Goal: Task Accomplishment & Management: Manage account settings

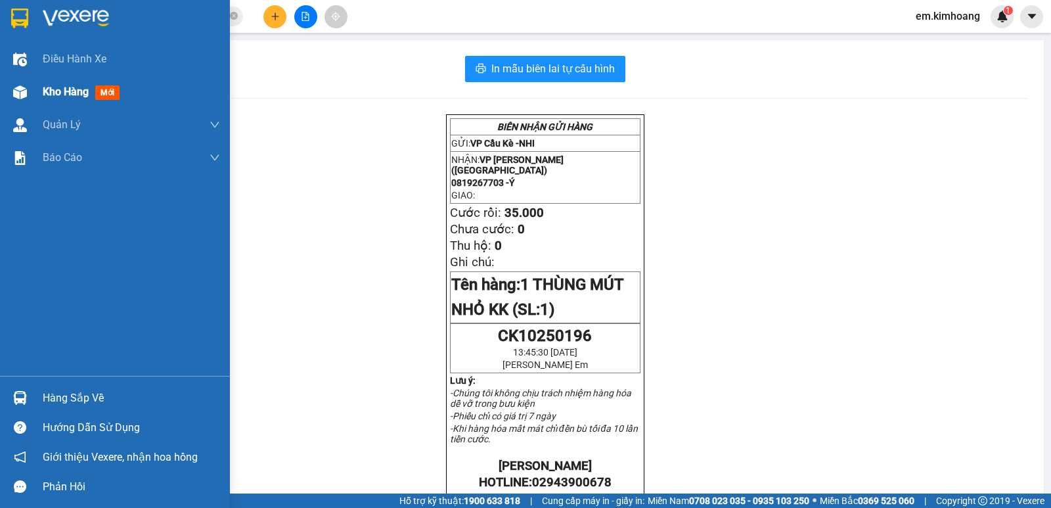
click at [51, 90] on span "Kho hàng" at bounding box center [66, 91] width 46 height 12
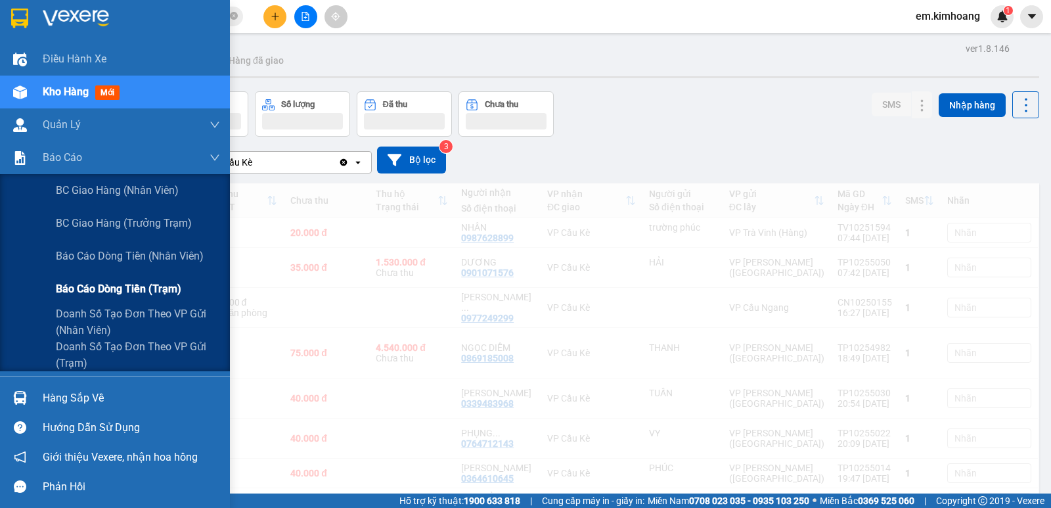
click at [101, 283] on span "Báo cáo dòng tiền (trạm)" at bounding box center [119, 289] width 126 height 16
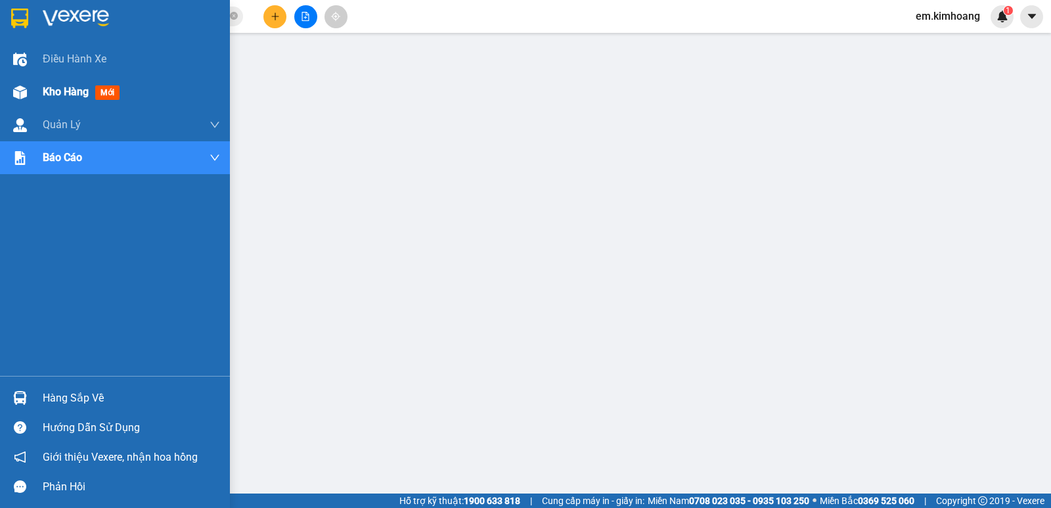
click at [58, 90] on span "Kho hàng" at bounding box center [66, 91] width 46 height 12
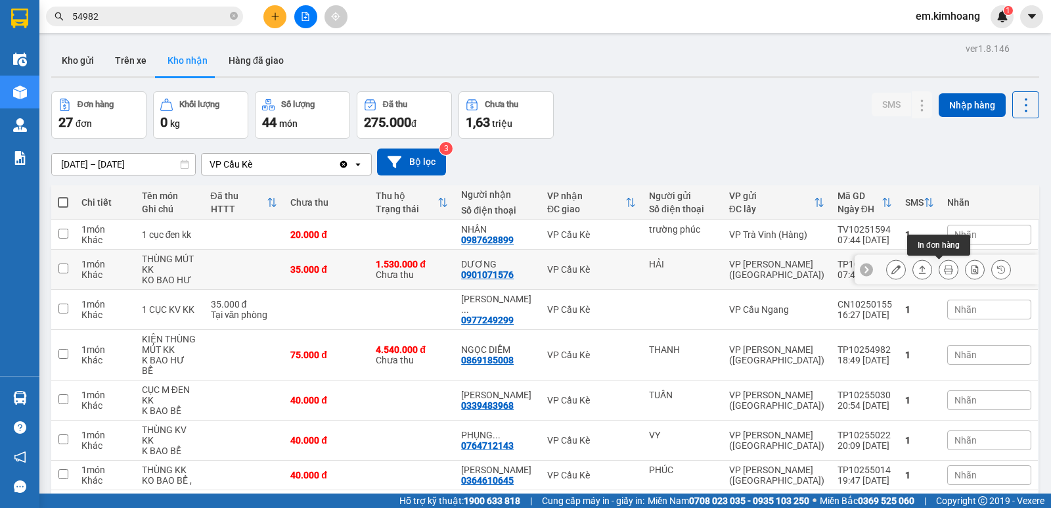
click at [944, 269] on icon at bounding box center [948, 269] width 9 height 9
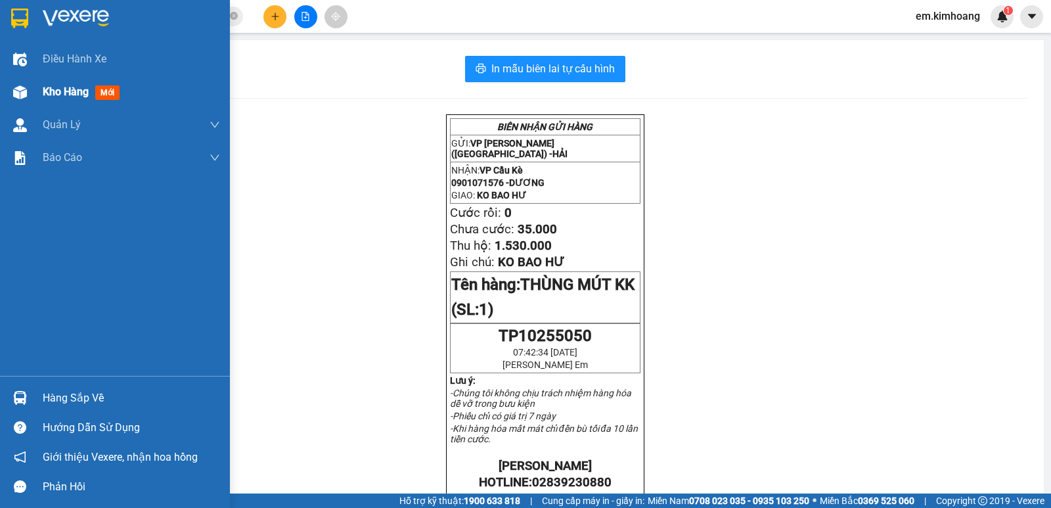
click at [23, 87] on img at bounding box center [20, 92] width 14 height 14
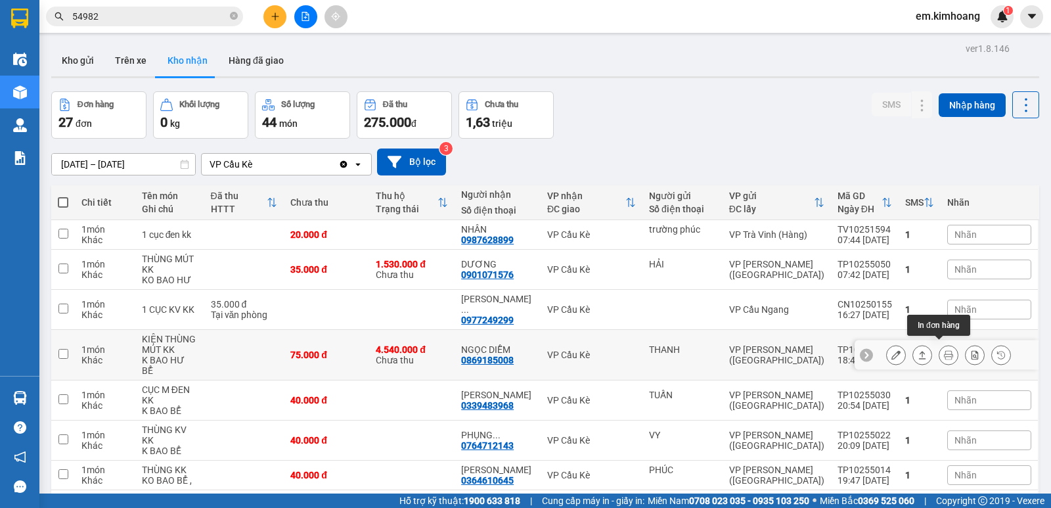
click at [944, 350] on icon at bounding box center [948, 354] width 9 height 9
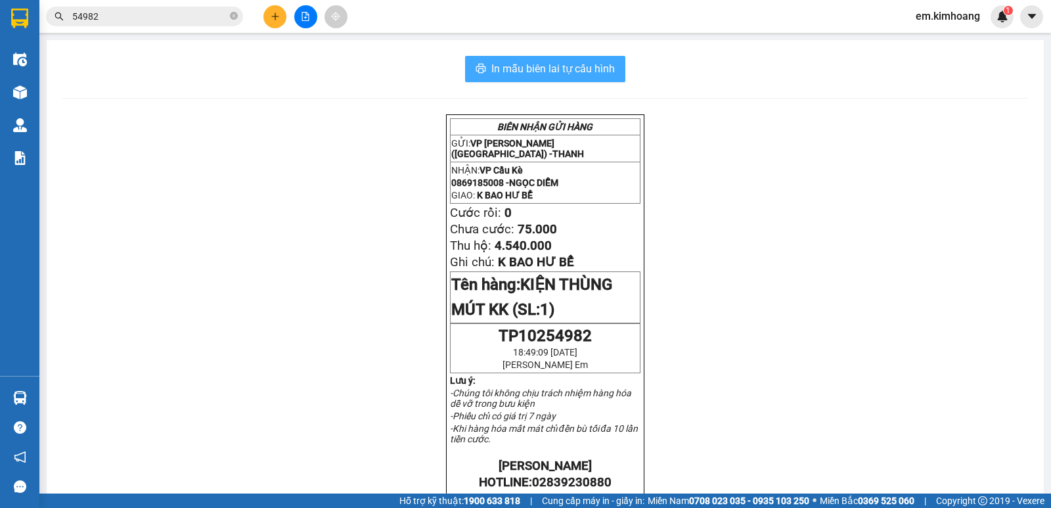
click at [559, 66] on span "In mẫu biên lai tự cấu hình" at bounding box center [554, 68] width 124 height 16
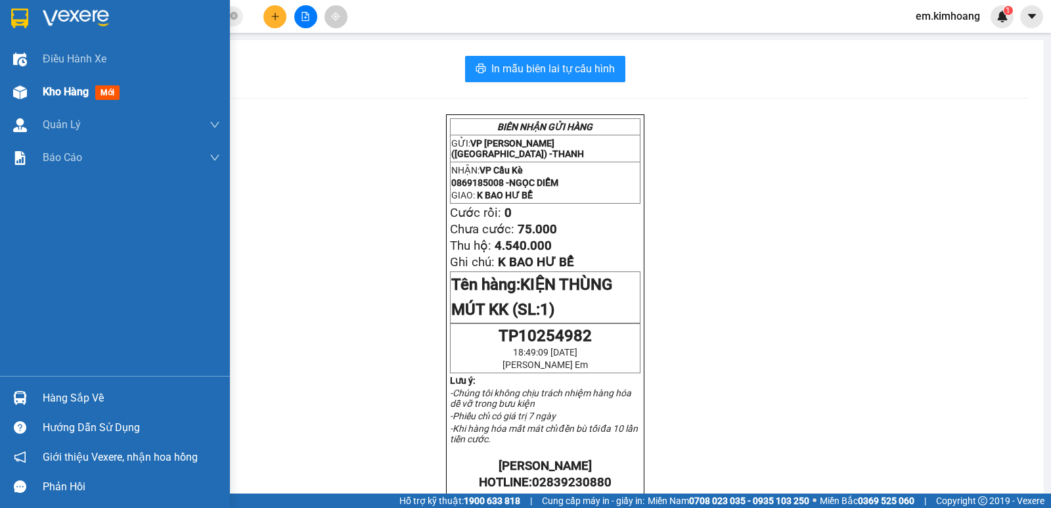
click at [51, 90] on span "Kho hàng" at bounding box center [66, 91] width 46 height 12
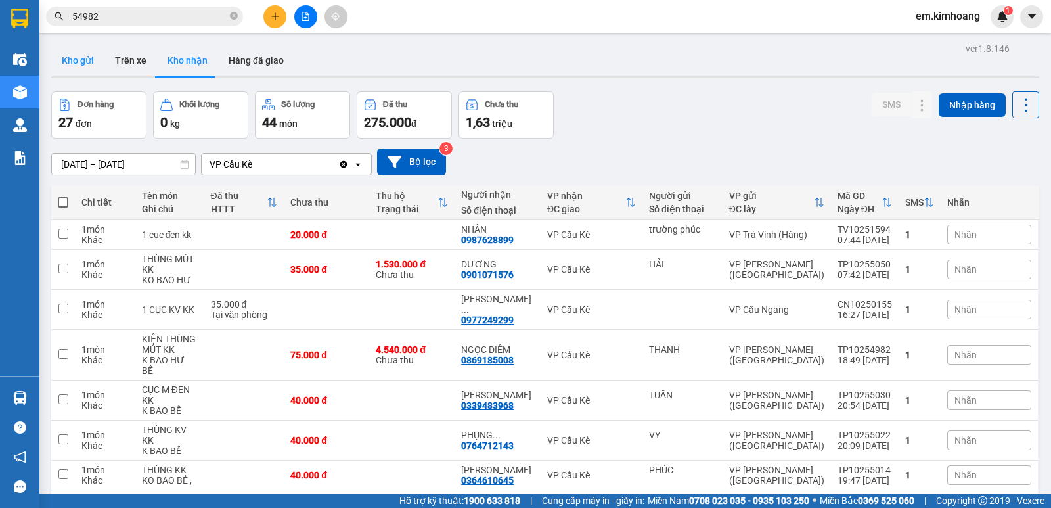
click at [85, 64] on button "Kho gửi" at bounding box center [77, 61] width 53 height 32
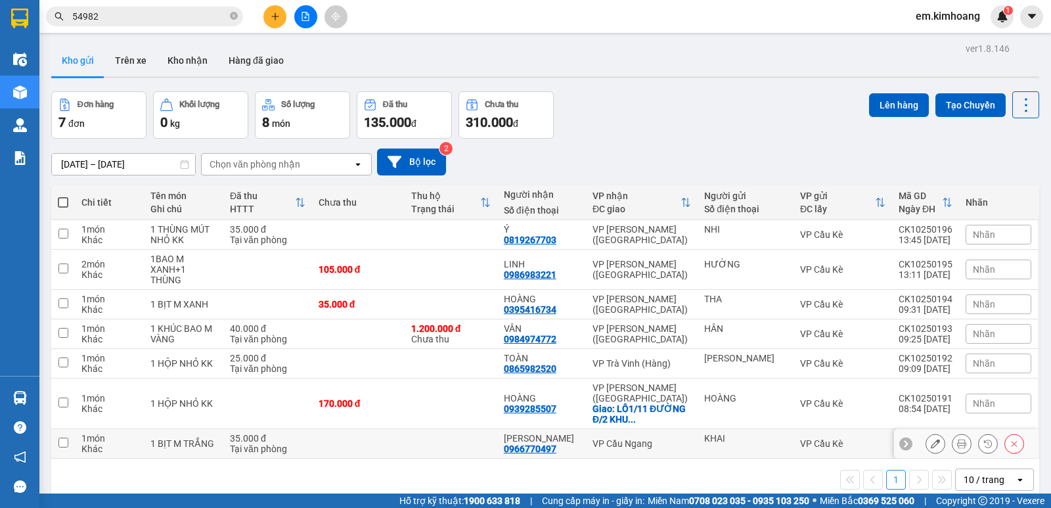
click at [775, 433] on div "KHAI" at bounding box center [745, 438] width 83 height 11
checkbox input "true"
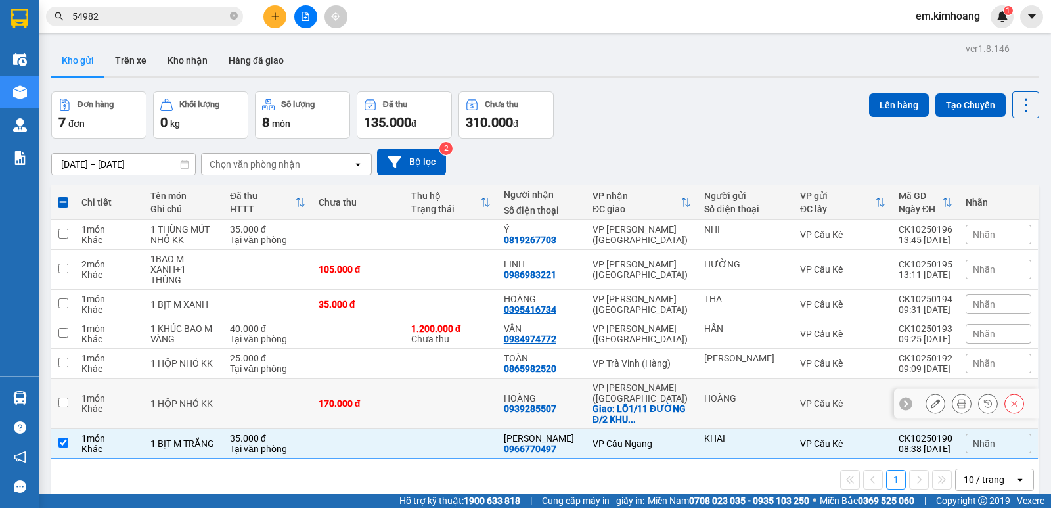
click at [762, 393] on div "HOÀNG" at bounding box center [745, 403] width 83 height 21
checkbox input "true"
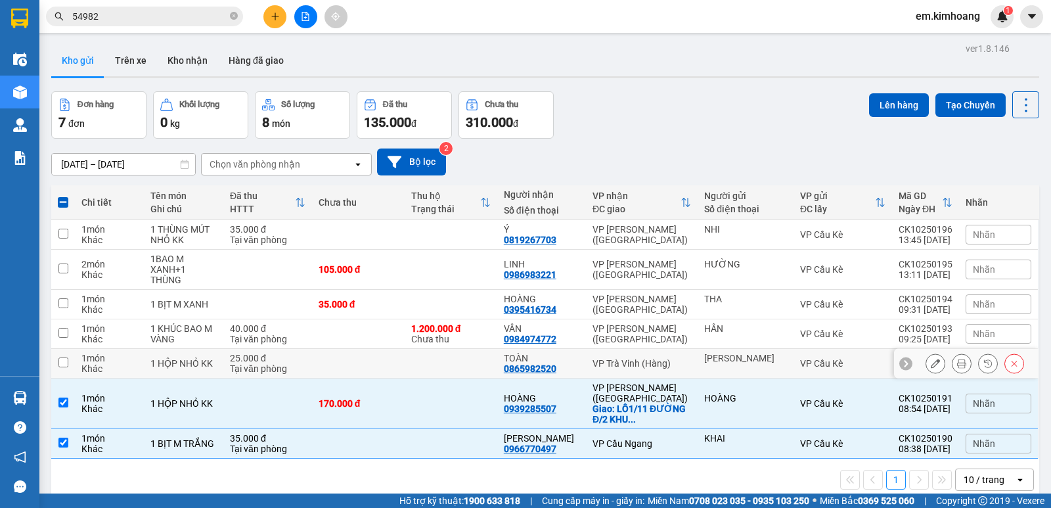
click at [749, 353] on div "[PERSON_NAME]" at bounding box center [745, 358] width 83 height 11
checkbox input "true"
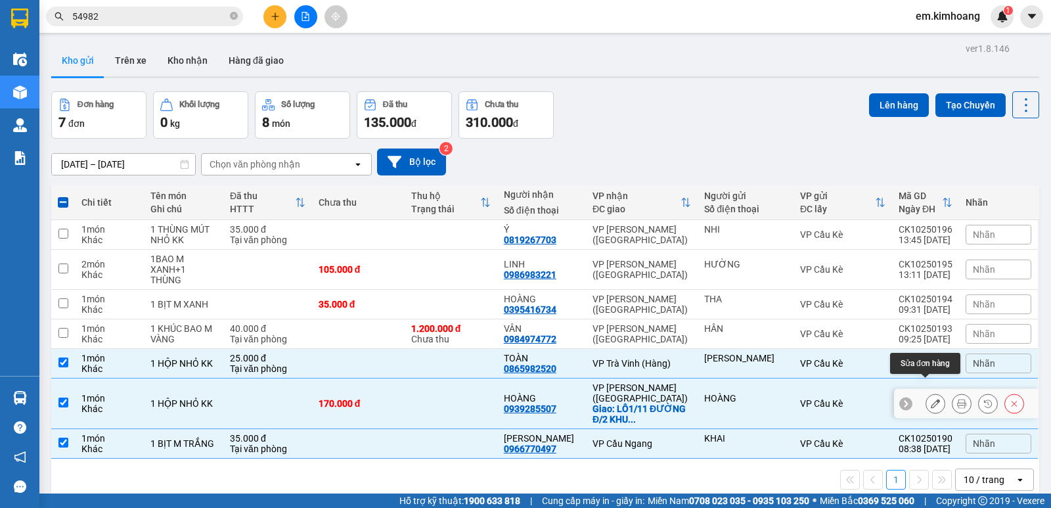
click at [931, 399] on icon at bounding box center [935, 403] width 9 height 9
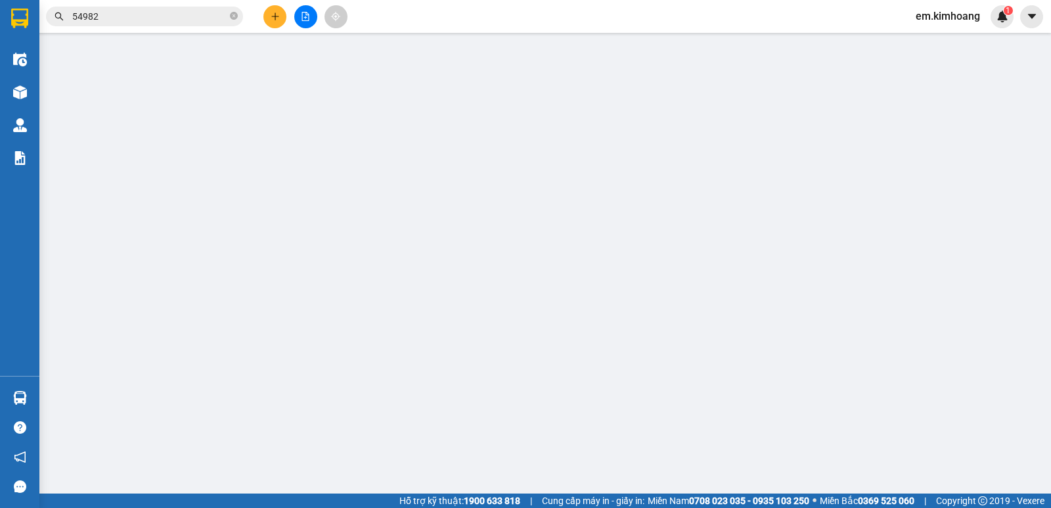
type input "HOÀNG"
type input "0939285507"
type input "HOÀNG"
checkbox input "true"
type input "LÔ1/11 ĐƯỜNG Đ/2 KHU CÔNG NGHỆ [GEOGRAPHIC_DATA] [GEOGRAPHIC_DATA] [GEOGRAPHIC_…"
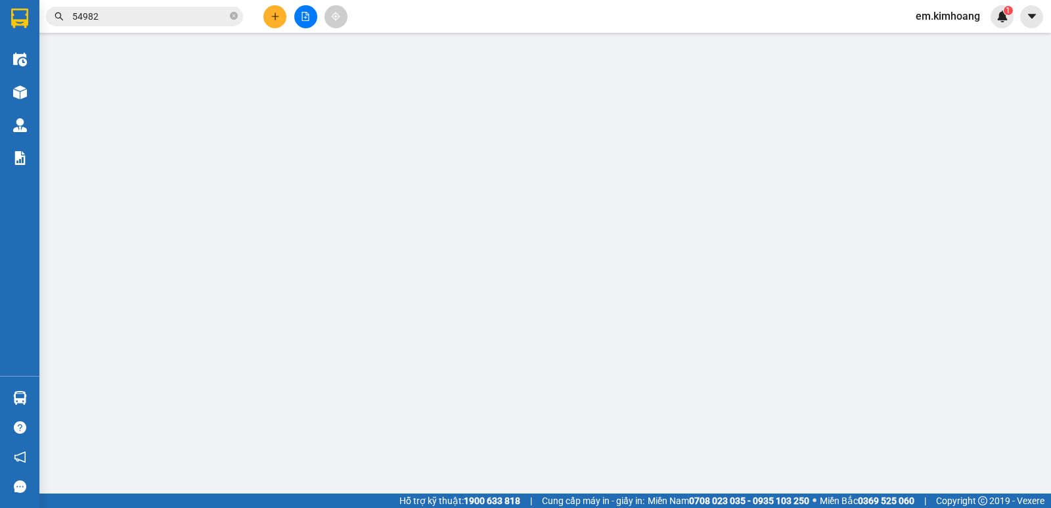
type input "170.000"
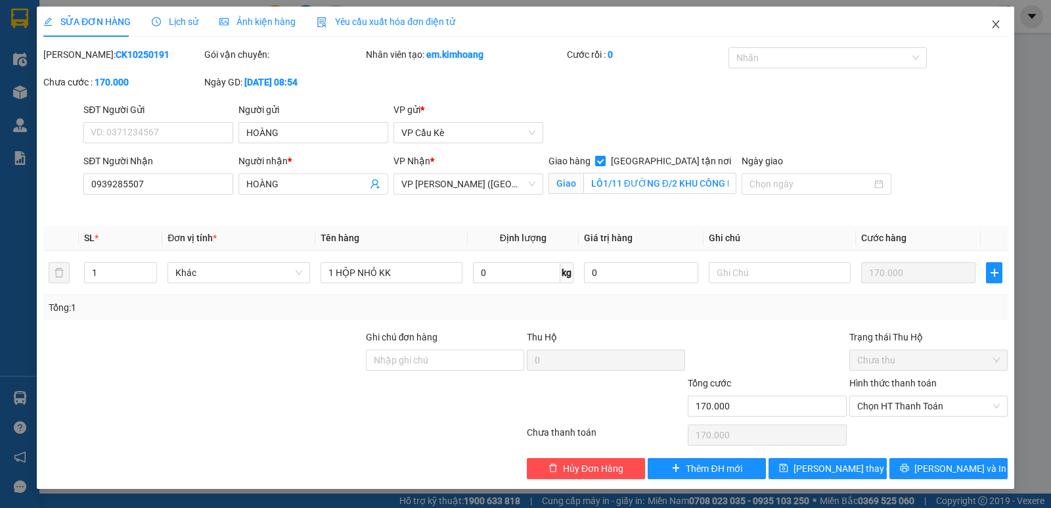
click at [997, 24] on icon "close" at bounding box center [995, 24] width 7 height 8
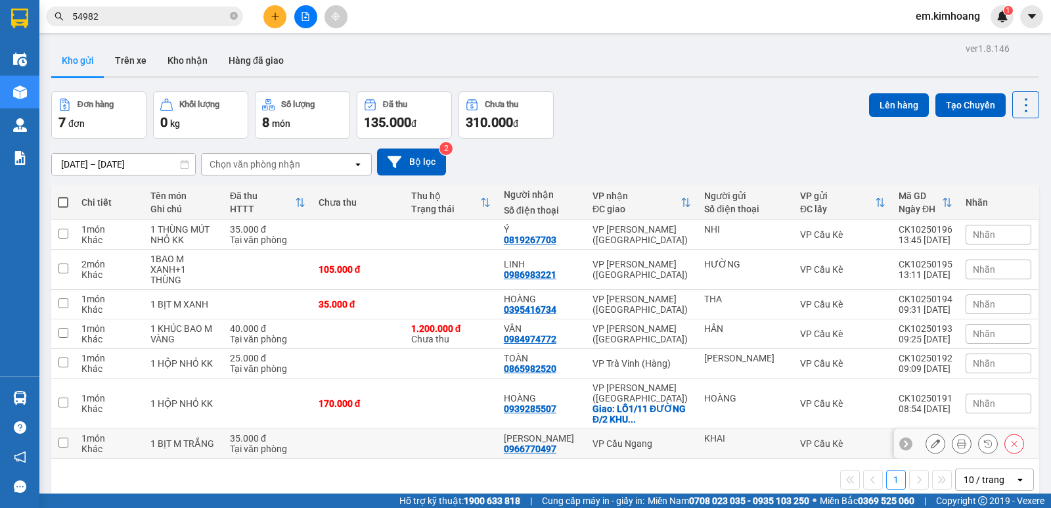
click at [743, 433] on div "KHAI" at bounding box center [745, 438] width 83 height 11
checkbox input "true"
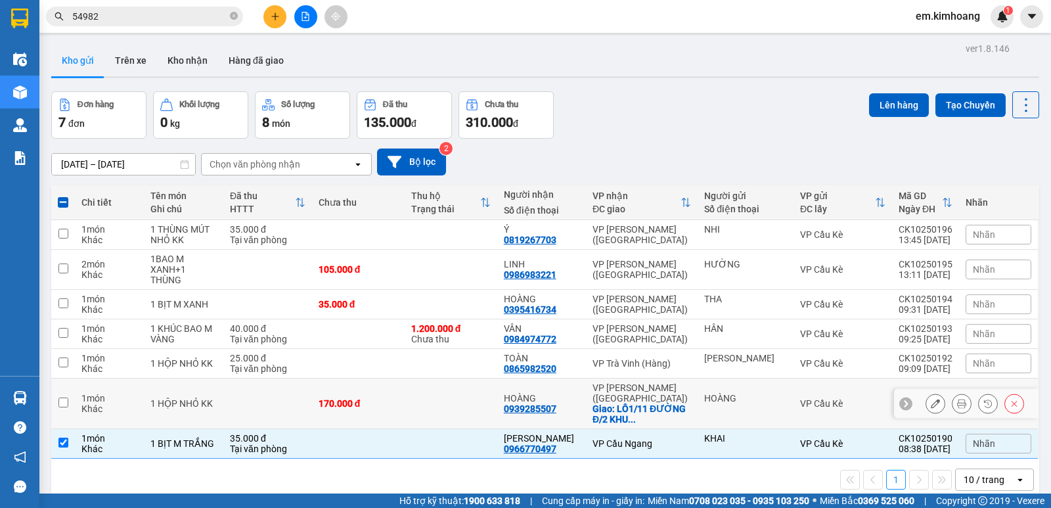
click at [764, 395] on div "HOÀNG" at bounding box center [745, 403] width 83 height 21
checkbox input "true"
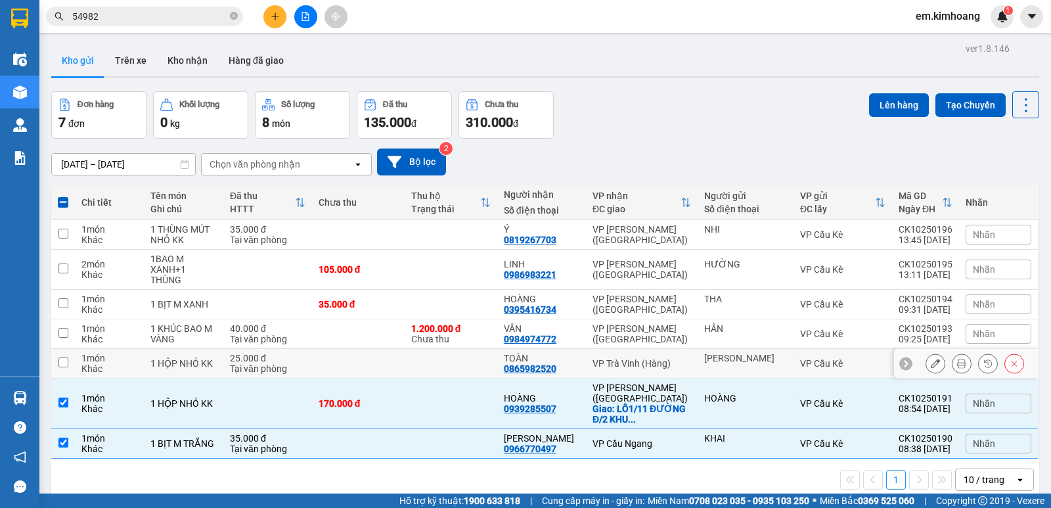
click at [771, 359] on div "[PERSON_NAME]" at bounding box center [745, 363] width 83 height 21
checkbox input "true"
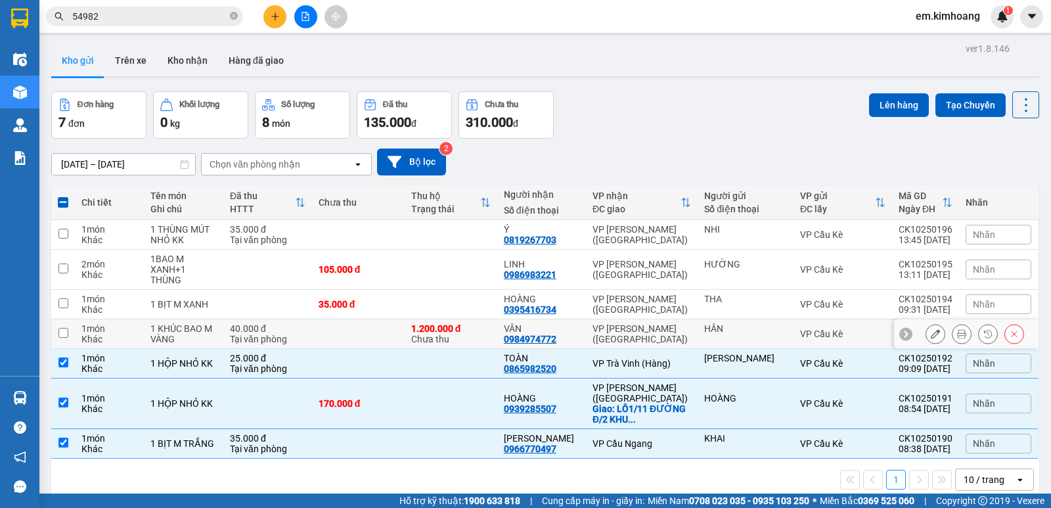
click at [794, 322] on td "VP Cầu Kè" at bounding box center [843, 334] width 99 height 30
checkbox input "true"
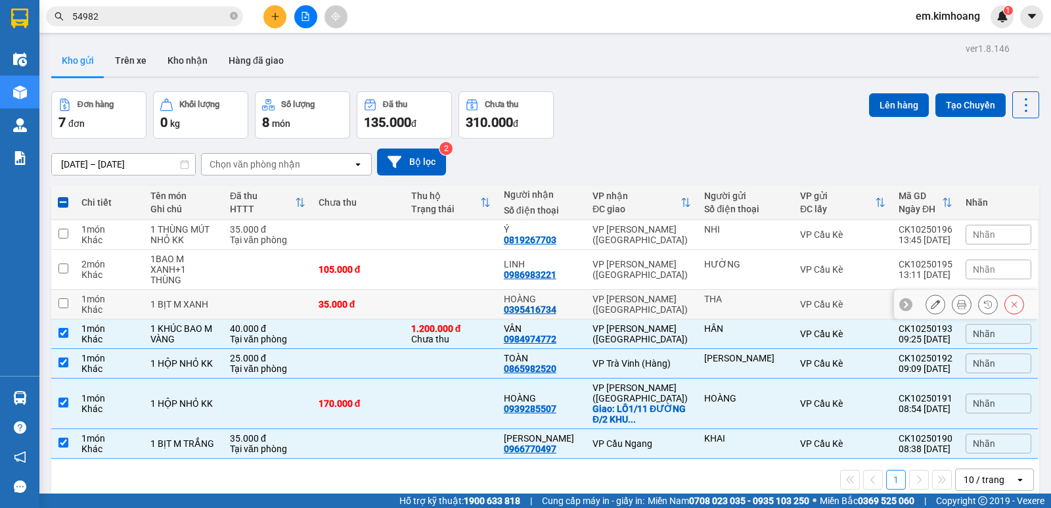
click at [802, 290] on td "VP Cầu Kè" at bounding box center [843, 305] width 99 height 30
checkbox input "true"
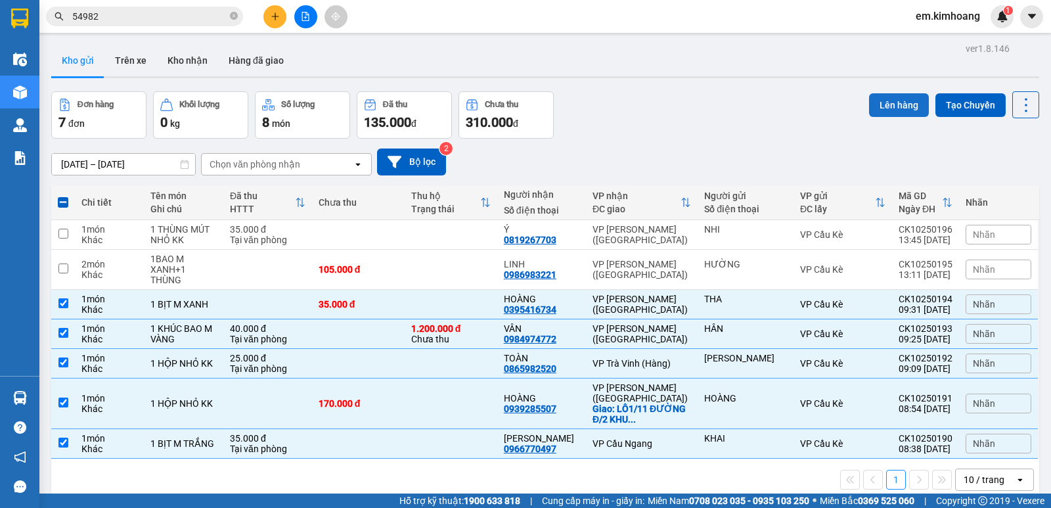
click at [900, 108] on button "Lên hàng" at bounding box center [899, 105] width 60 height 24
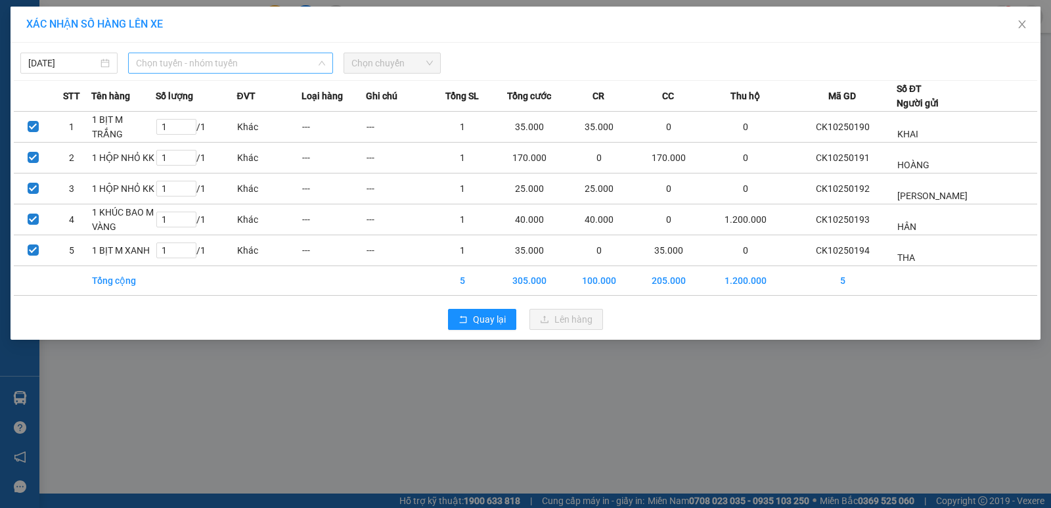
click at [167, 65] on span "Chọn tuyến - nhóm tuyến" at bounding box center [230, 63] width 189 height 20
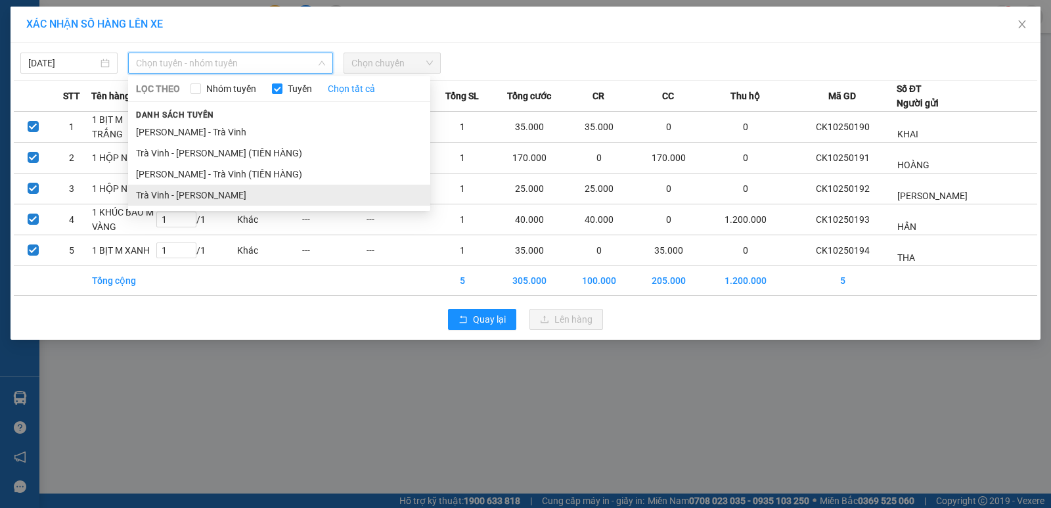
click at [245, 196] on li "Trà Vinh - [PERSON_NAME]" at bounding box center [279, 195] width 302 height 21
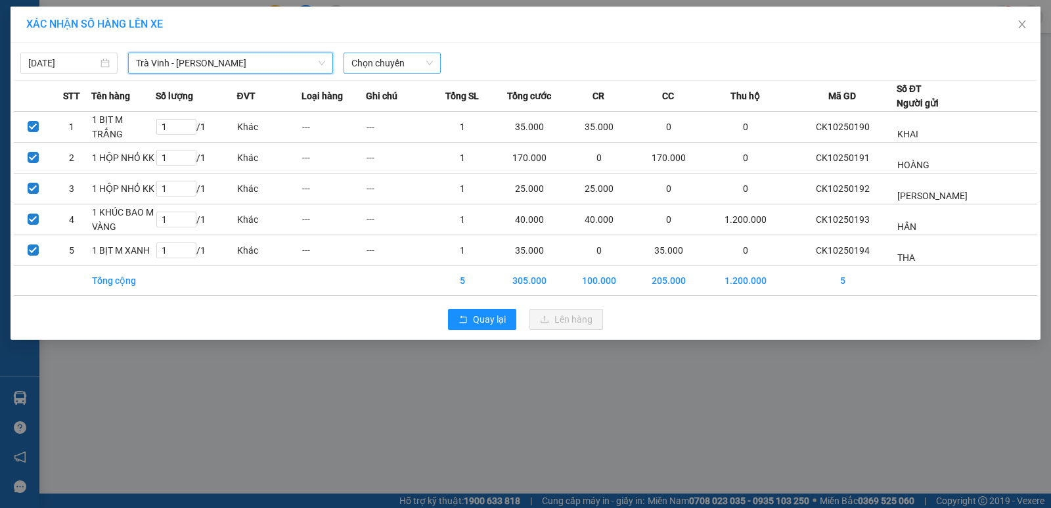
click at [405, 65] on span "Chọn chuyến" at bounding box center [392, 63] width 81 height 20
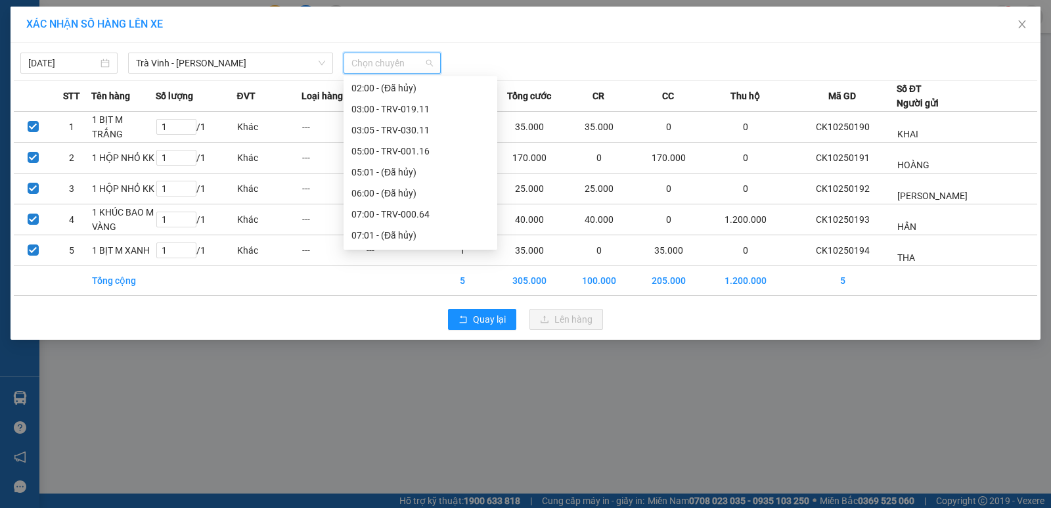
scroll to position [197, 0]
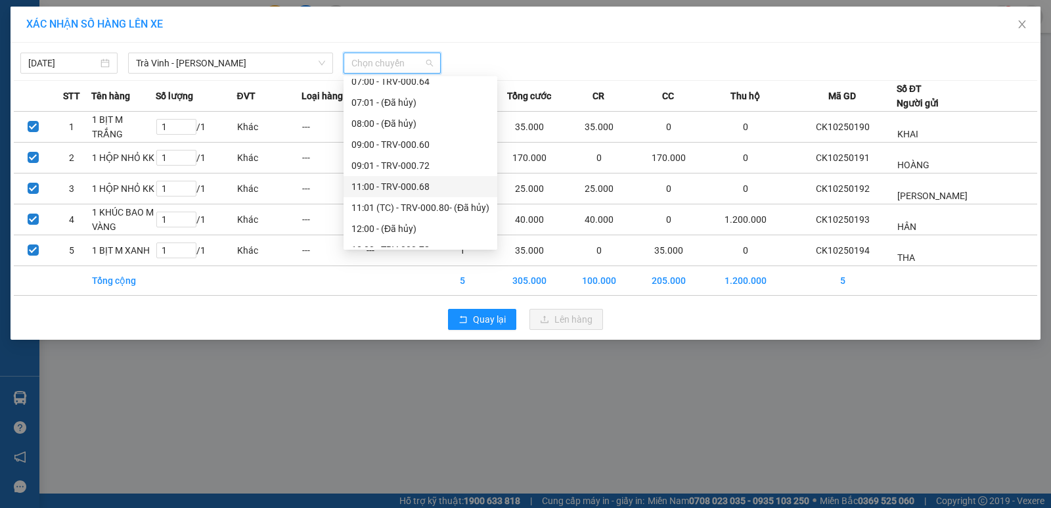
click at [434, 183] on div "11:00 - TRV-000.68" at bounding box center [421, 186] width 138 height 14
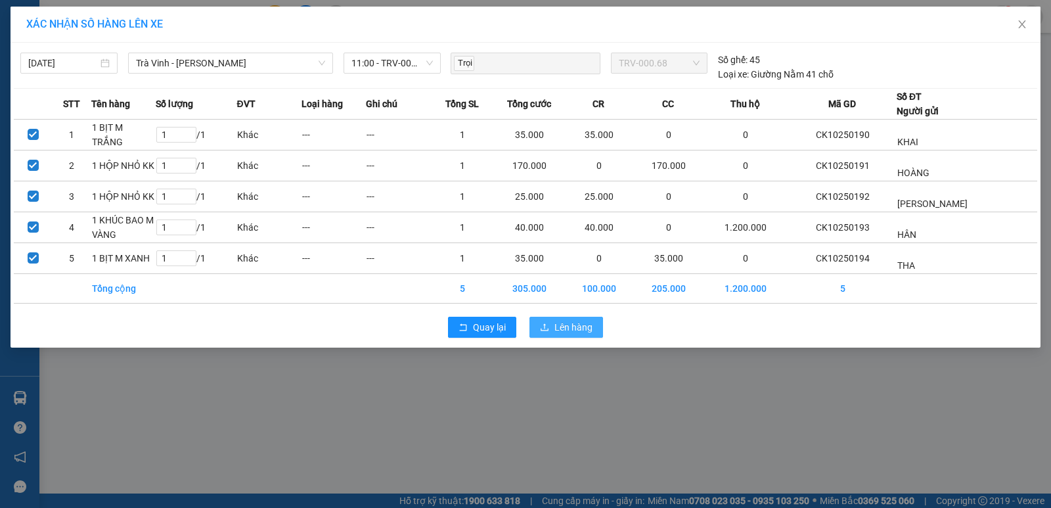
click at [566, 323] on span "Lên hàng" at bounding box center [574, 327] width 38 height 14
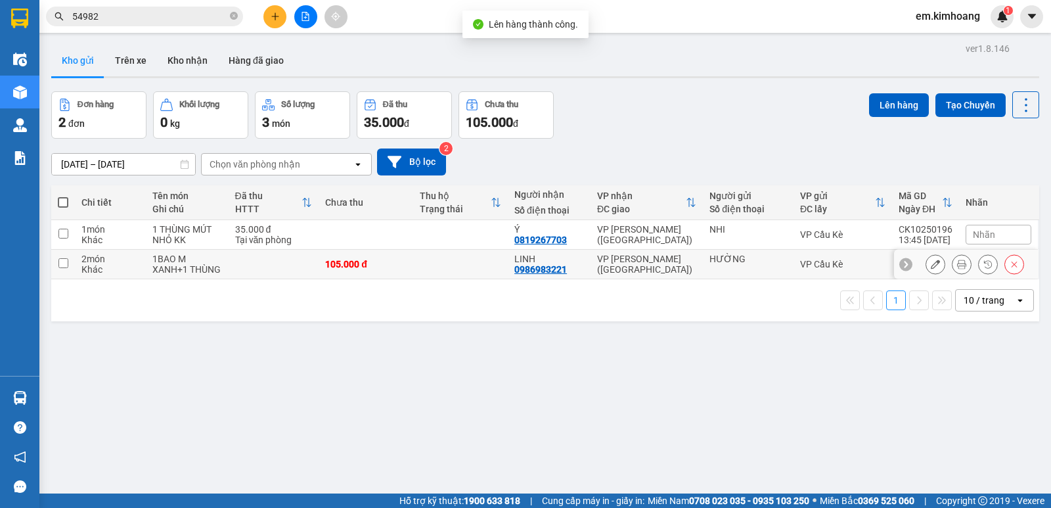
click at [426, 258] on td at bounding box center [460, 265] width 95 height 30
checkbox input "true"
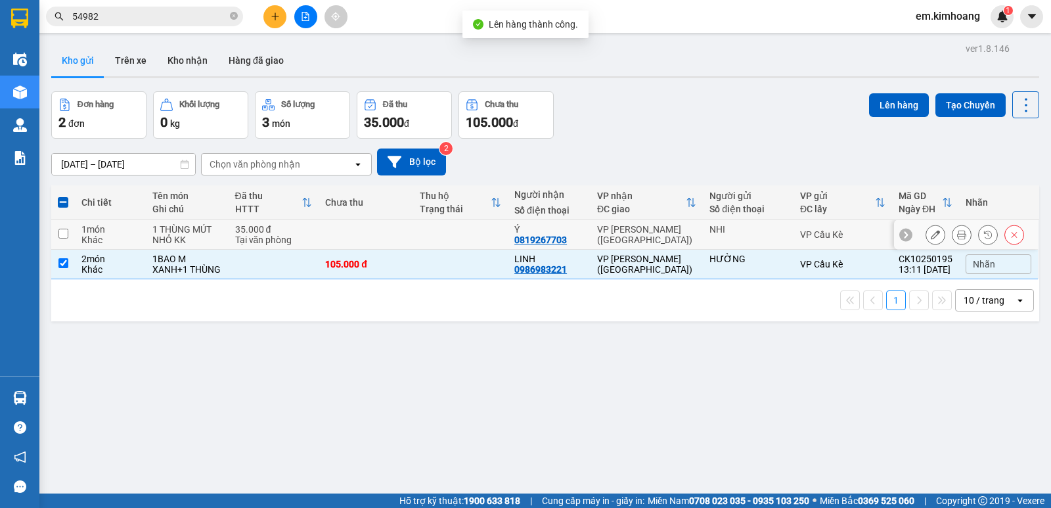
click at [428, 225] on td at bounding box center [460, 235] width 95 height 30
checkbox input "true"
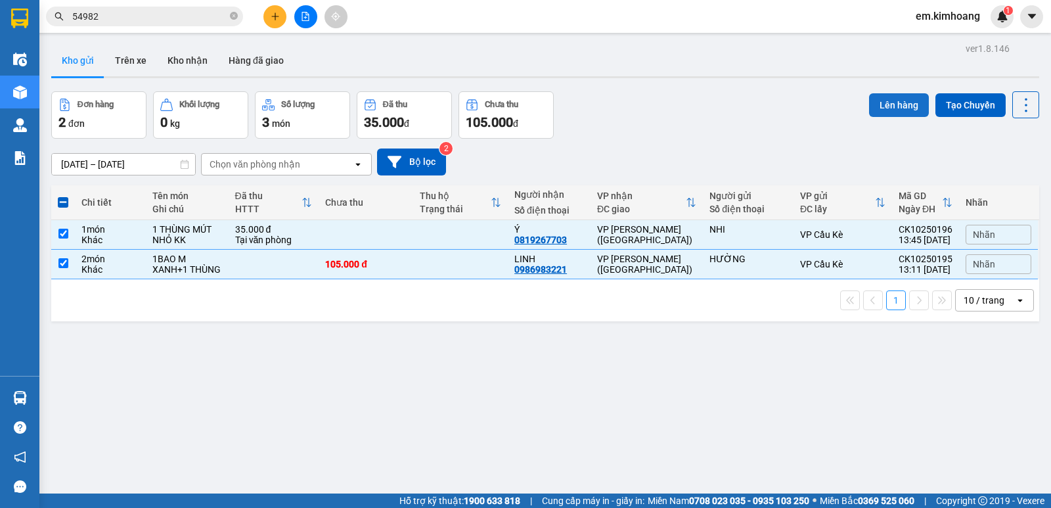
click at [892, 101] on button "Lên hàng" at bounding box center [899, 105] width 60 height 24
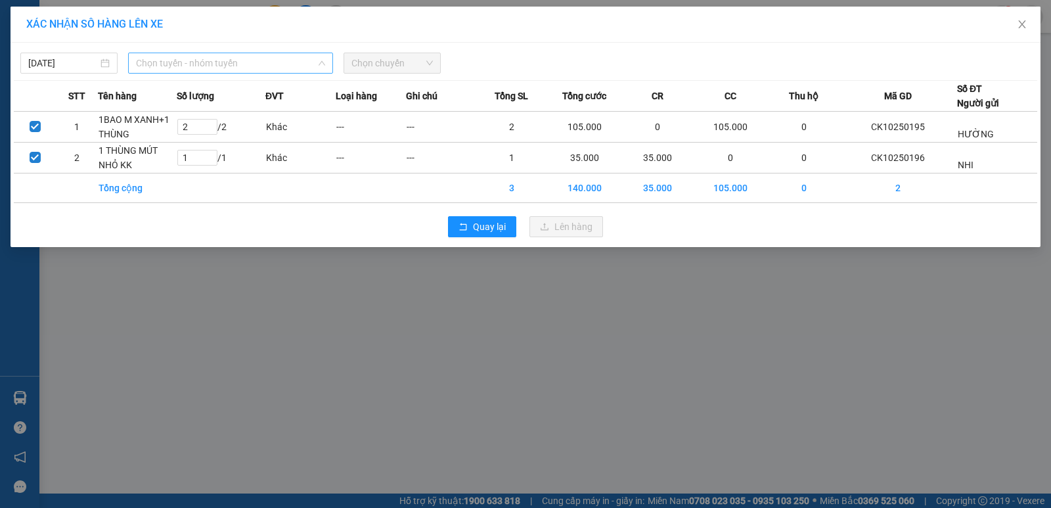
click at [242, 63] on span "Chọn tuyến - nhóm tuyến" at bounding box center [230, 63] width 189 height 20
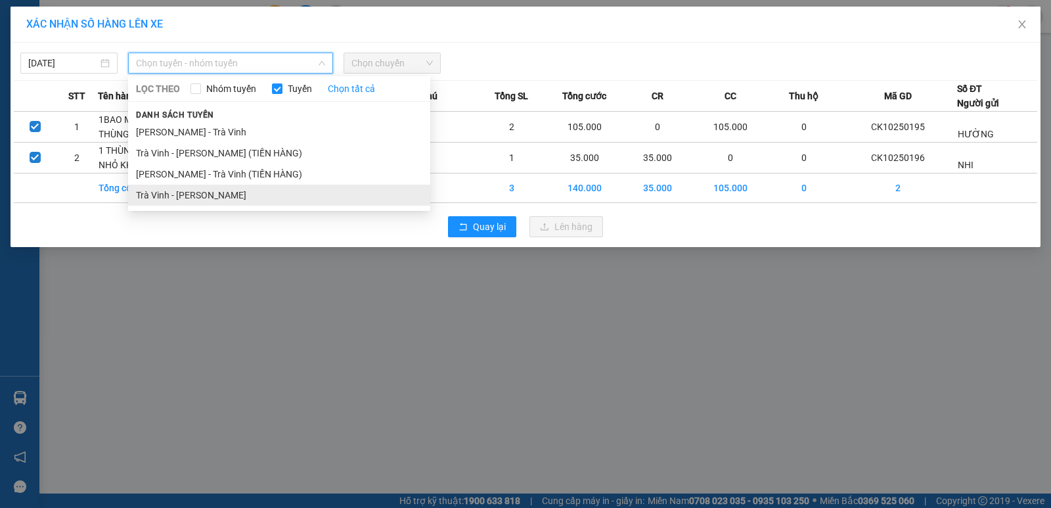
click at [294, 189] on li "Trà Vinh - [PERSON_NAME]" at bounding box center [279, 195] width 302 height 21
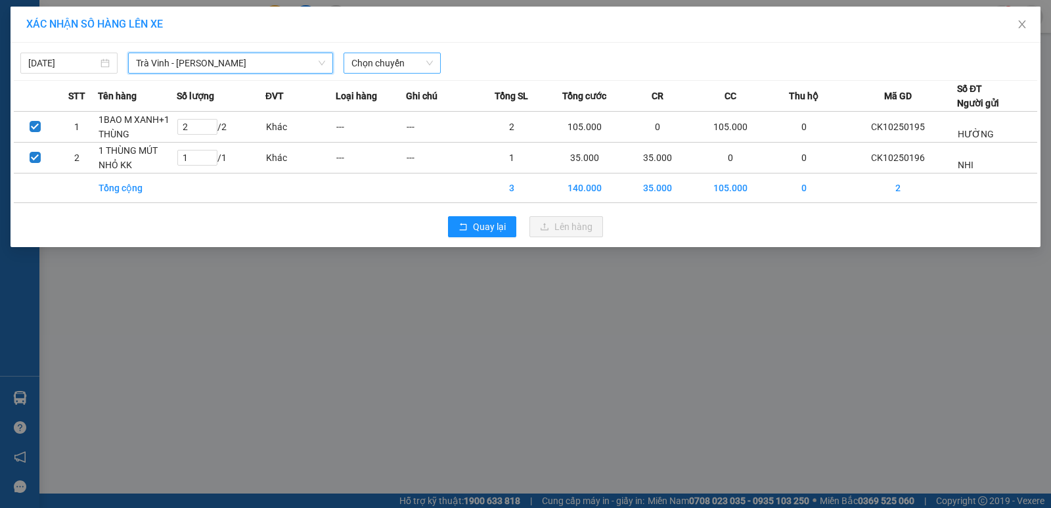
click at [407, 64] on span "Chọn chuyến" at bounding box center [392, 63] width 81 height 20
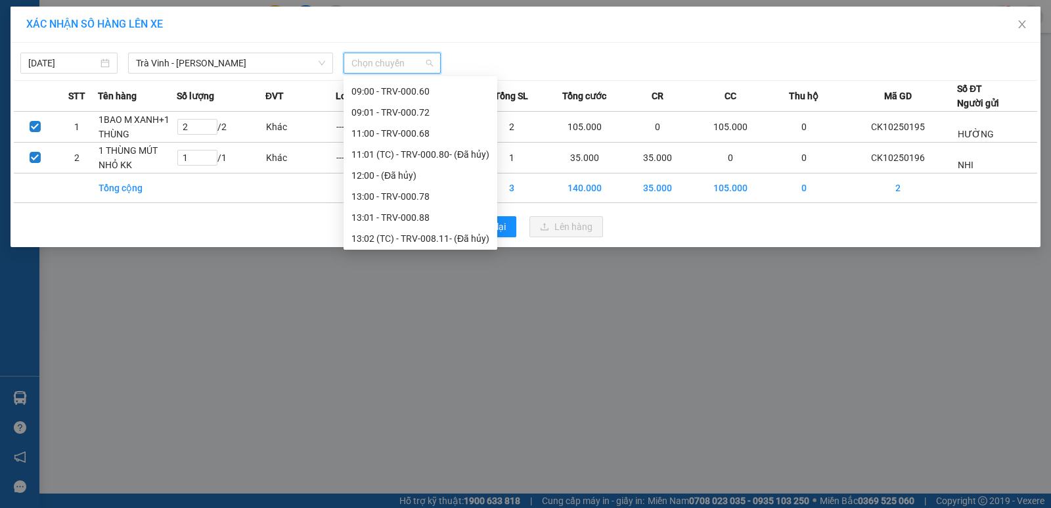
scroll to position [329, 0]
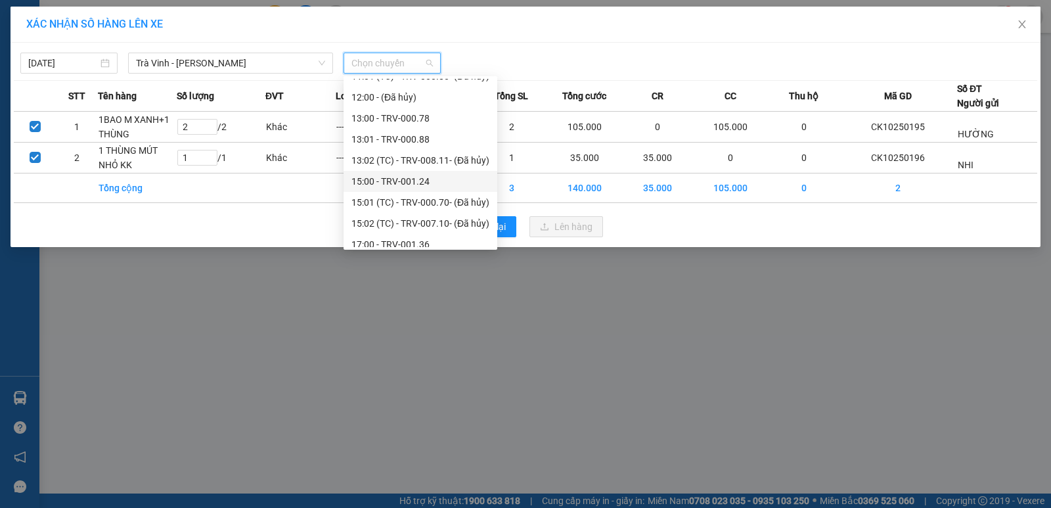
click at [423, 178] on div "15:00 - TRV-001.24" at bounding box center [421, 181] width 138 height 14
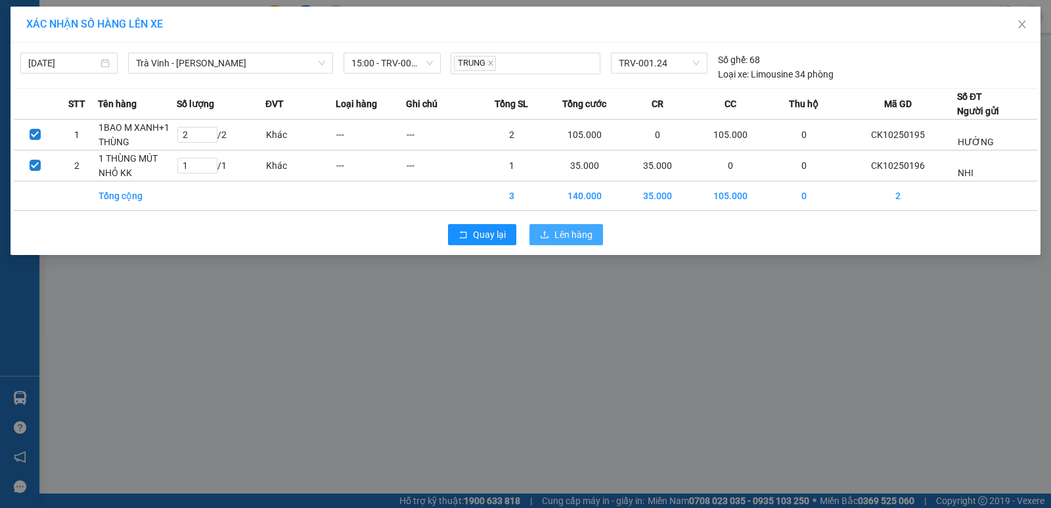
click at [576, 239] on span "Lên hàng" at bounding box center [574, 234] width 38 height 14
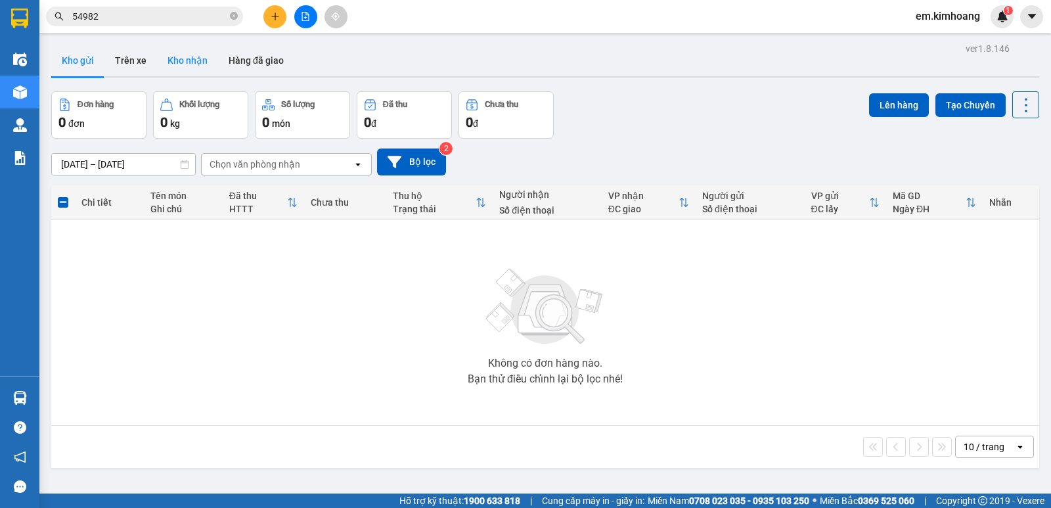
click at [172, 57] on button "Kho nhận" at bounding box center [187, 61] width 61 height 32
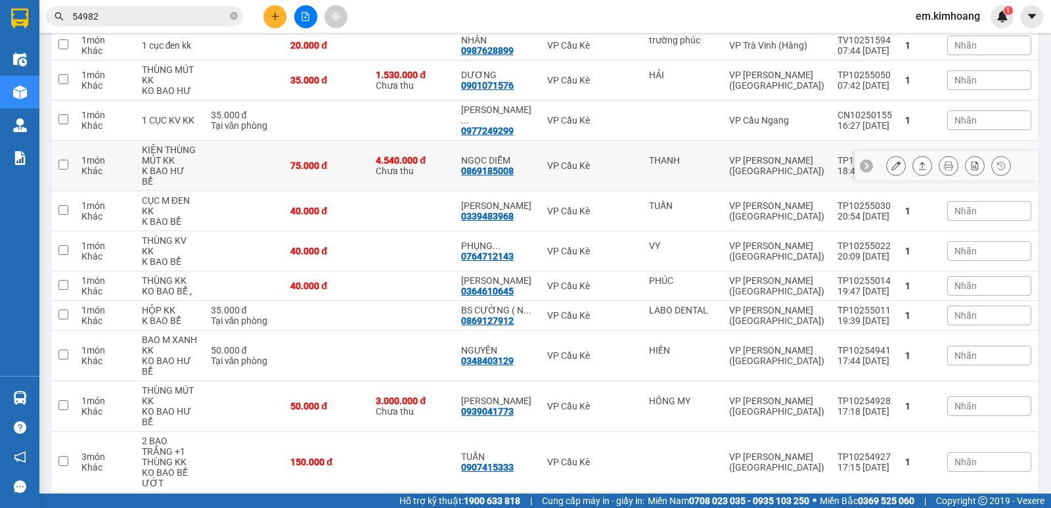
scroll to position [197, 0]
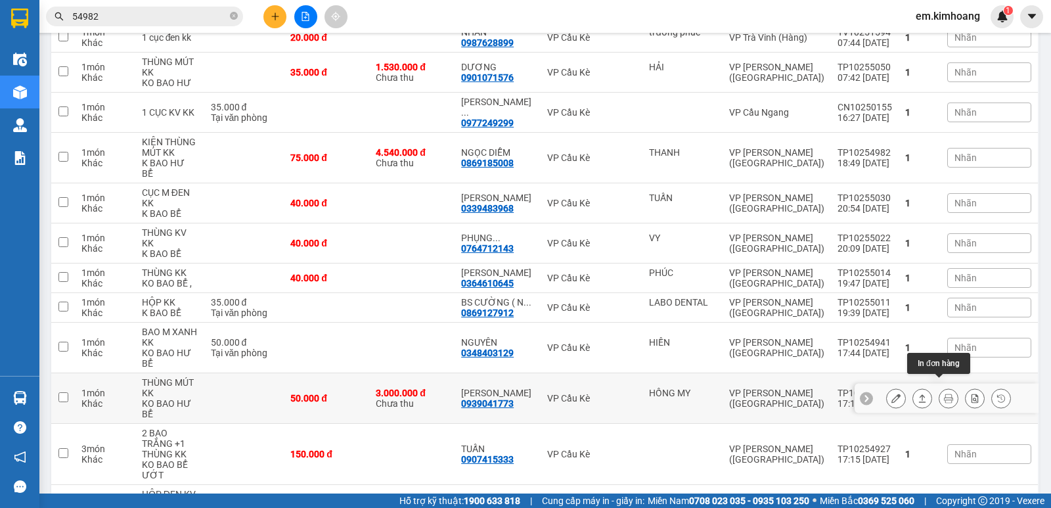
click at [944, 394] on icon at bounding box center [948, 398] width 9 height 9
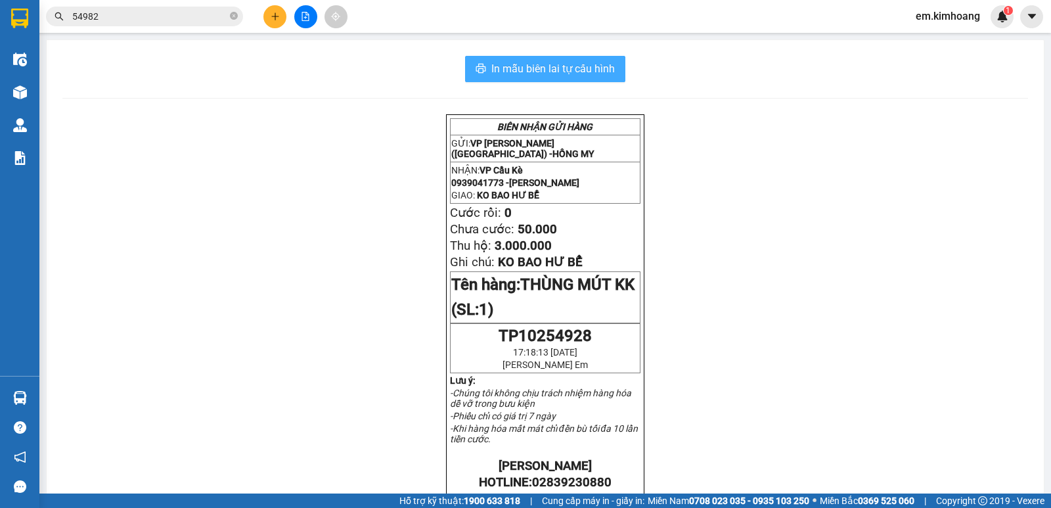
click at [600, 64] on span "In mẫu biên lai tự cấu hình" at bounding box center [554, 68] width 124 height 16
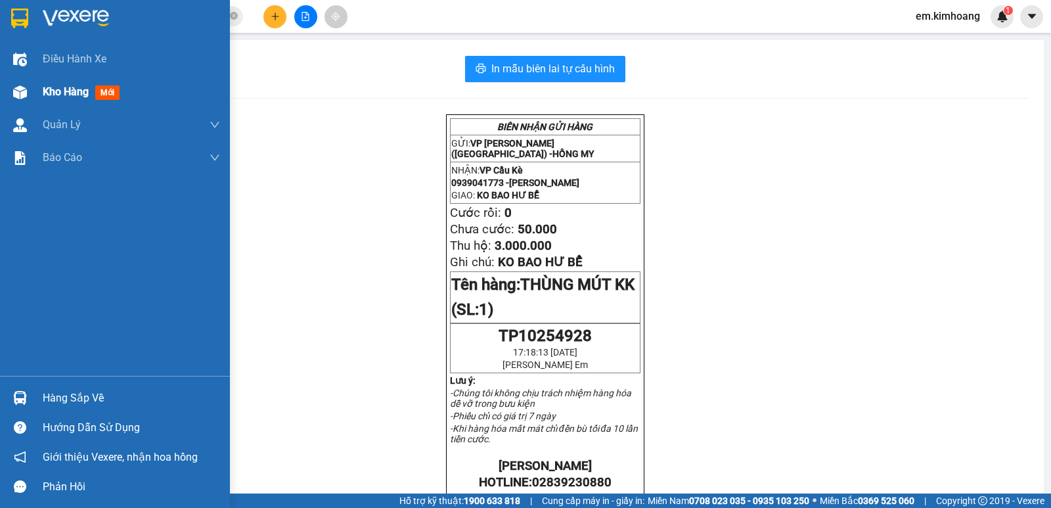
click at [56, 87] on span "Kho hàng" at bounding box center [66, 91] width 46 height 12
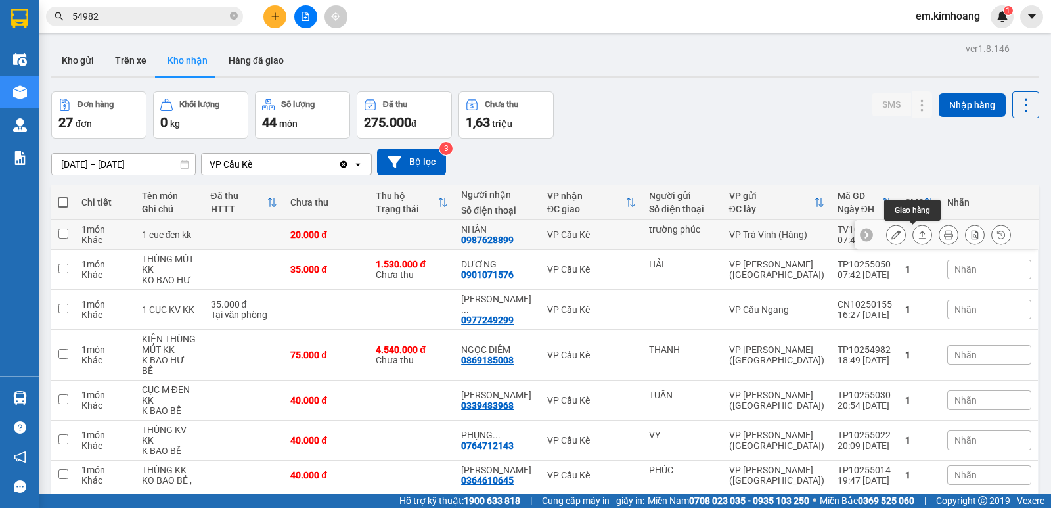
click at [918, 232] on icon at bounding box center [922, 234] width 9 height 9
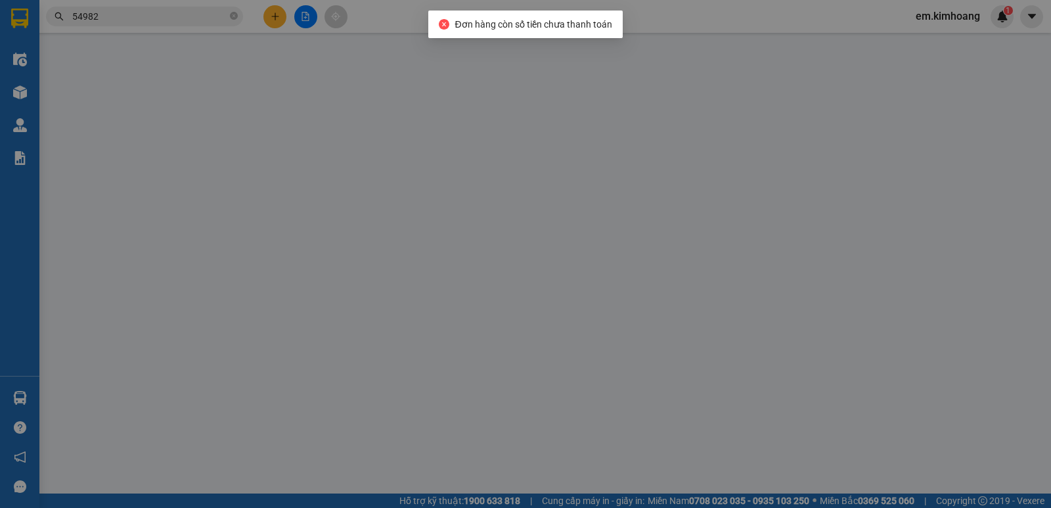
type input "trường phúc"
type input "0987628899"
type input "NHÂN"
type input "20.000"
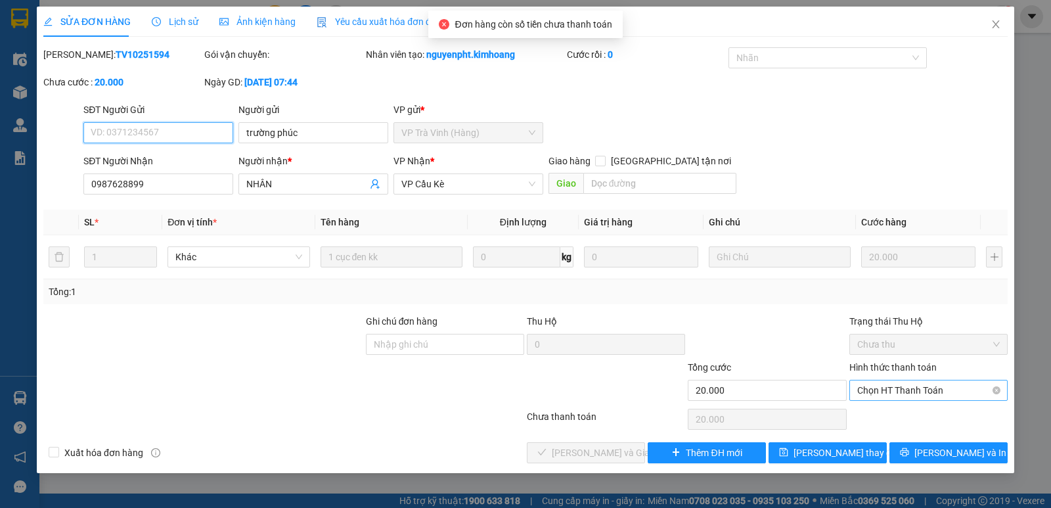
click at [938, 390] on span "Chọn HT Thanh Toán" at bounding box center [929, 390] width 143 height 20
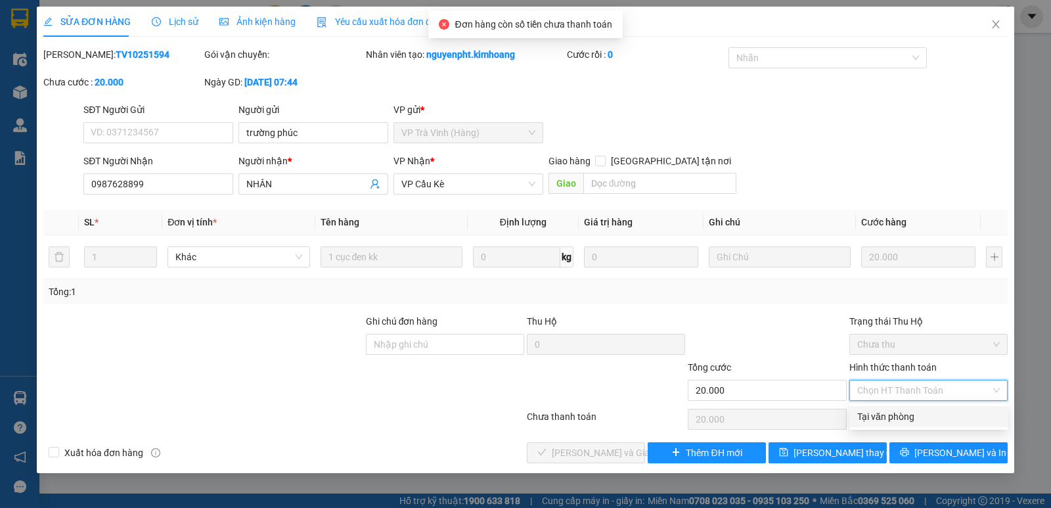
click at [946, 426] on div "Tại văn phòng" at bounding box center [929, 416] width 158 height 21
type input "0"
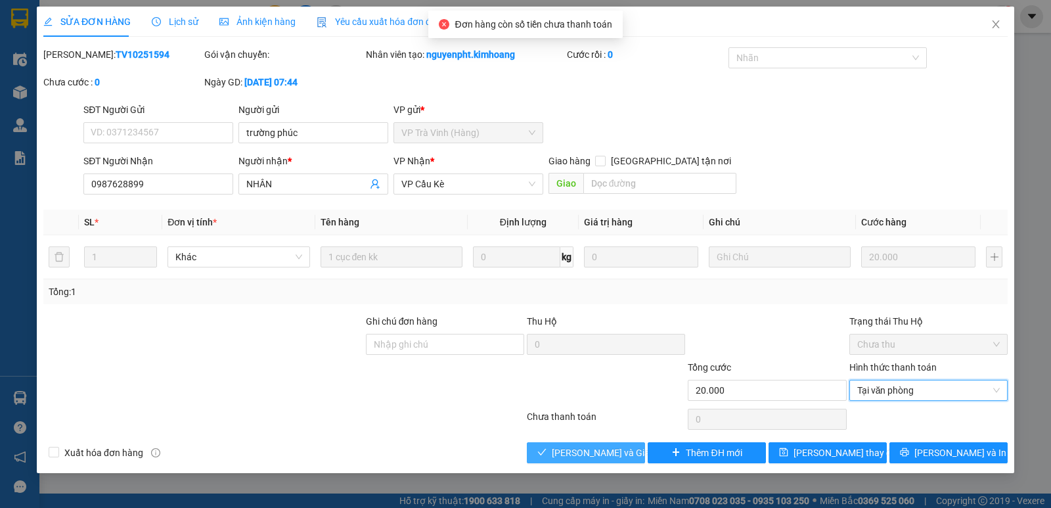
click at [605, 450] on span "[PERSON_NAME] và Giao hàng" at bounding box center [615, 453] width 126 height 14
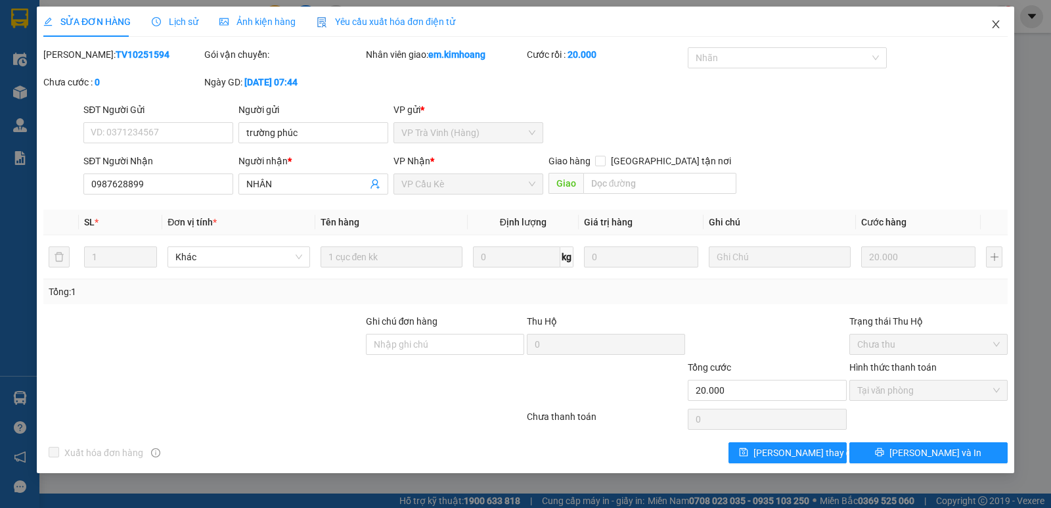
click at [996, 17] on span "Close" at bounding box center [996, 25] width 37 height 37
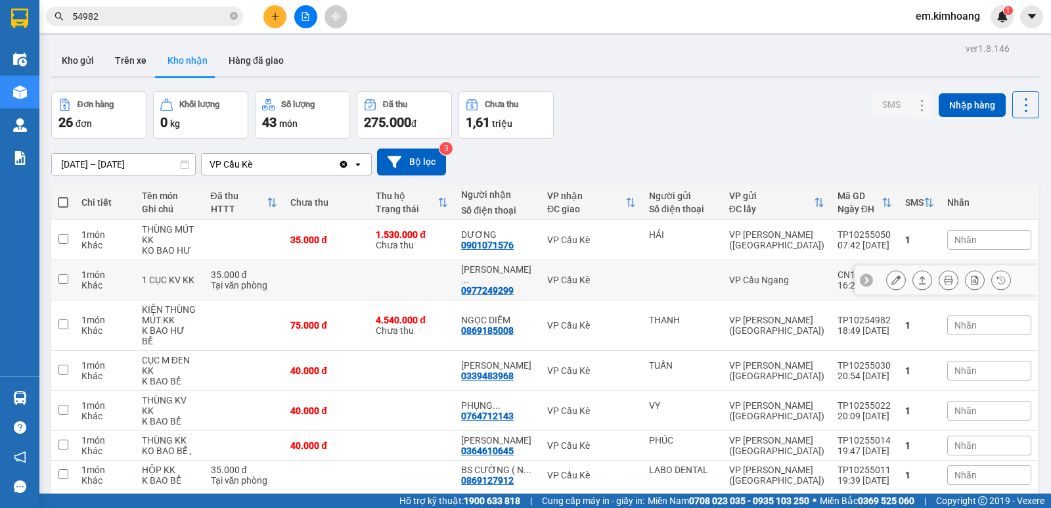
click at [918, 281] on icon at bounding box center [922, 279] width 9 height 9
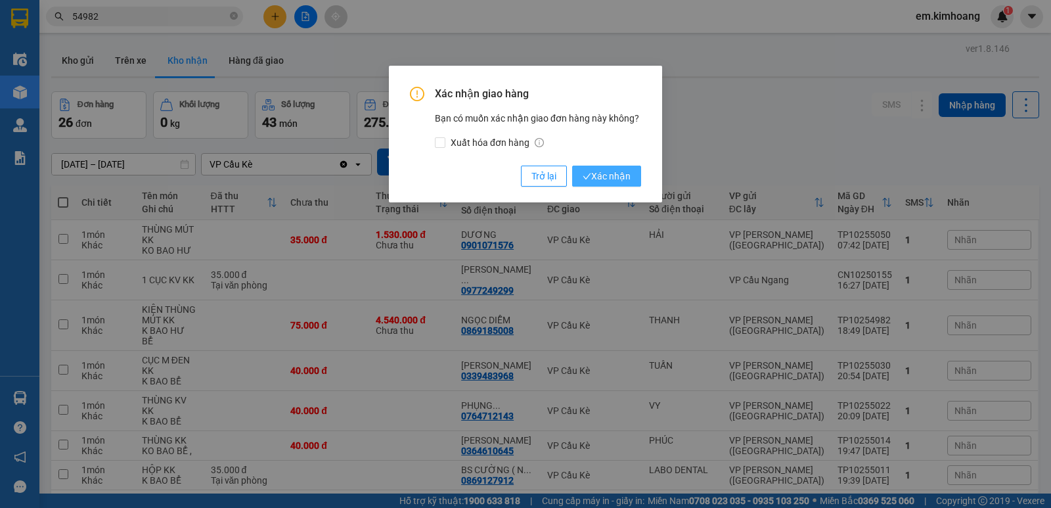
click at [614, 173] on span "Xác nhận" at bounding box center [607, 176] width 48 height 14
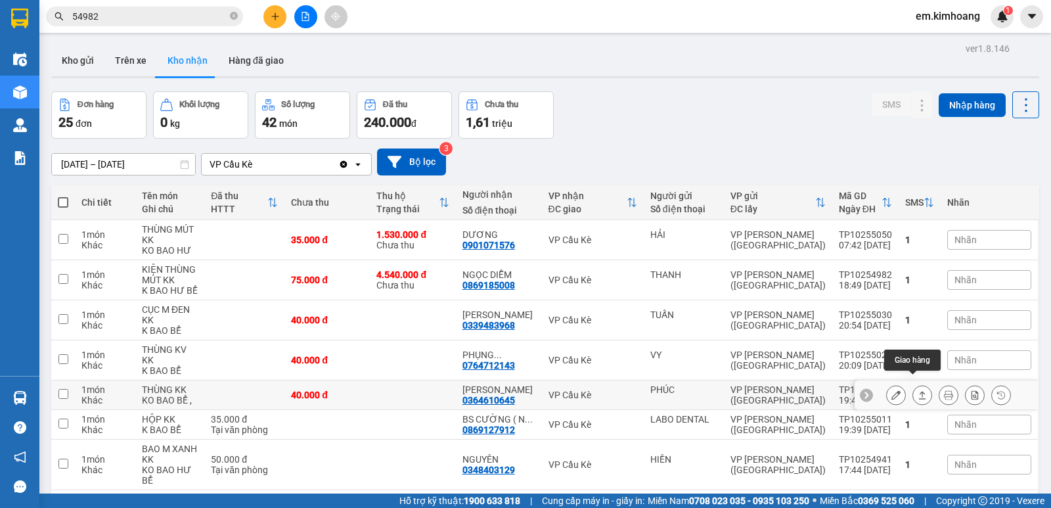
click at [918, 390] on icon at bounding box center [922, 394] width 9 height 9
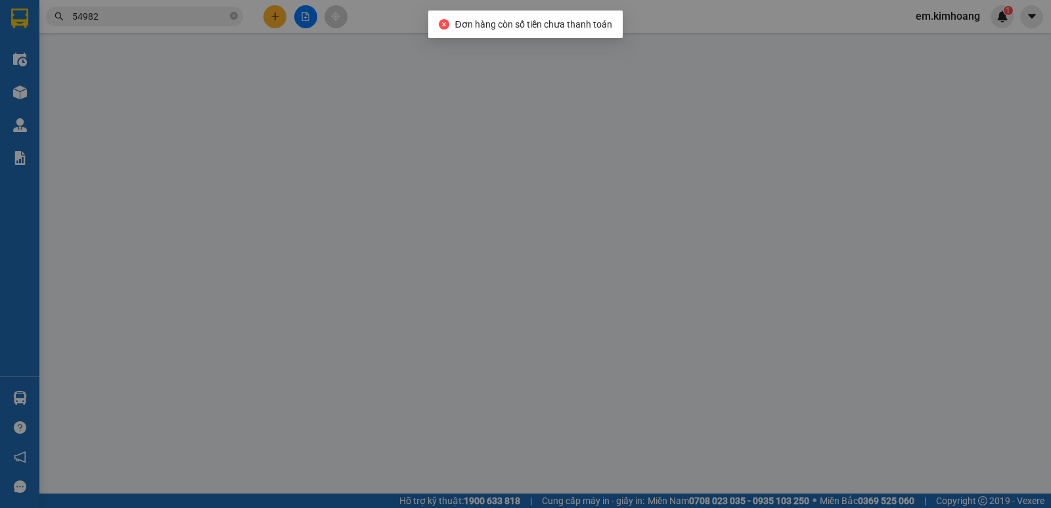
type input "PHÚC"
type input "0364610645"
type input "[PERSON_NAME]"
type input "40.000"
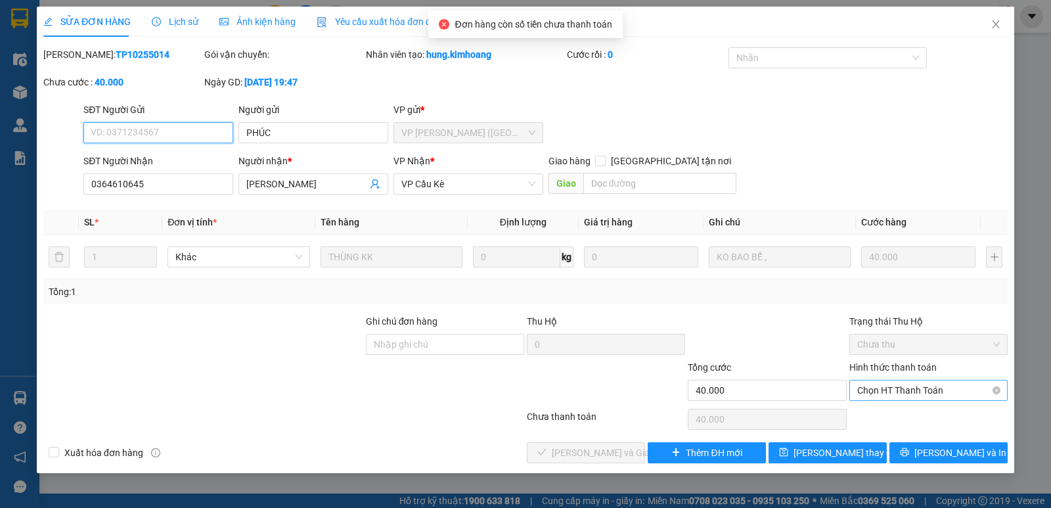
click at [894, 388] on span "Chọn HT Thanh Toán" at bounding box center [929, 390] width 143 height 20
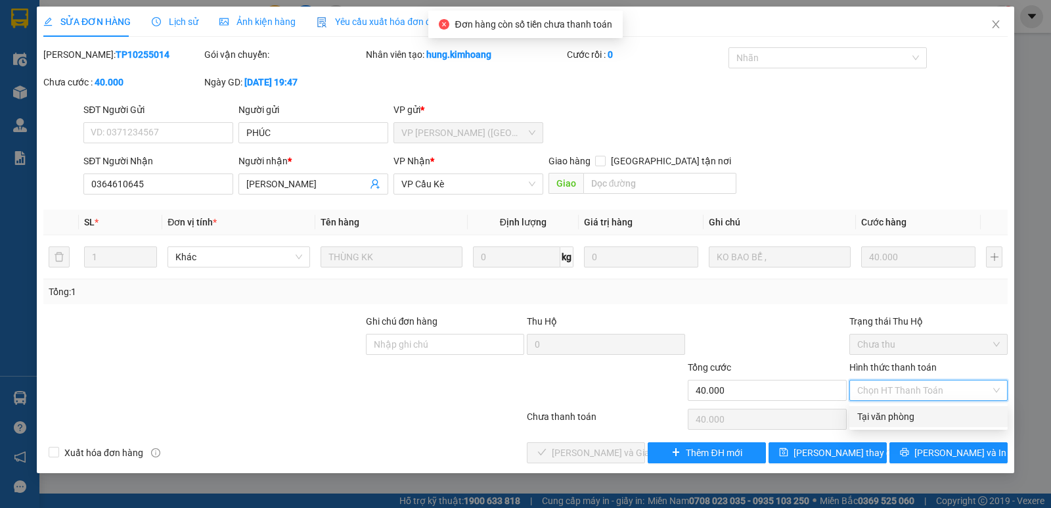
click at [898, 415] on div "Tại văn phòng" at bounding box center [929, 416] width 143 height 14
type input "0"
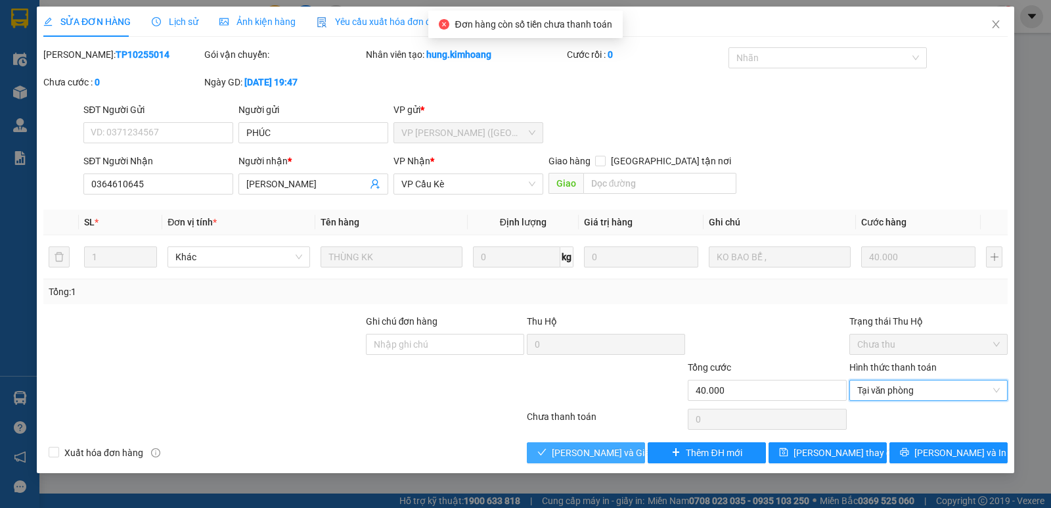
click at [586, 451] on span "[PERSON_NAME] và Giao hàng" at bounding box center [615, 453] width 126 height 14
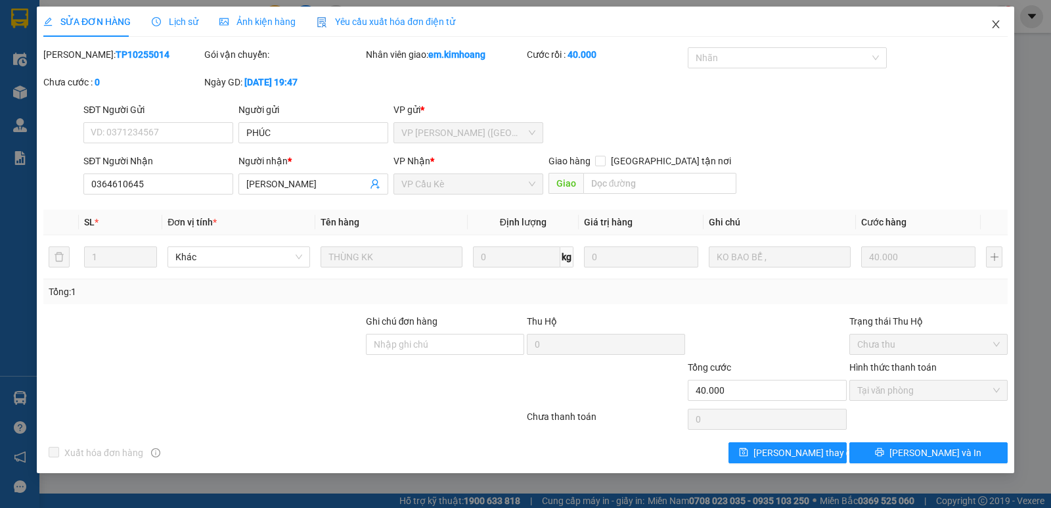
click at [996, 23] on icon "close" at bounding box center [996, 24] width 11 height 11
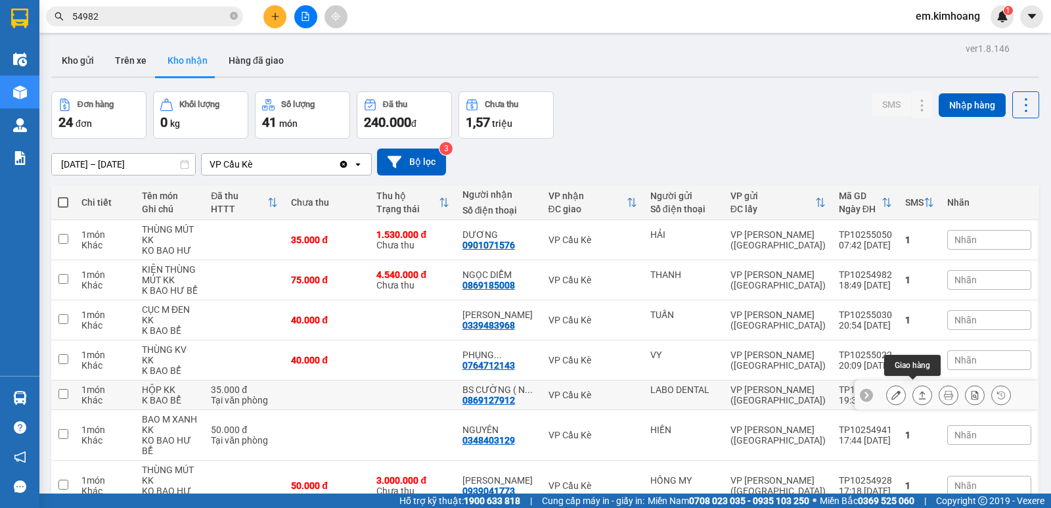
click at [913, 394] on button at bounding box center [922, 395] width 18 height 23
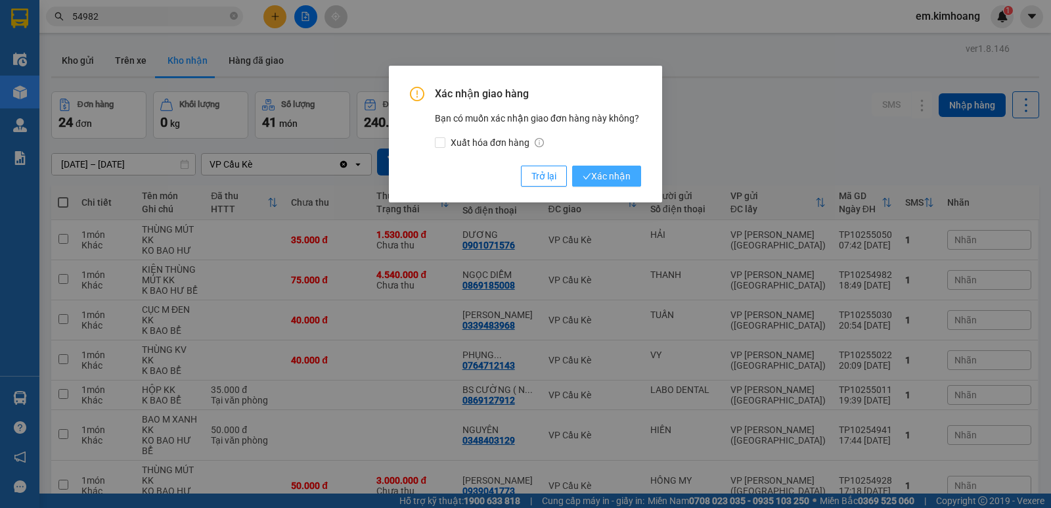
click at [591, 172] on span "Xác nhận" at bounding box center [607, 176] width 48 height 14
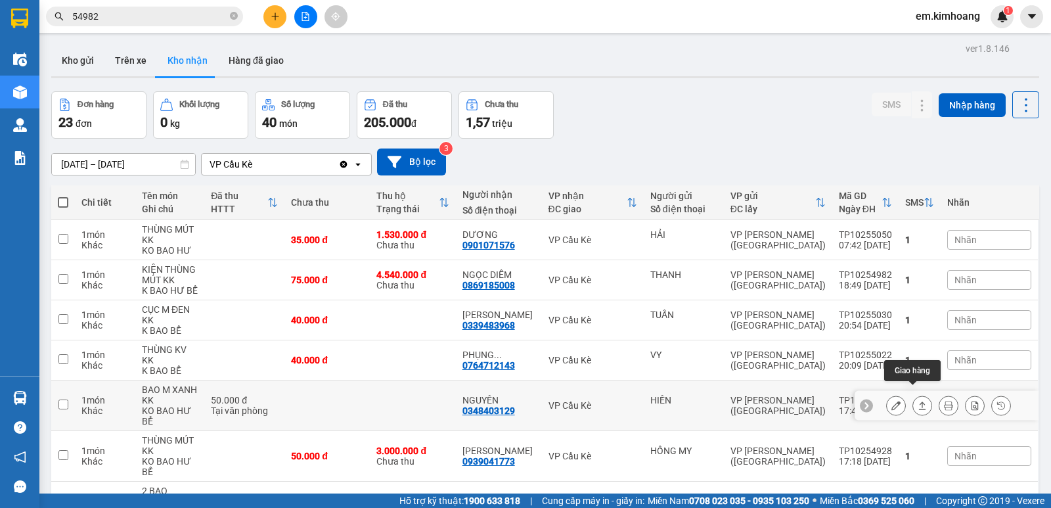
click at [919, 402] on icon at bounding box center [922, 406] width 7 height 8
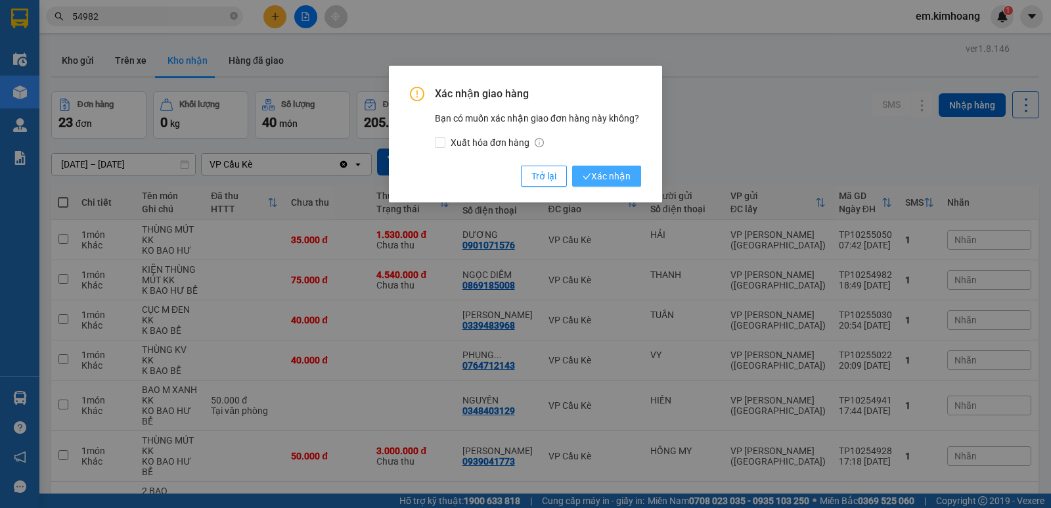
click at [606, 173] on span "Xác nhận" at bounding box center [607, 176] width 48 height 14
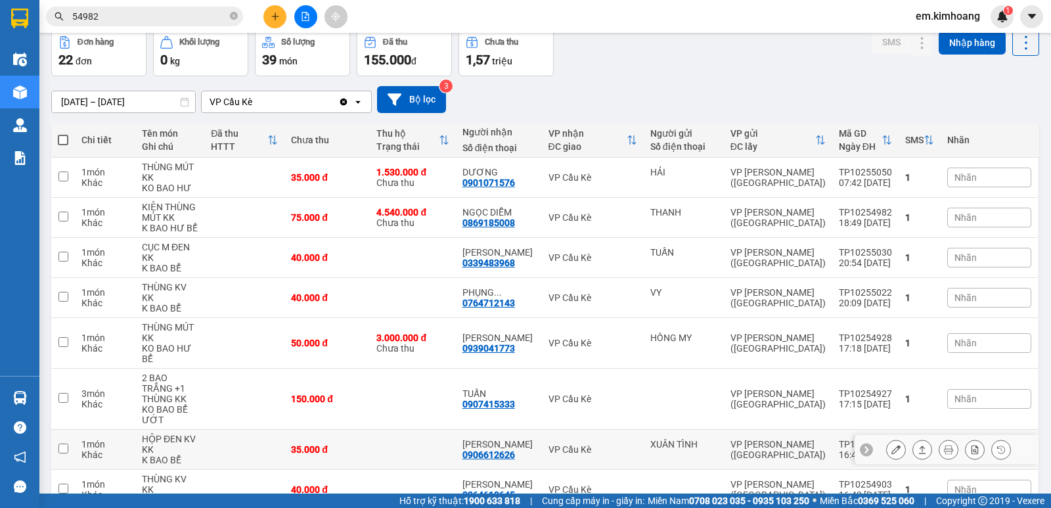
scroll to position [66, 0]
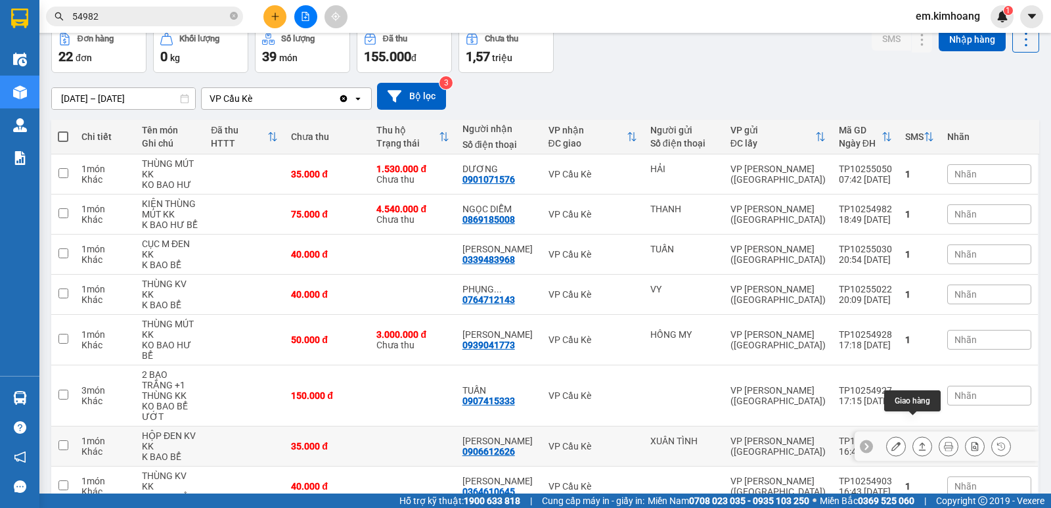
click at [918, 442] on icon at bounding box center [922, 446] width 9 height 9
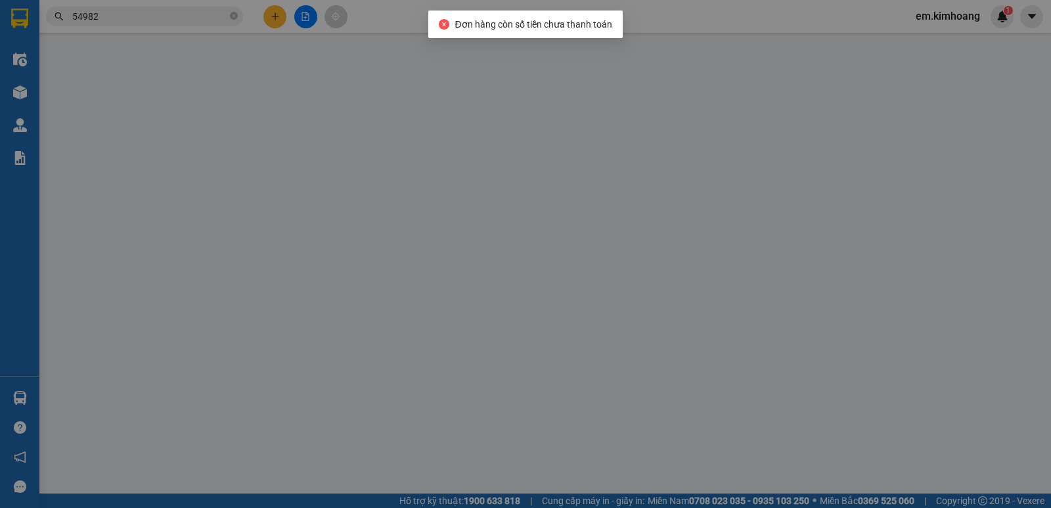
type input "XUÂN TÌNH"
type input "0906612626"
type input "[PERSON_NAME]"
type input "35.000"
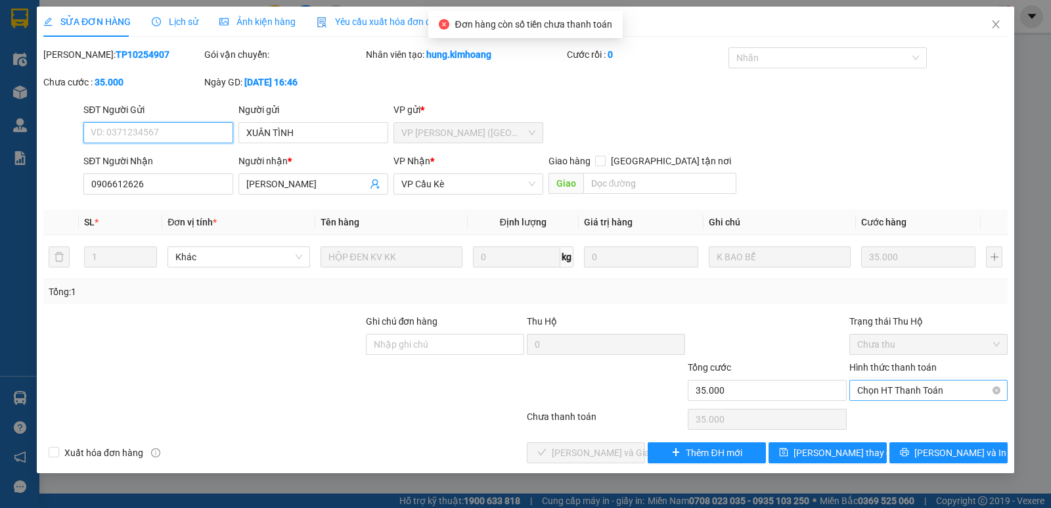
drag, startPoint x: 906, startPoint y: 389, endPoint x: 903, endPoint y: 402, distance: 13.4
click at [905, 389] on span "Chọn HT Thanh Toán" at bounding box center [929, 390] width 143 height 20
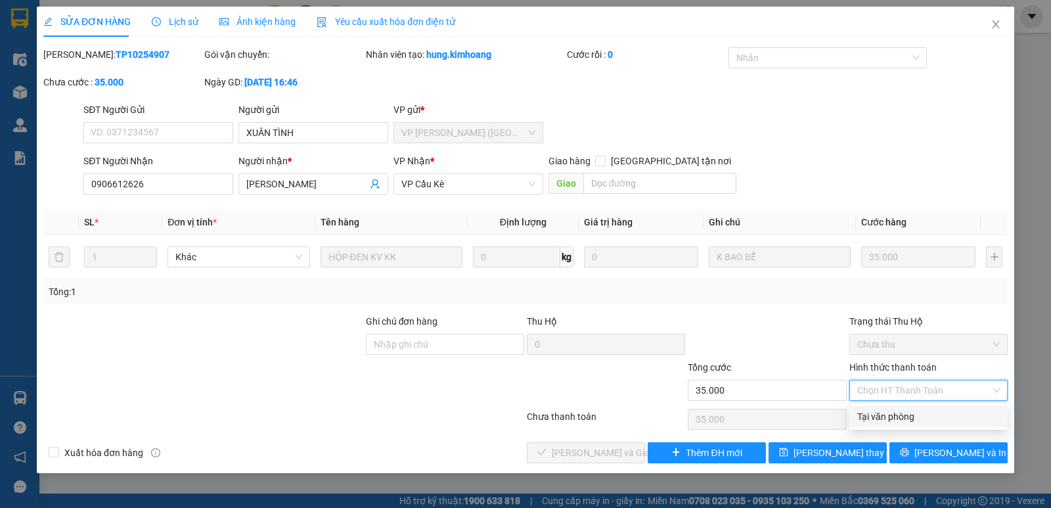
click at [903, 416] on div "Tại văn phòng" at bounding box center [929, 416] width 143 height 14
type input "0"
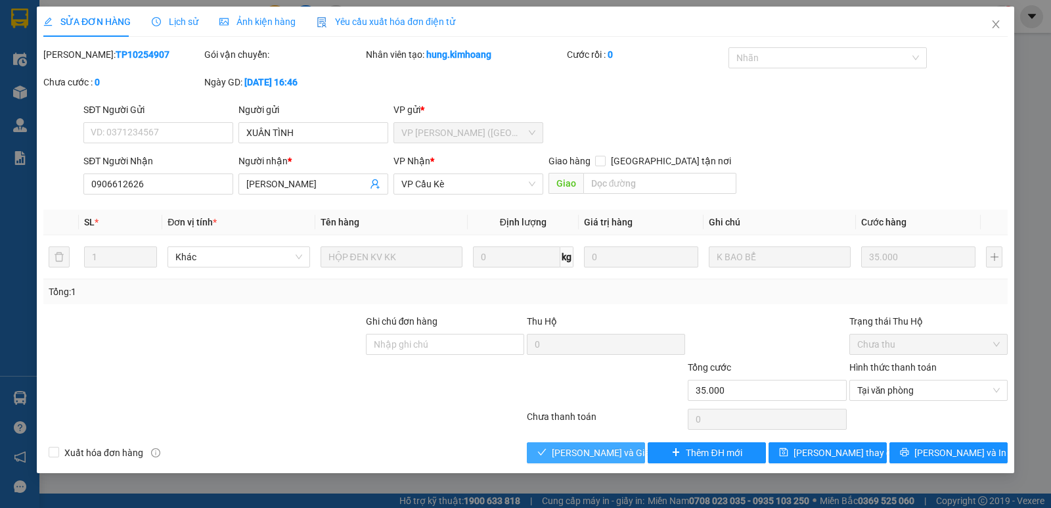
click at [600, 450] on span "[PERSON_NAME] và Giao hàng" at bounding box center [615, 453] width 126 height 14
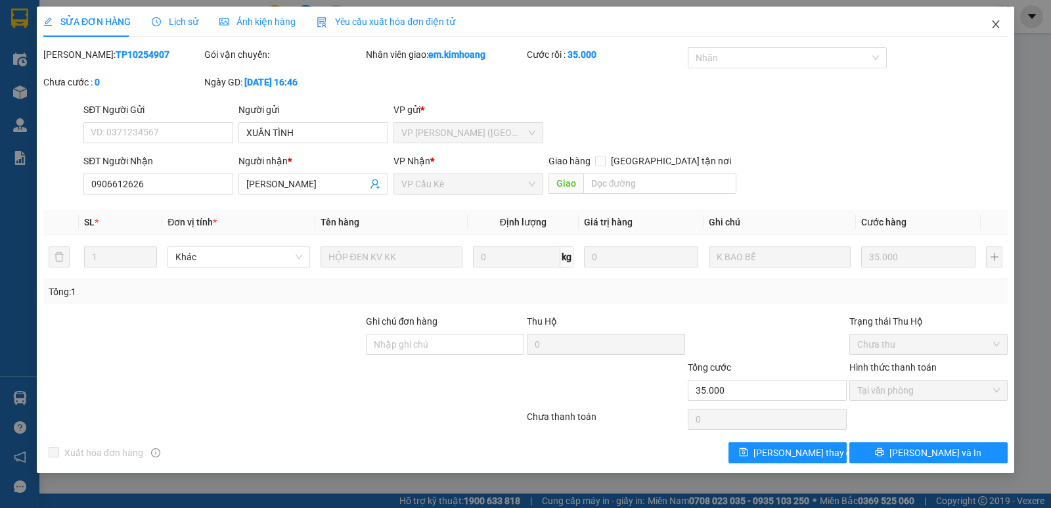
click at [993, 23] on icon "close" at bounding box center [996, 24] width 11 height 11
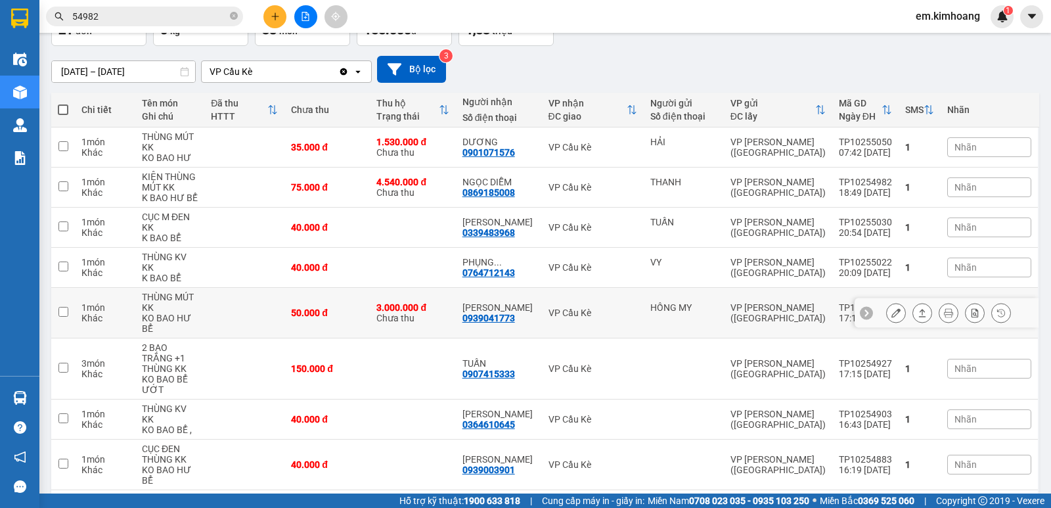
scroll to position [131, 0]
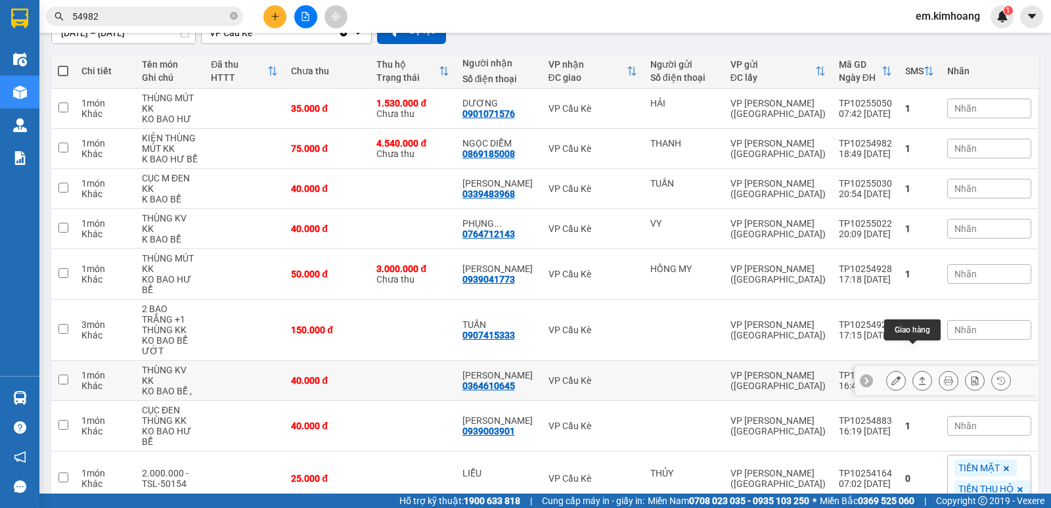
click at [918, 376] on icon at bounding box center [922, 380] width 9 height 9
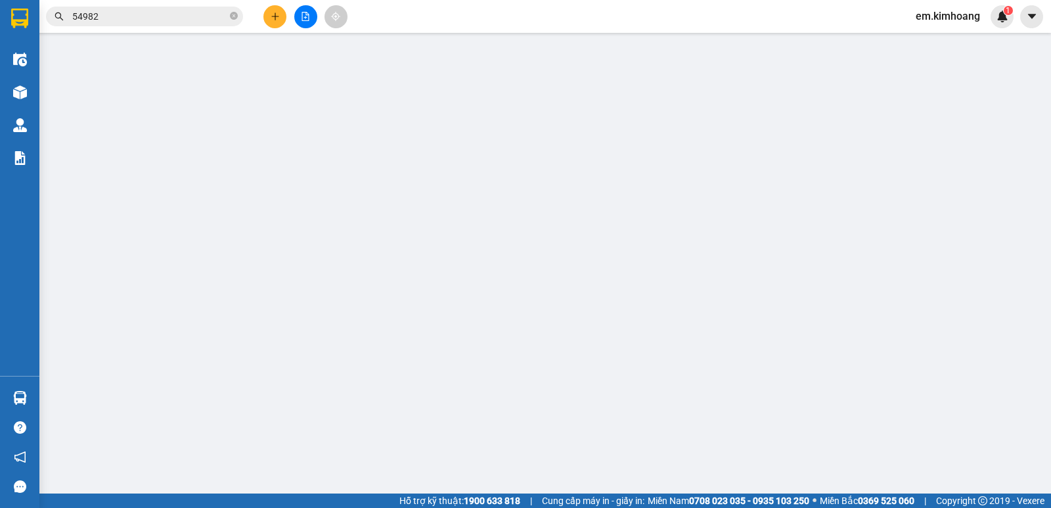
type input "0364610645"
type input "[PERSON_NAME]"
type input "40.000"
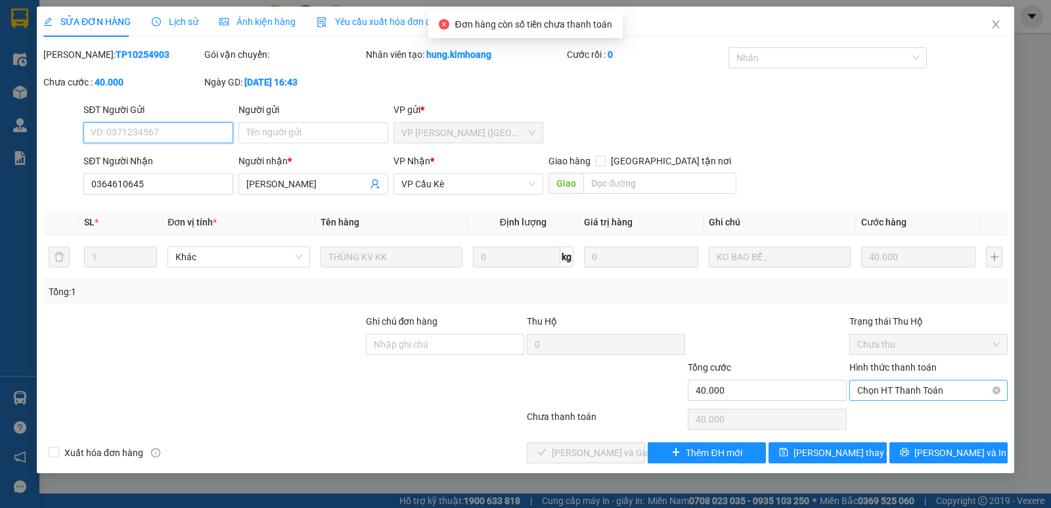
click at [922, 392] on span "Chọn HT Thanh Toán" at bounding box center [929, 390] width 143 height 20
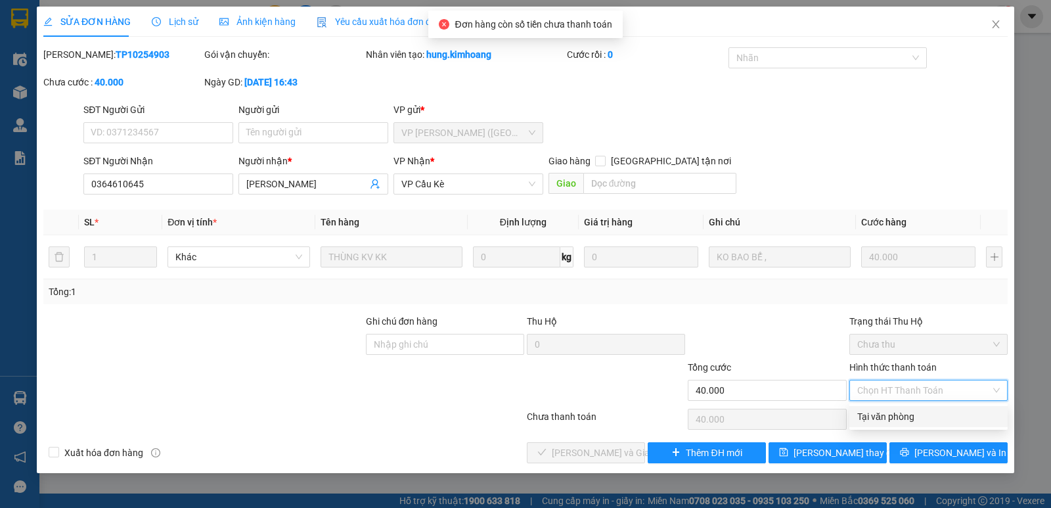
click at [926, 415] on div "Tại văn phòng" at bounding box center [929, 416] width 143 height 14
type input "0"
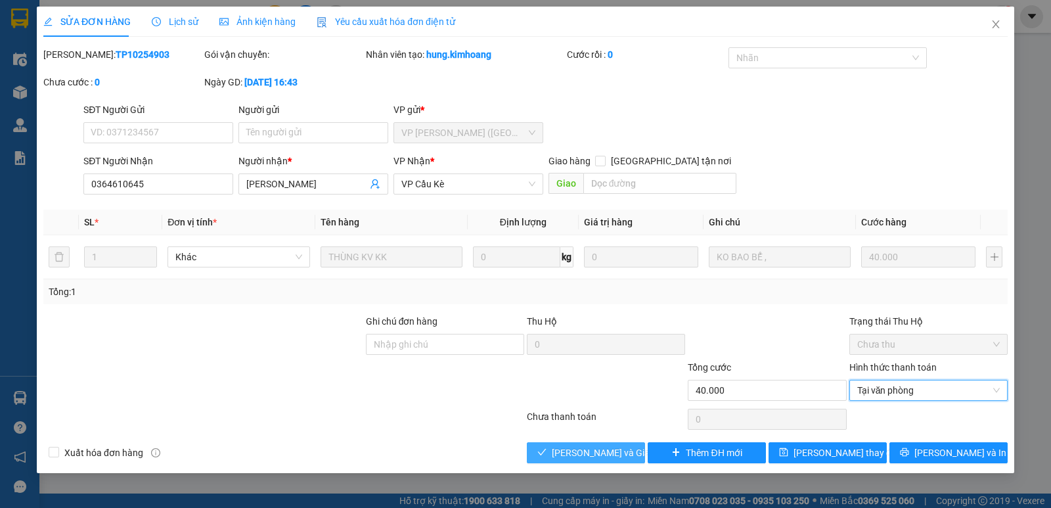
click at [627, 453] on span "[PERSON_NAME] và Giao hàng" at bounding box center [615, 453] width 126 height 14
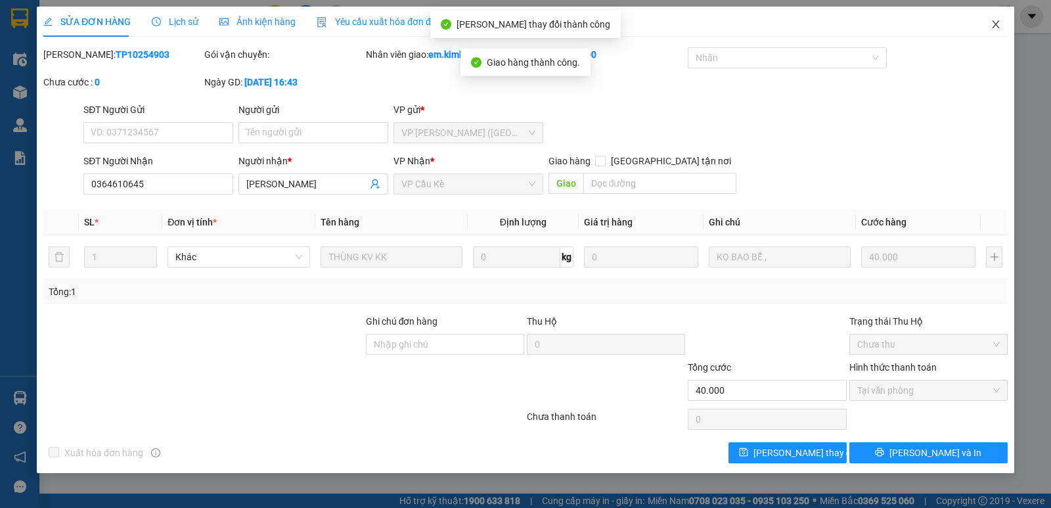
click at [998, 28] on icon "close" at bounding box center [996, 24] width 11 height 11
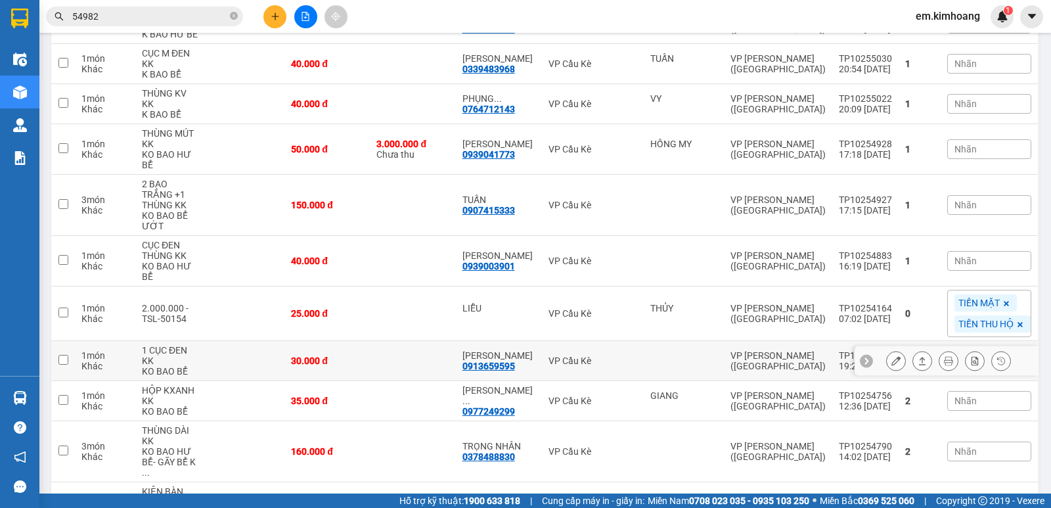
scroll to position [263, 0]
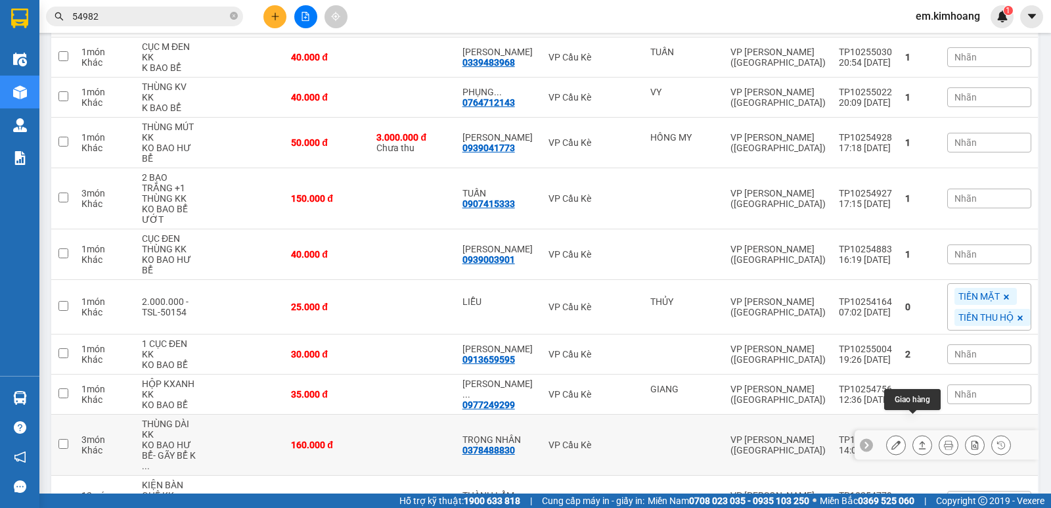
click at [919, 441] on icon at bounding box center [922, 445] width 7 height 8
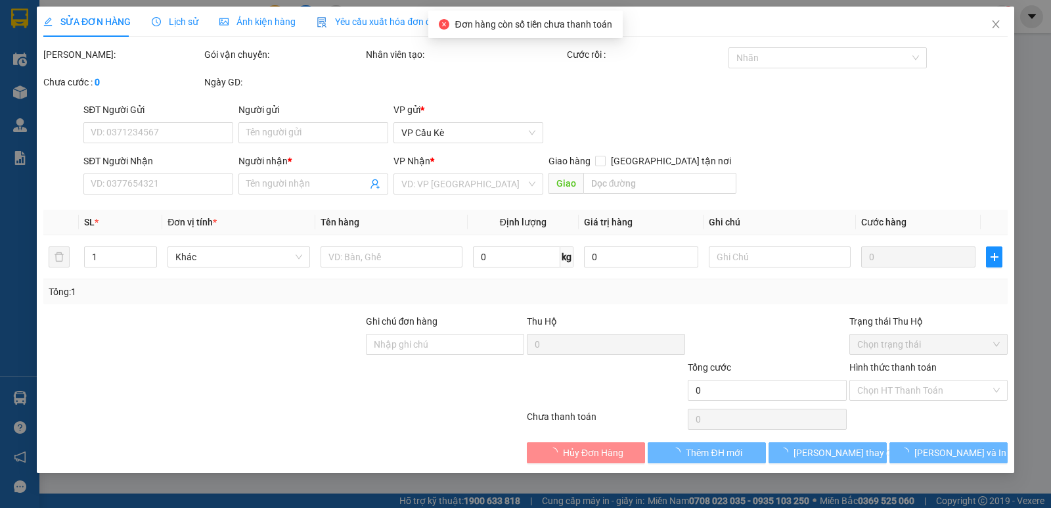
type input "0378488830"
type input "TRỌNG NHÂN"
type input "160.000"
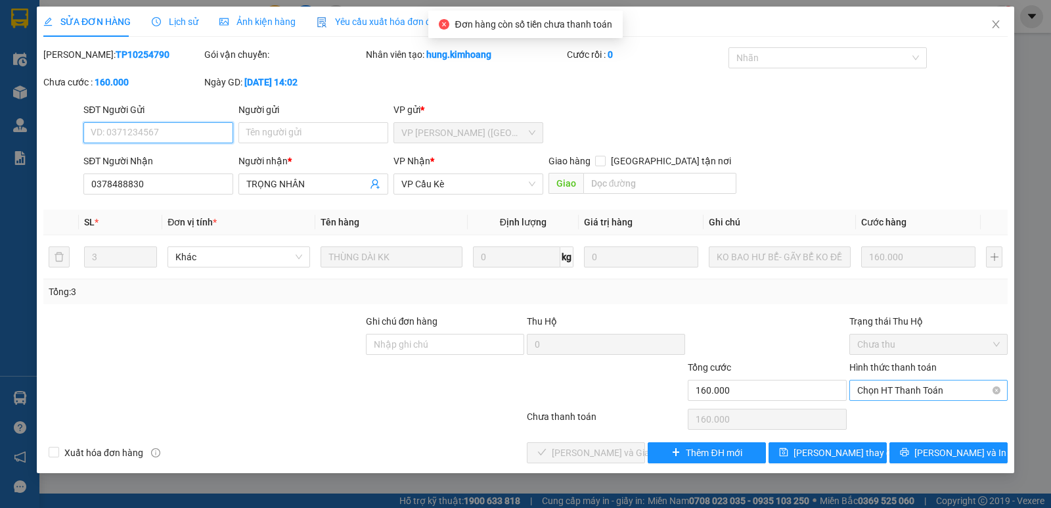
click at [936, 390] on span "Chọn HT Thanh Toán" at bounding box center [929, 390] width 143 height 20
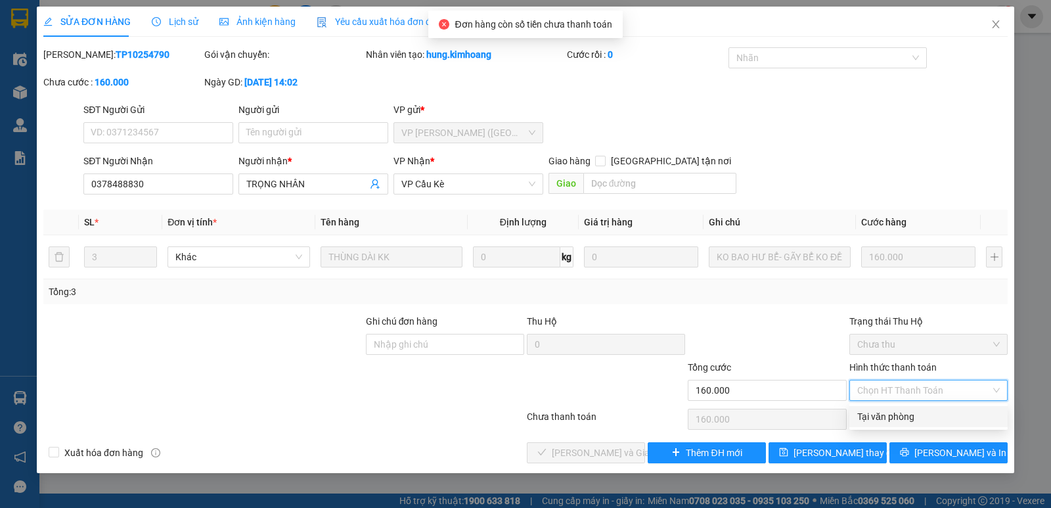
click at [937, 417] on div "Tại văn phòng" at bounding box center [929, 416] width 143 height 14
type input "0"
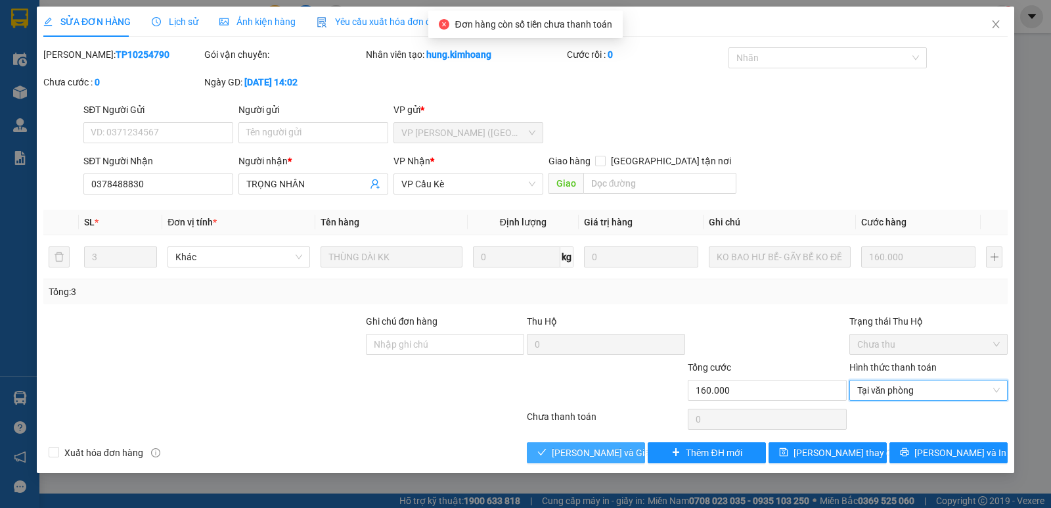
click at [599, 448] on span "[PERSON_NAME] và Giao hàng" at bounding box center [615, 453] width 126 height 14
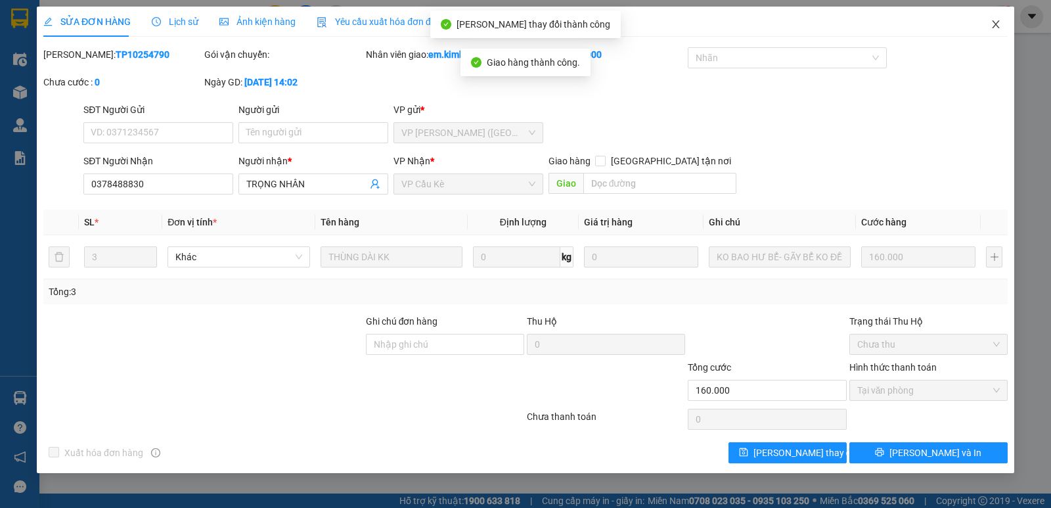
click at [997, 27] on icon "close" at bounding box center [996, 24] width 11 height 11
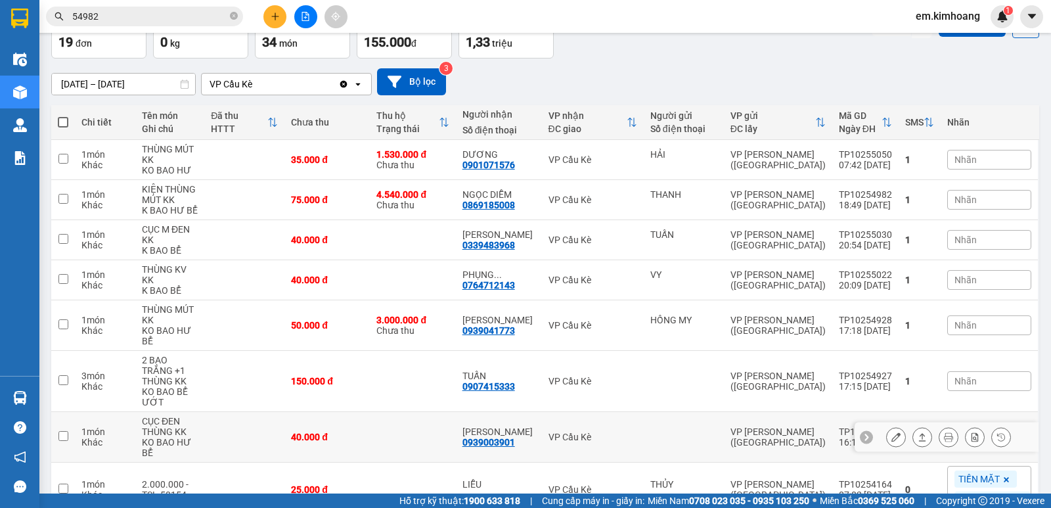
scroll to position [131, 0]
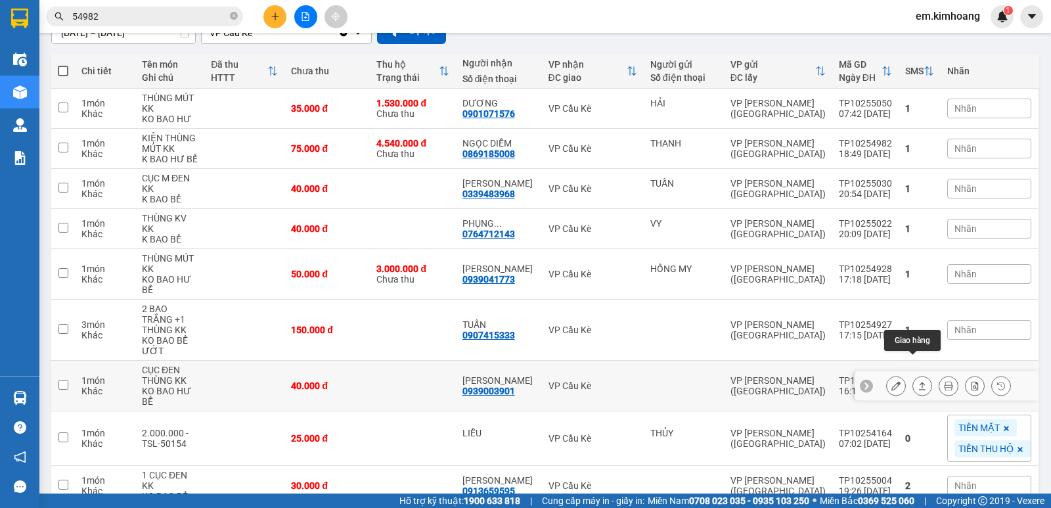
click at [918, 381] on icon at bounding box center [922, 385] width 9 height 9
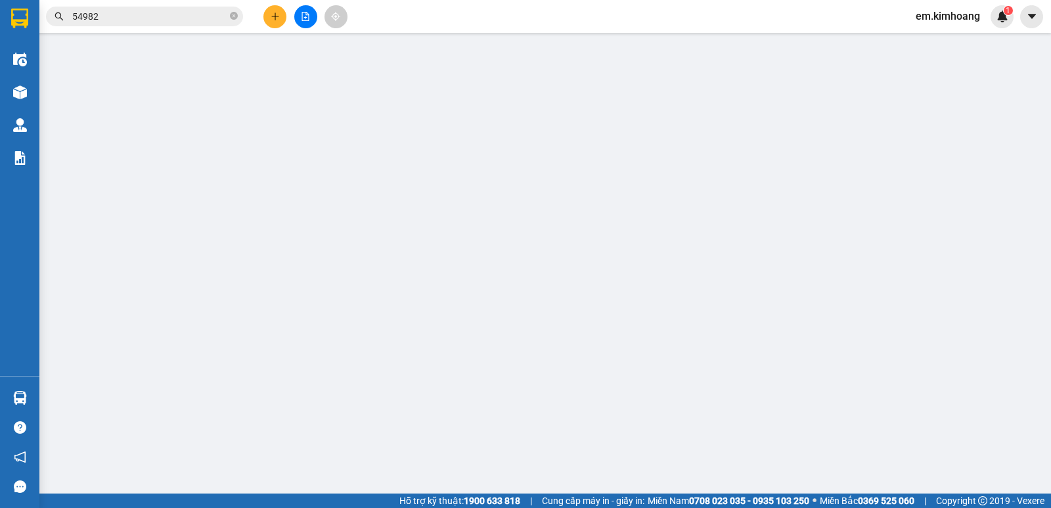
type input "0939003901"
type input "[PERSON_NAME]"
type input "40.000"
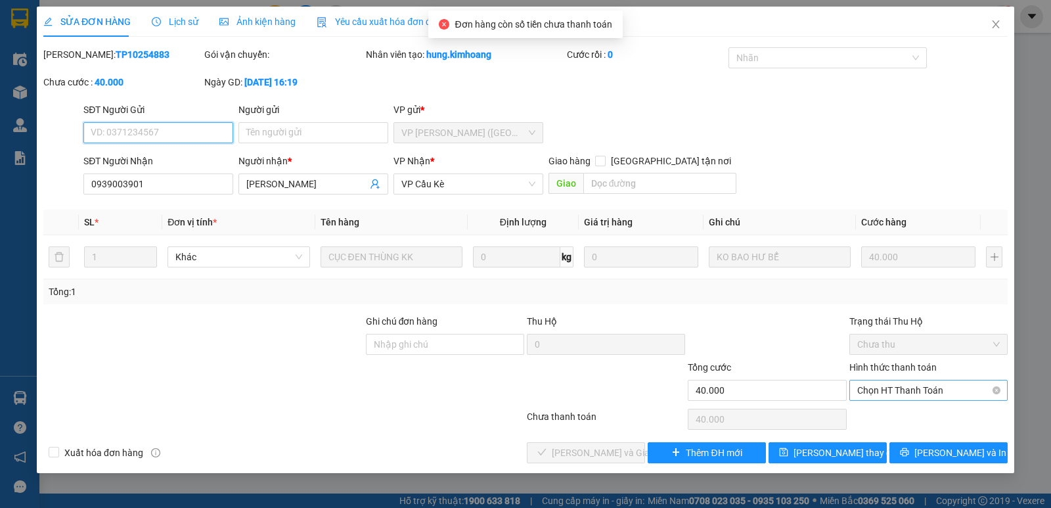
click at [911, 382] on span "Chọn HT Thanh Toán" at bounding box center [929, 390] width 143 height 20
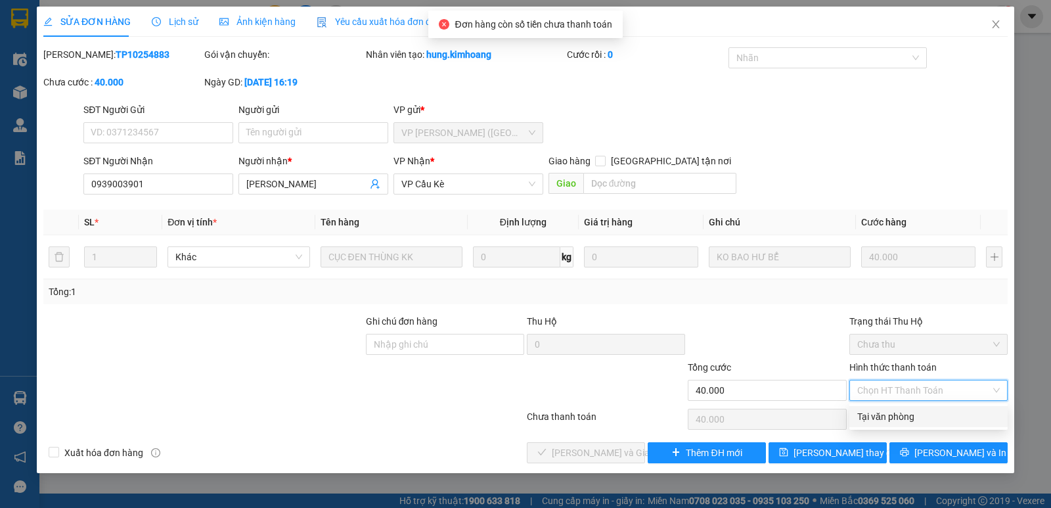
click at [915, 409] on div "Tại văn phòng" at bounding box center [929, 416] width 143 height 14
type input "0"
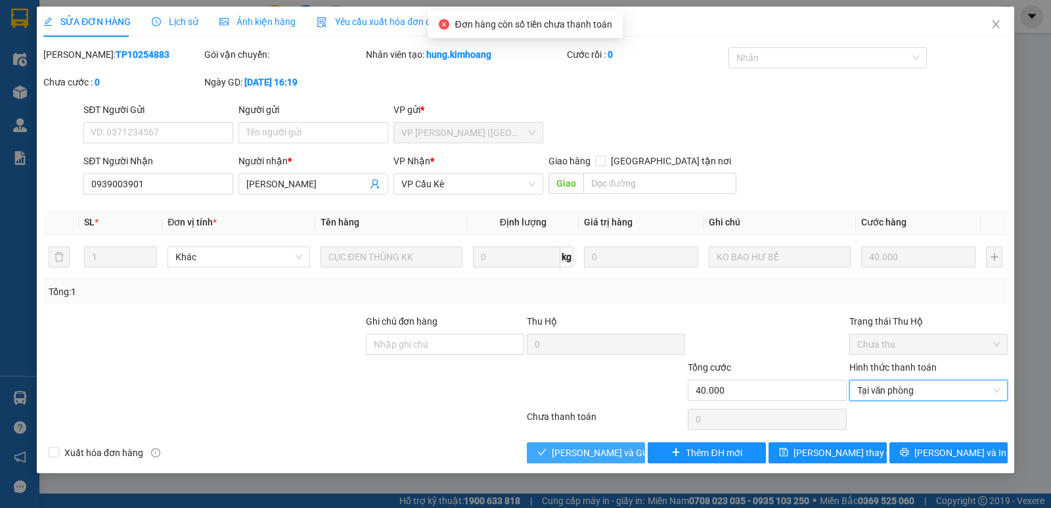
click at [605, 455] on span "[PERSON_NAME] và Giao hàng" at bounding box center [615, 453] width 126 height 14
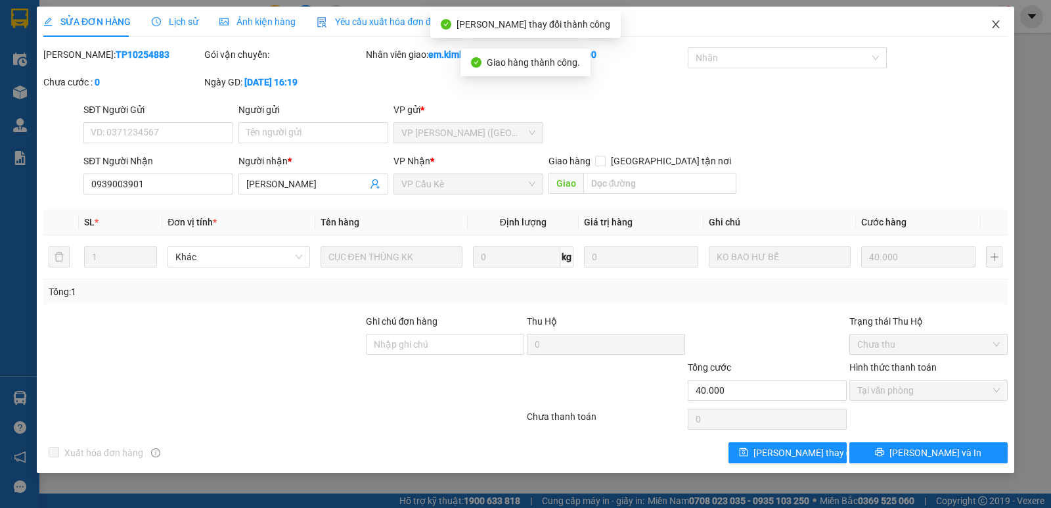
click at [991, 24] on icon "close" at bounding box center [996, 24] width 11 height 11
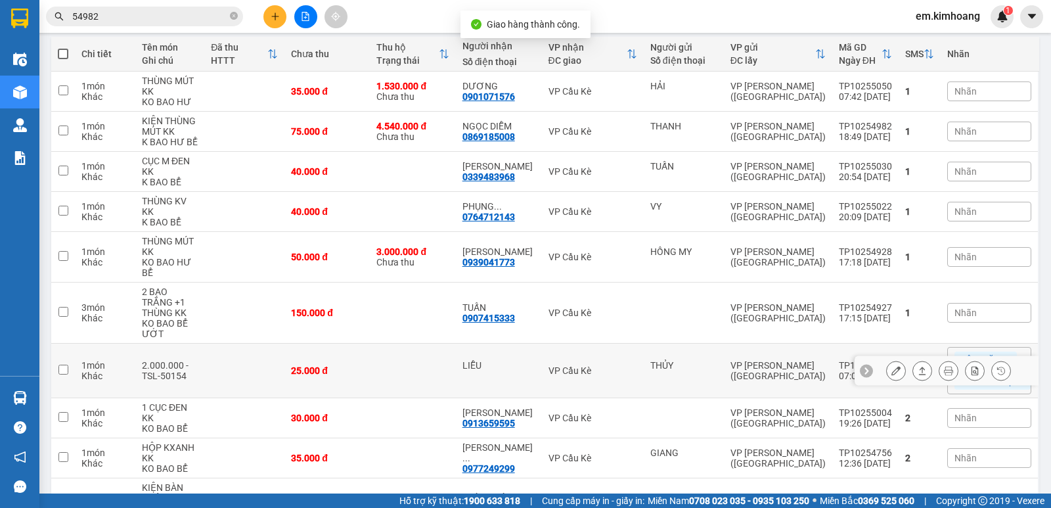
scroll to position [197, 0]
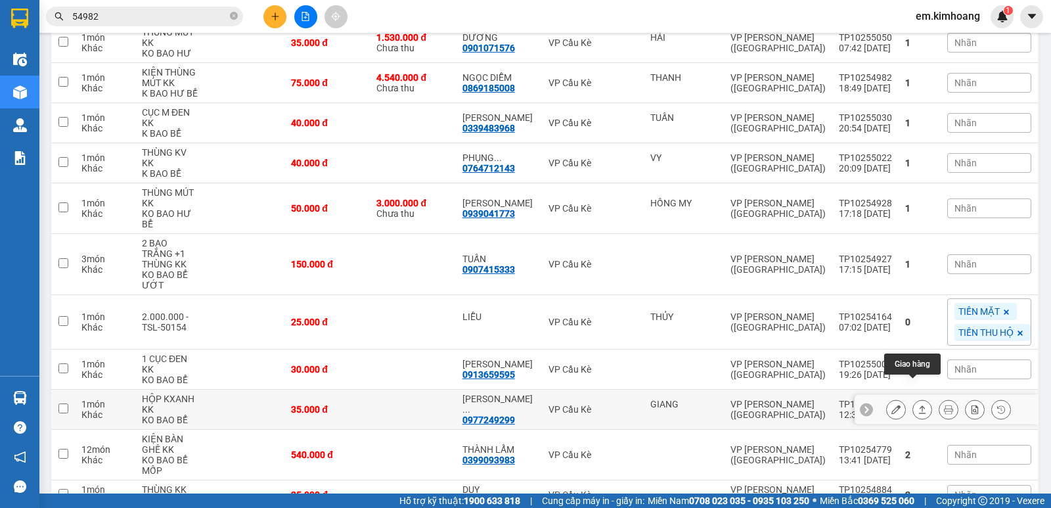
click at [918, 405] on icon at bounding box center [922, 409] width 9 height 9
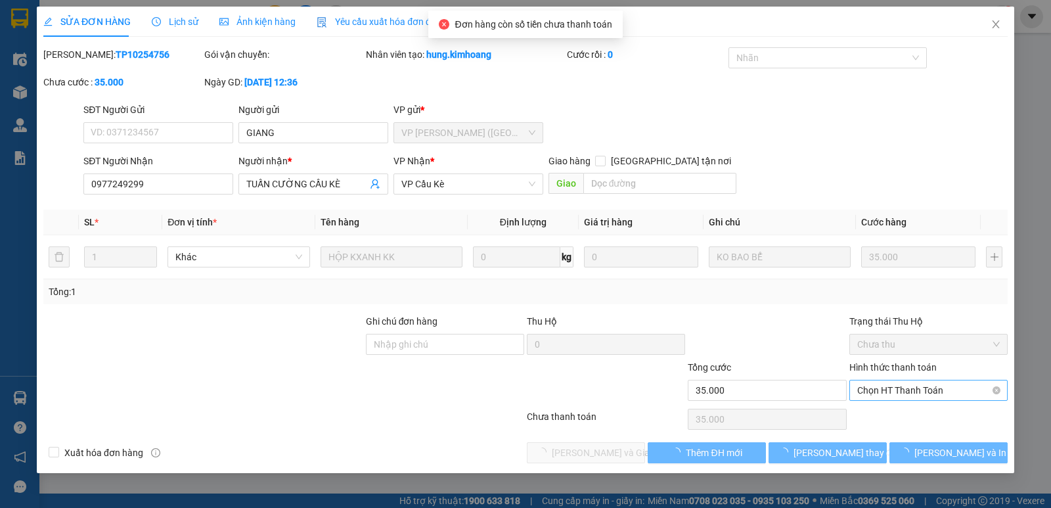
type input "GIANG"
type input "0977249299"
type input "TUẤN CƯỜNG CẦU KÈ"
type input "35.000"
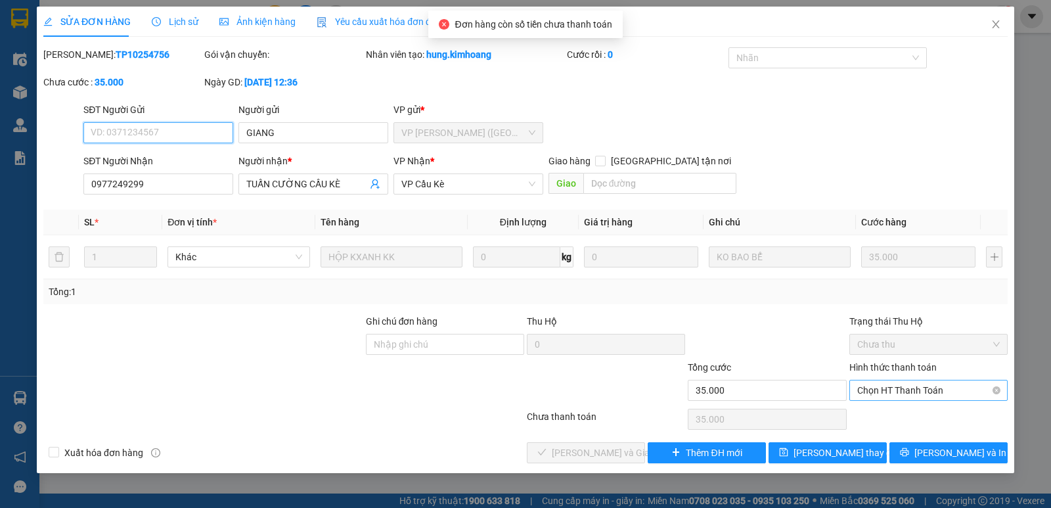
click at [906, 391] on span "Chọn HT Thanh Toán" at bounding box center [929, 390] width 143 height 20
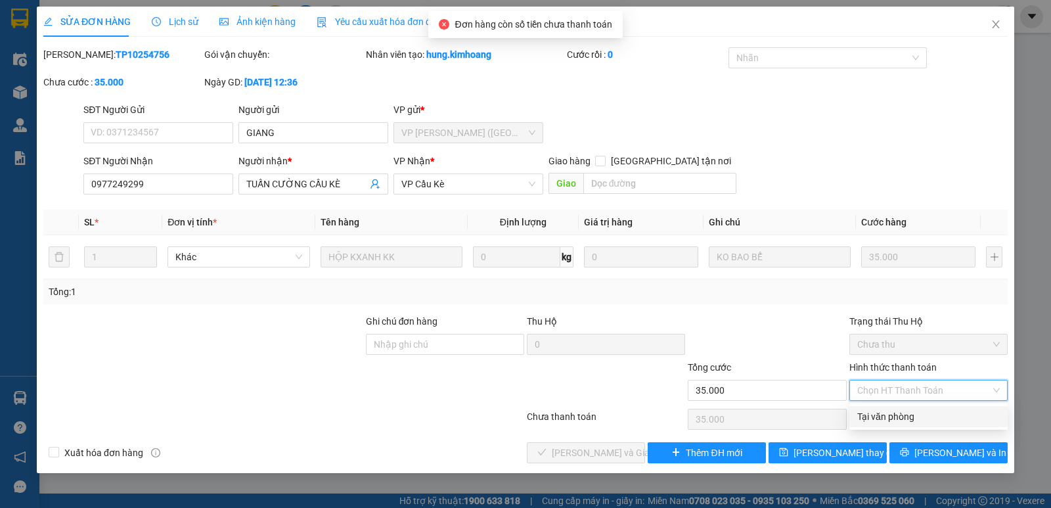
click at [906, 413] on div "Tại văn phòng" at bounding box center [929, 416] width 143 height 14
type input "0"
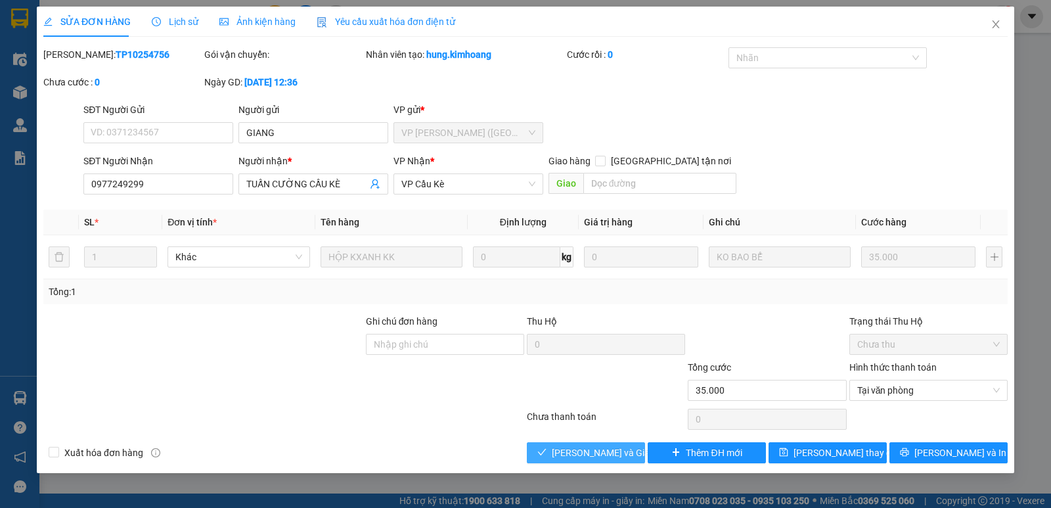
click at [626, 450] on span "[PERSON_NAME] và Giao hàng" at bounding box center [615, 453] width 126 height 14
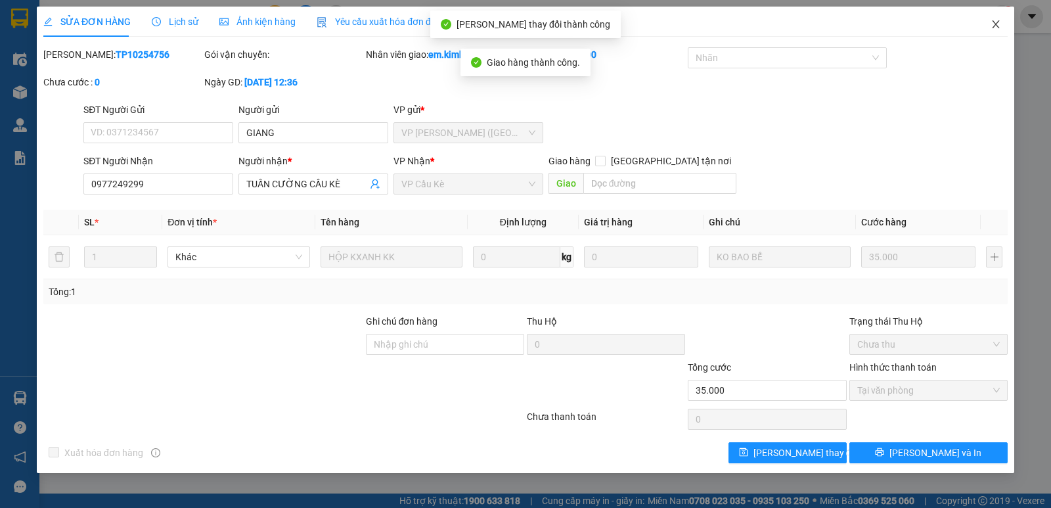
click at [994, 25] on icon "close" at bounding box center [996, 24] width 11 height 11
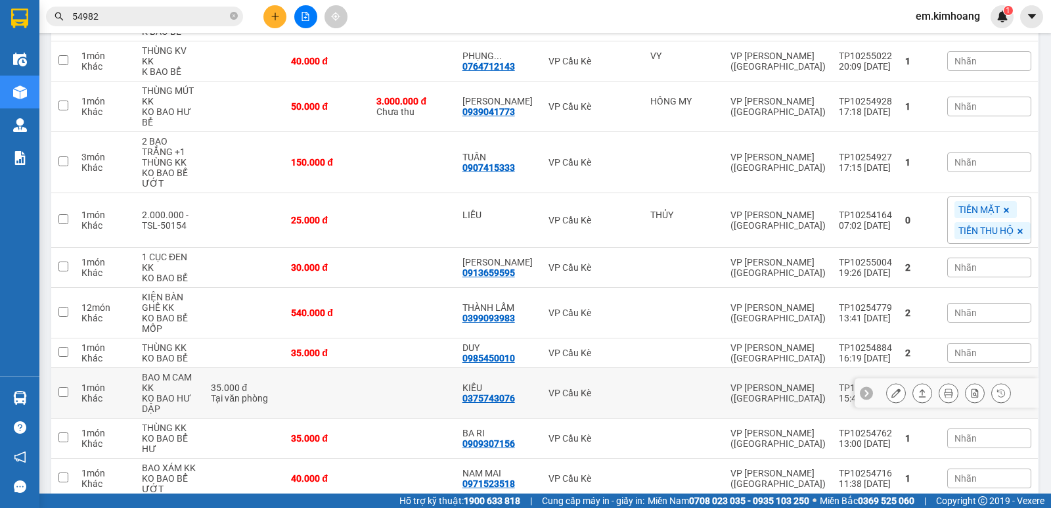
scroll to position [394, 0]
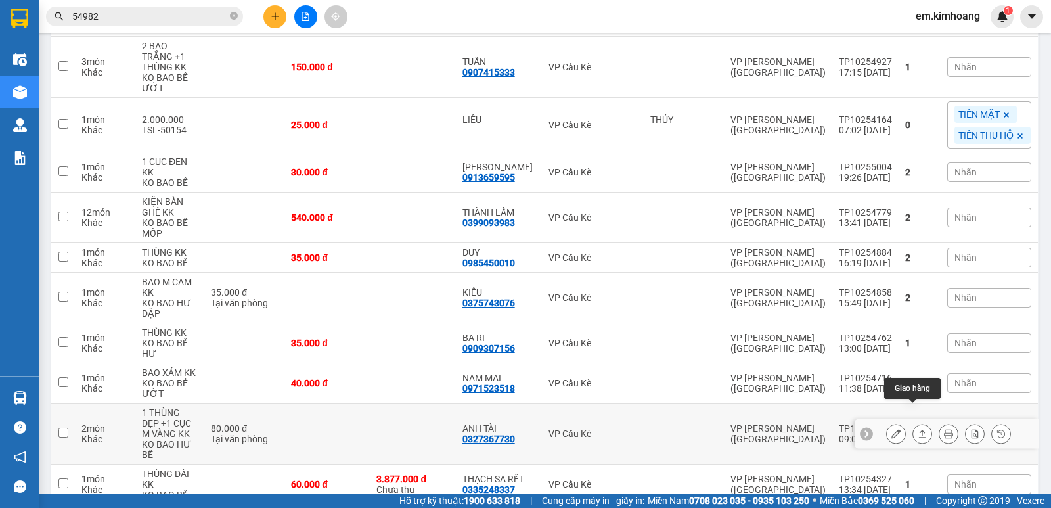
click at [913, 423] on button at bounding box center [922, 434] width 18 height 23
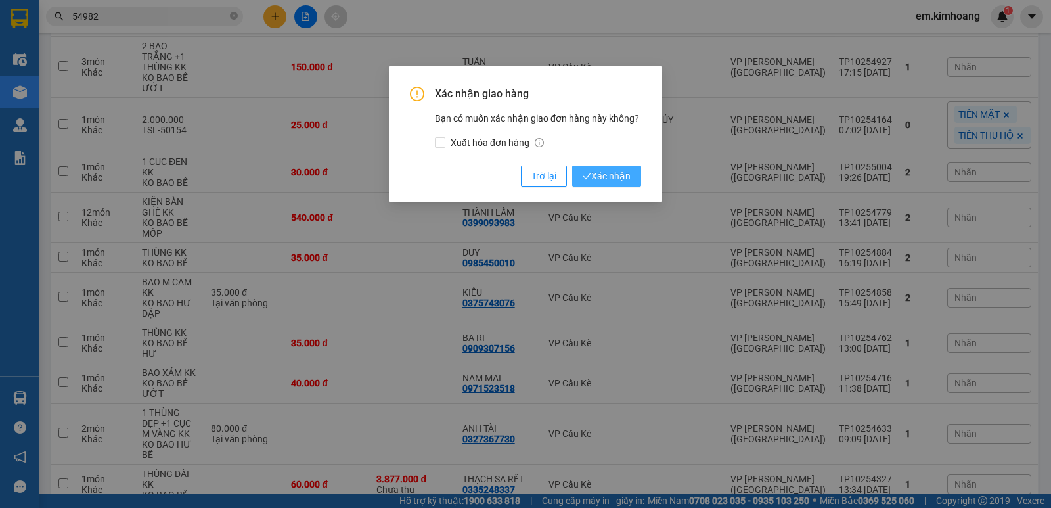
click at [589, 179] on icon "check" at bounding box center [587, 176] width 9 height 9
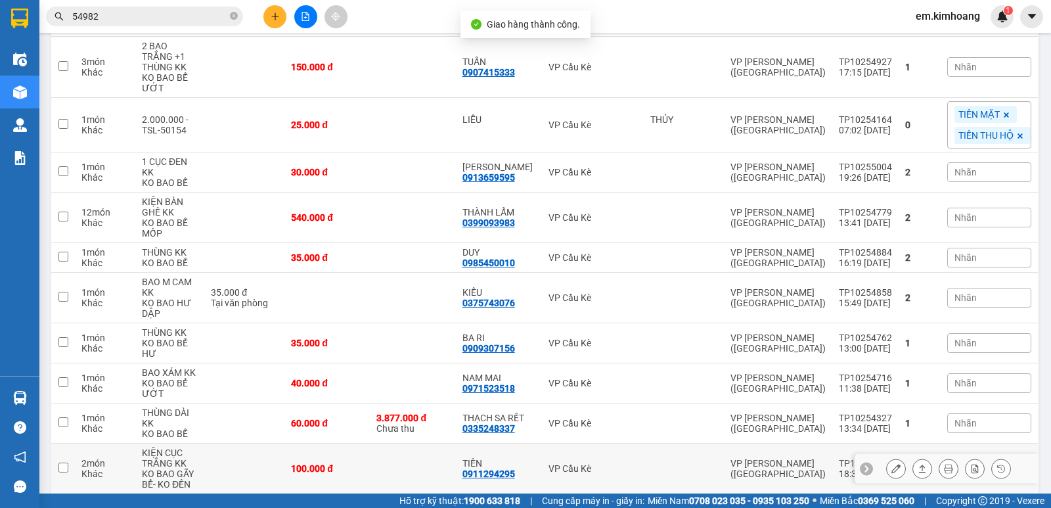
scroll to position [457, 0]
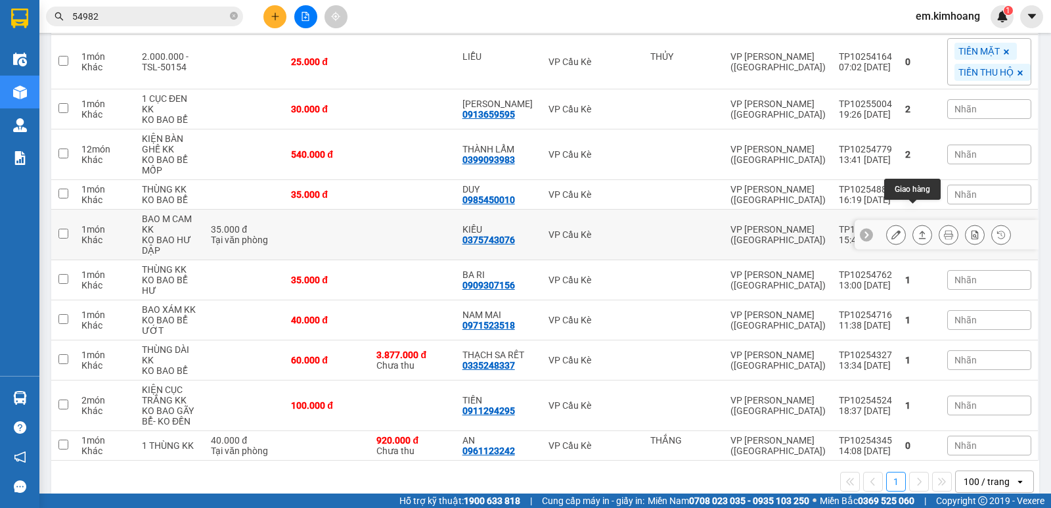
click at [918, 230] on icon at bounding box center [922, 234] width 9 height 9
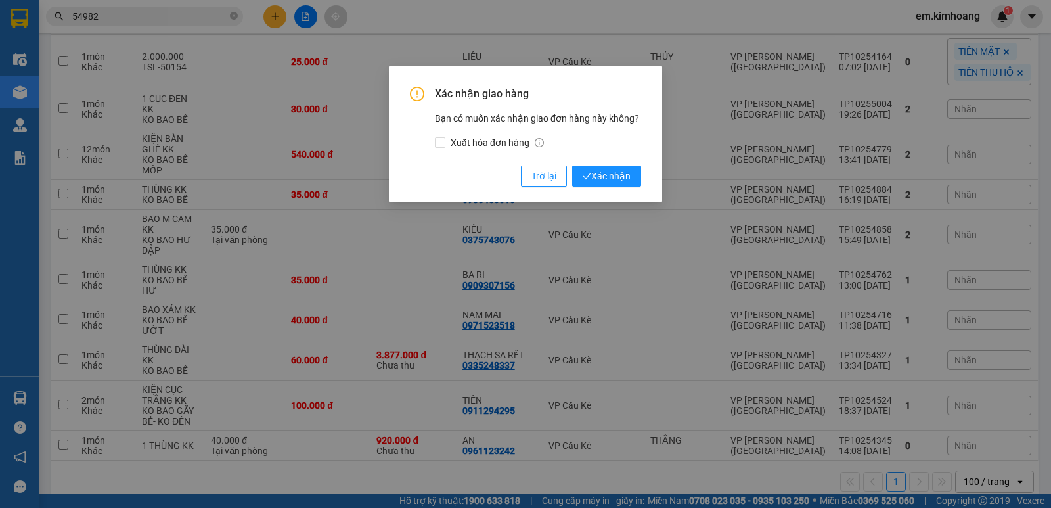
drag, startPoint x: 602, startPoint y: 176, endPoint x: 604, endPoint y: 152, distance: 24.4
click at [604, 172] on span "Xác nhận" at bounding box center [607, 176] width 48 height 14
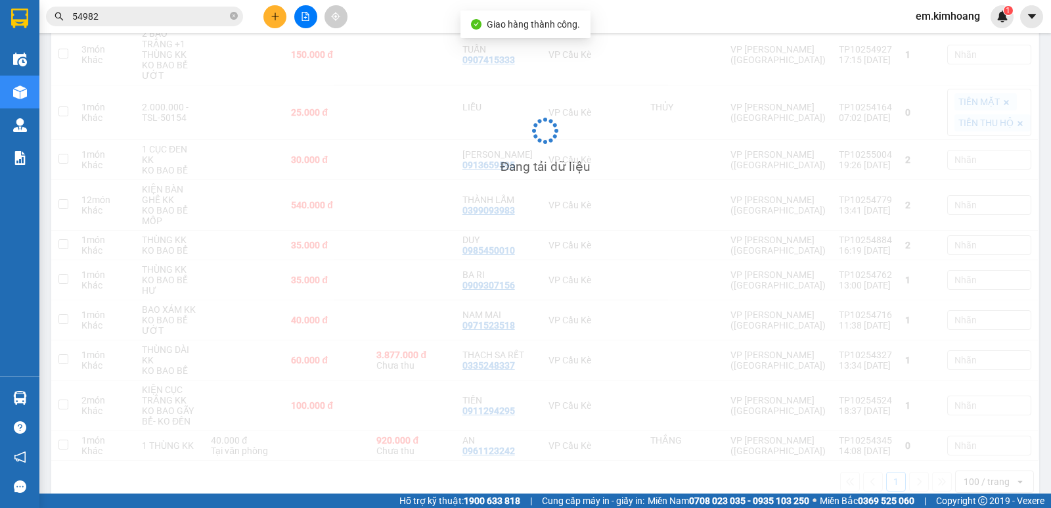
scroll to position [407, 0]
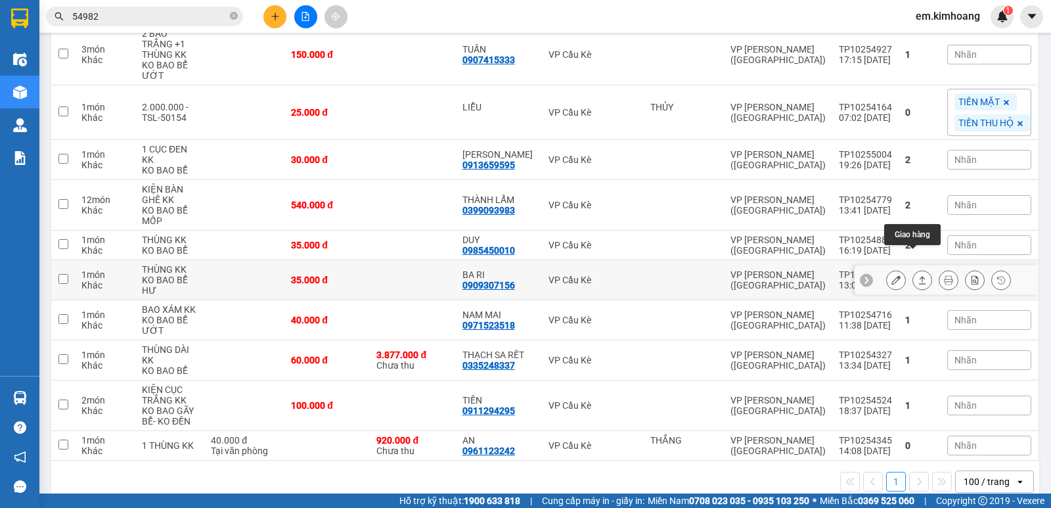
click at [919, 276] on icon at bounding box center [922, 280] width 7 height 8
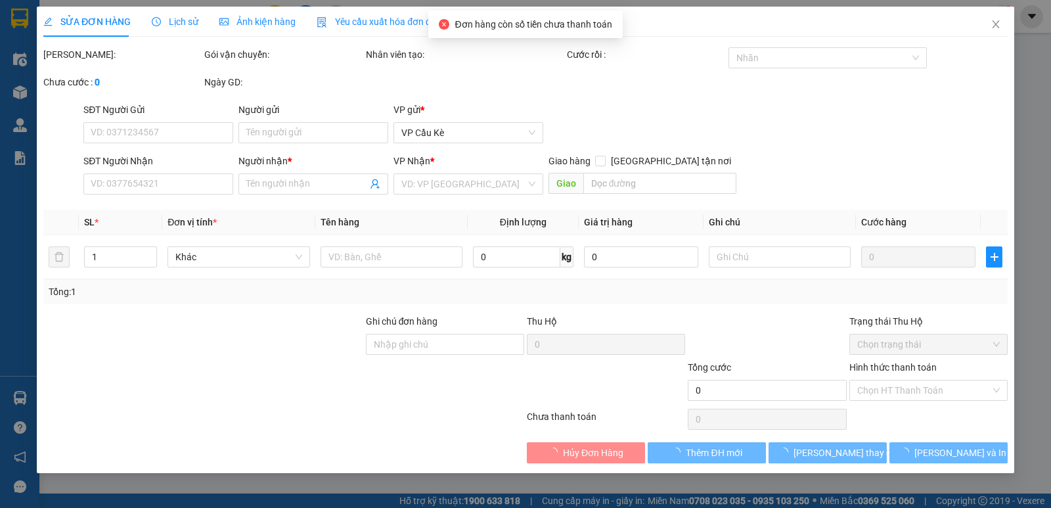
type input "0909307156"
type input "BA RI"
type input "35.000"
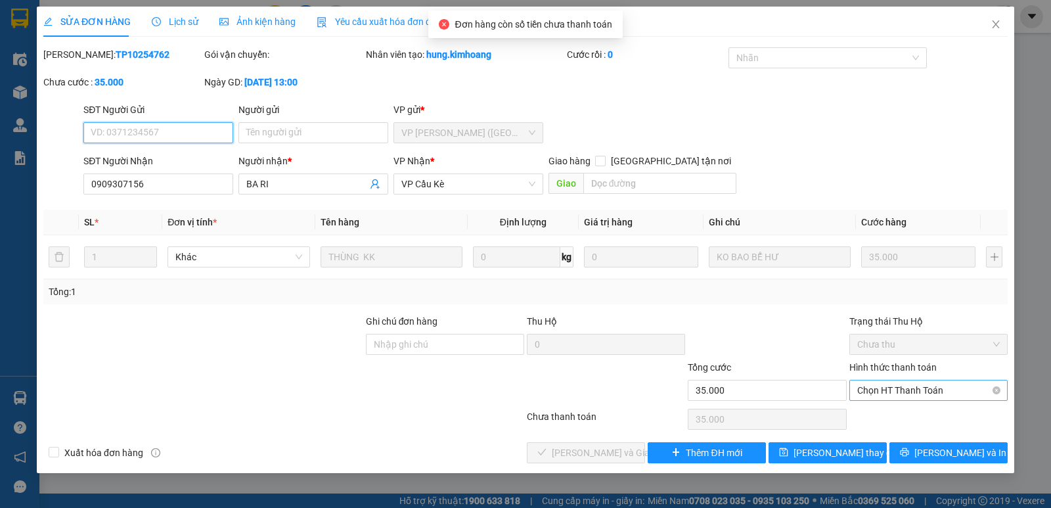
click at [883, 386] on span "Chọn HT Thanh Toán" at bounding box center [929, 390] width 143 height 20
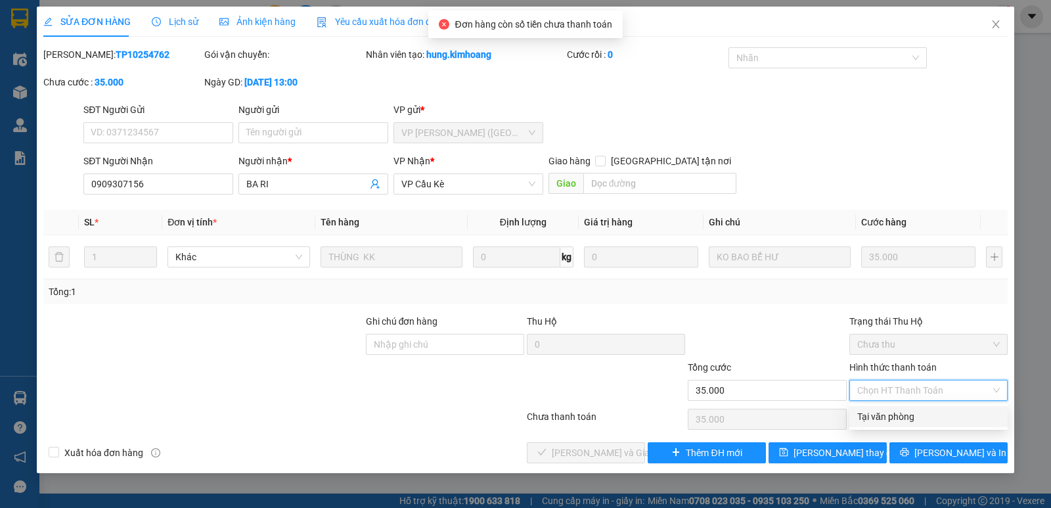
click at [896, 415] on div "Tại văn phòng" at bounding box center [929, 416] width 143 height 14
type input "0"
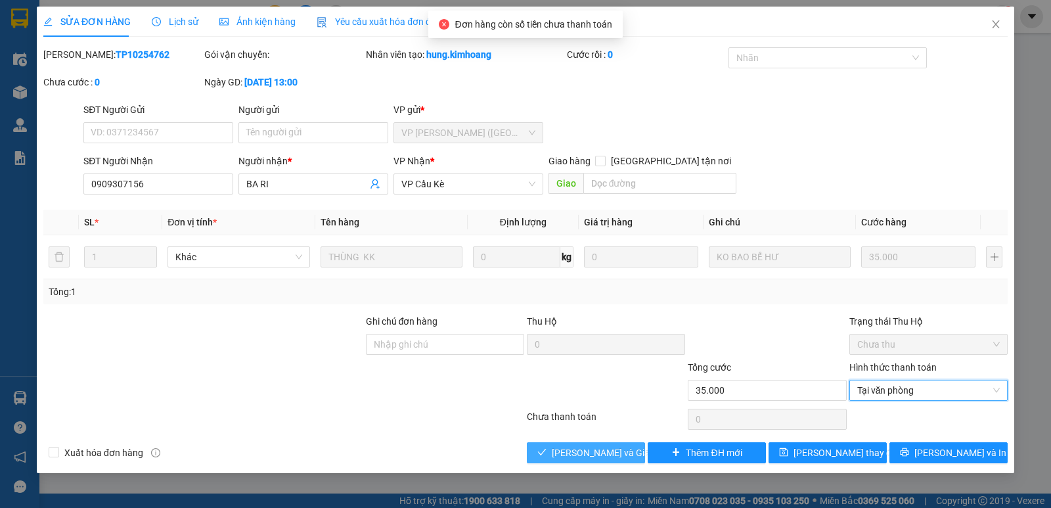
click at [624, 451] on span "[PERSON_NAME] và Giao hàng" at bounding box center [615, 453] width 126 height 14
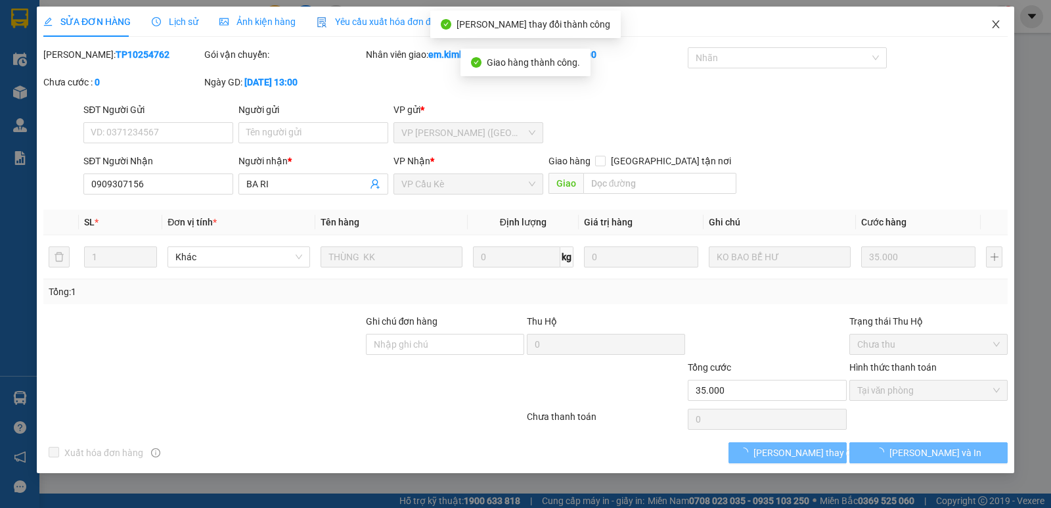
click at [999, 22] on icon "close" at bounding box center [995, 24] width 7 height 8
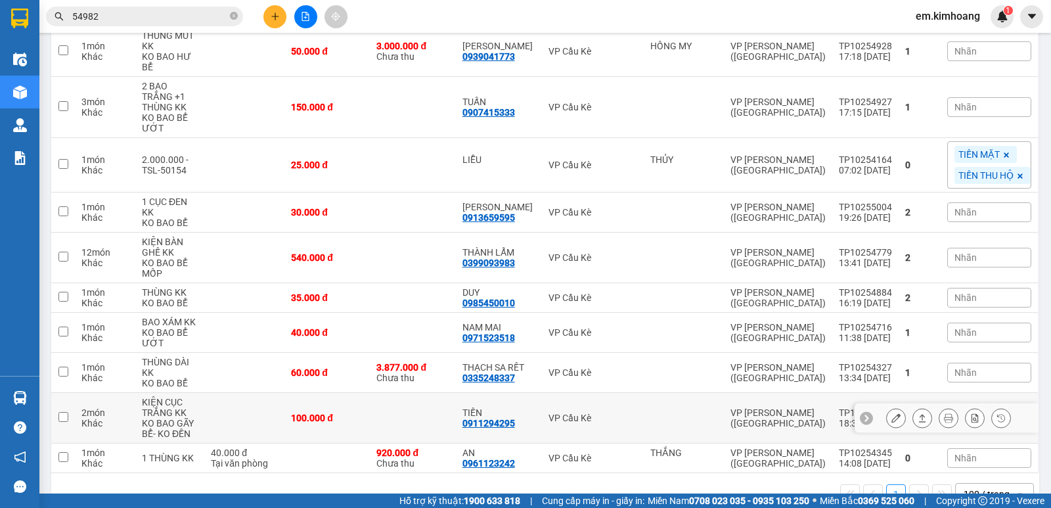
scroll to position [367, 0]
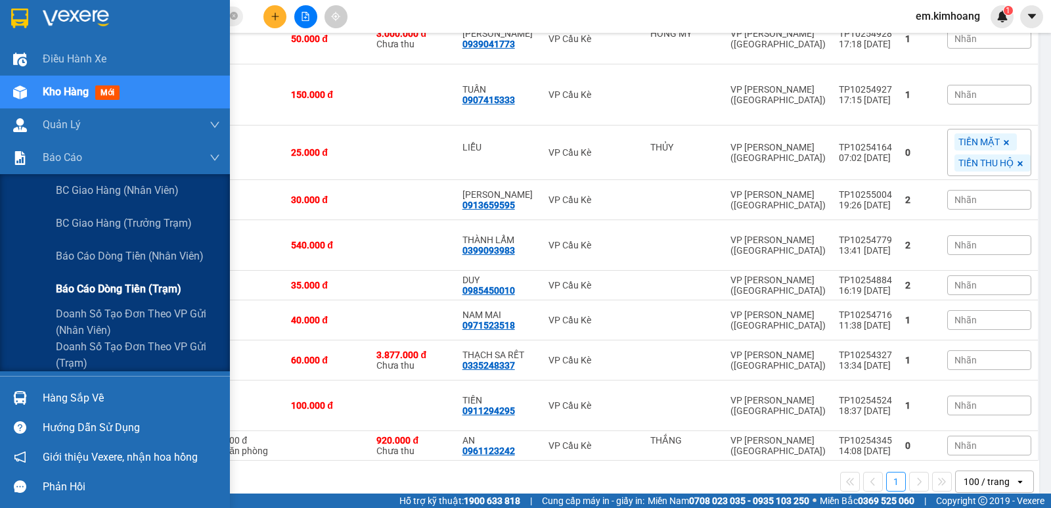
click at [114, 290] on span "Báo cáo dòng tiền (trạm)" at bounding box center [119, 289] width 126 height 16
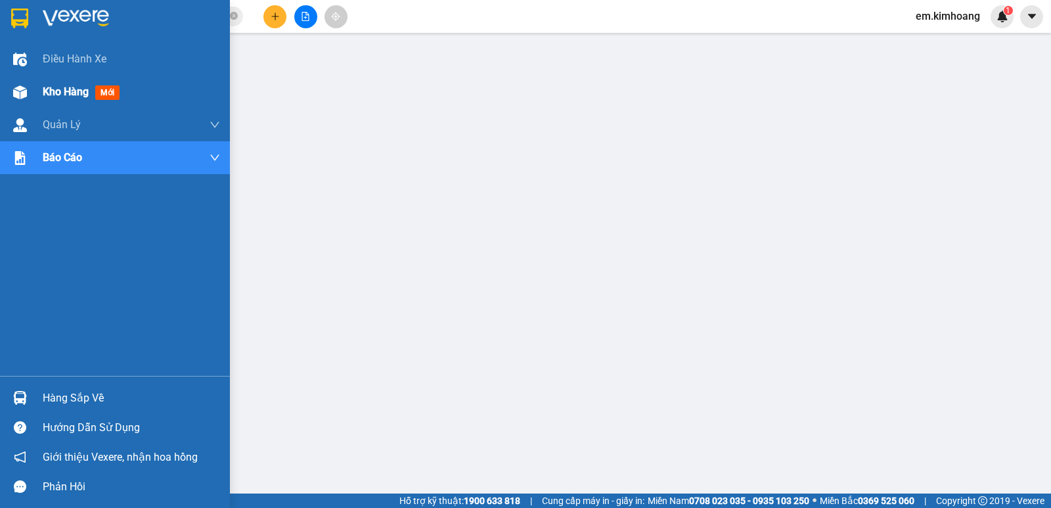
drag, startPoint x: 62, startPoint y: 93, endPoint x: 95, endPoint y: 94, distance: 32.9
click at [95, 94] on div "Kho hàng mới" at bounding box center [84, 91] width 82 height 16
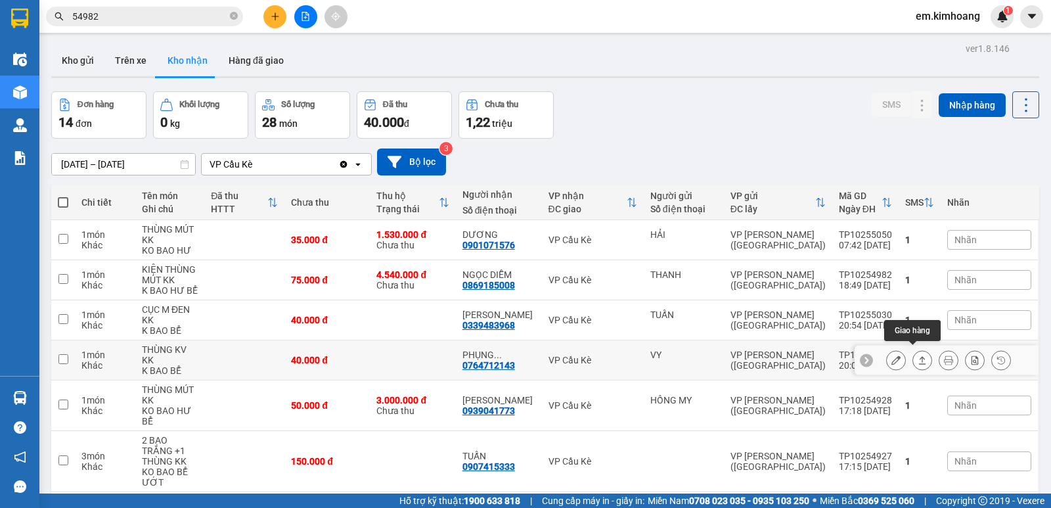
click at [918, 356] on icon at bounding box center [922, 360] width 9 height 9
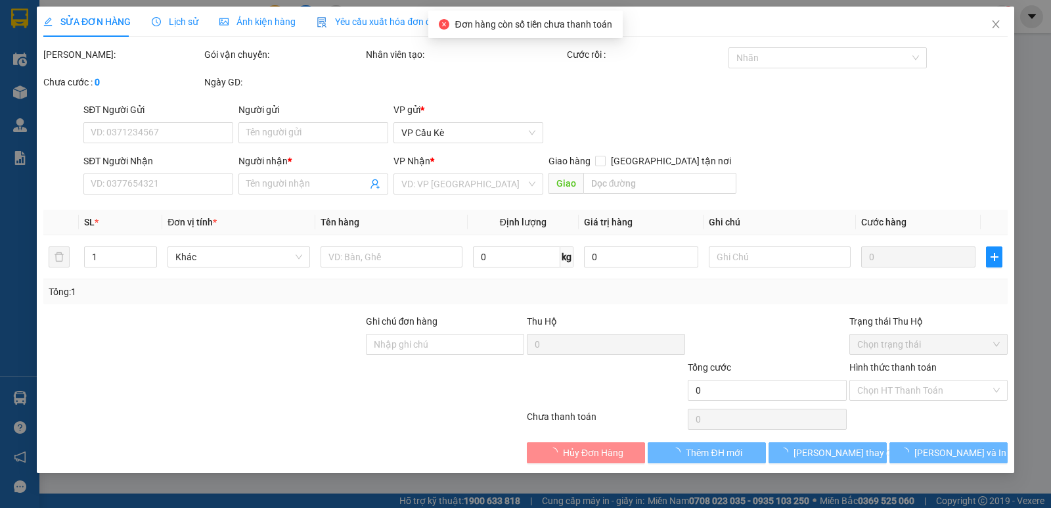
type input "VY"
type input "0764712143"
type input "PHỤNG NGUYỄN"
type input "40.000"
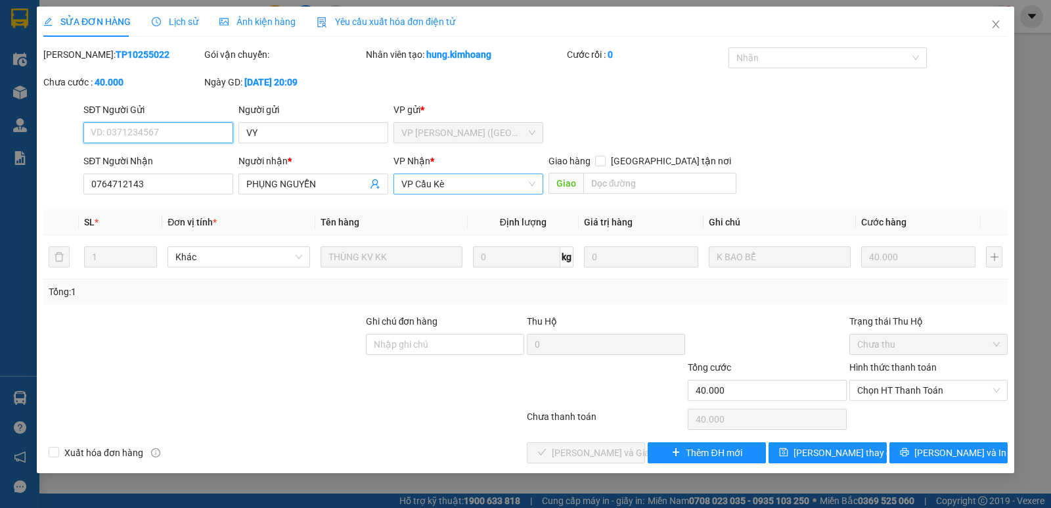
click at [537, 190] on div "VP Cầu Kè" at bounding box center [469, 183] width 150 height 21
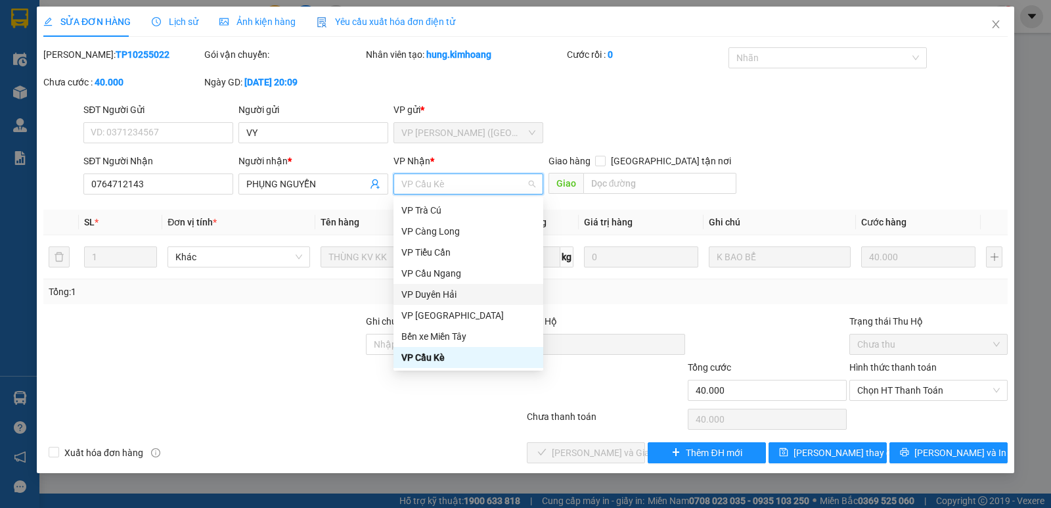
click at [474, 296] on div "VP Duyên Hải" at bounding box center [469, 294] width 134 height 14
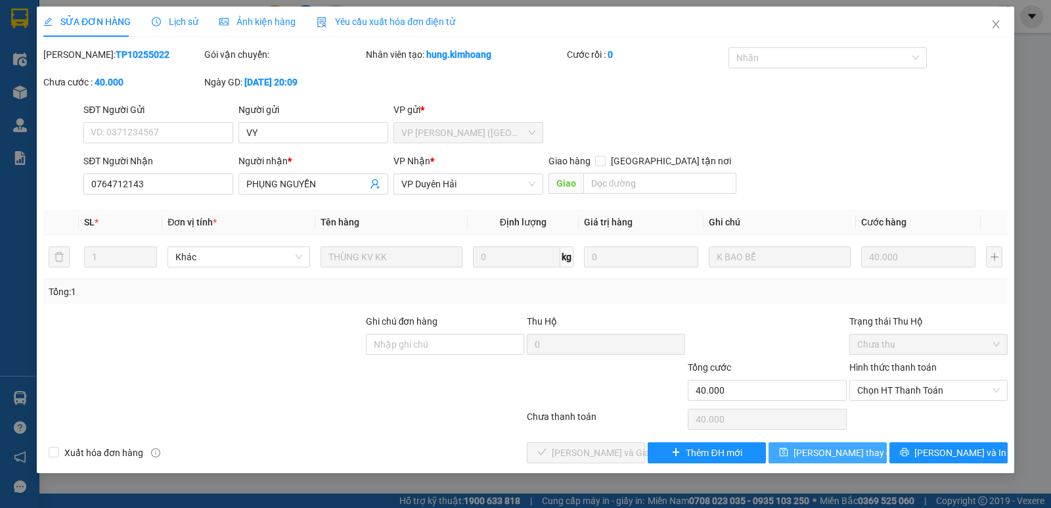
click at [824, 449] on span "[PERSON_NAME] thay đổi" at bounding box center [846, 453] width 105 height 14
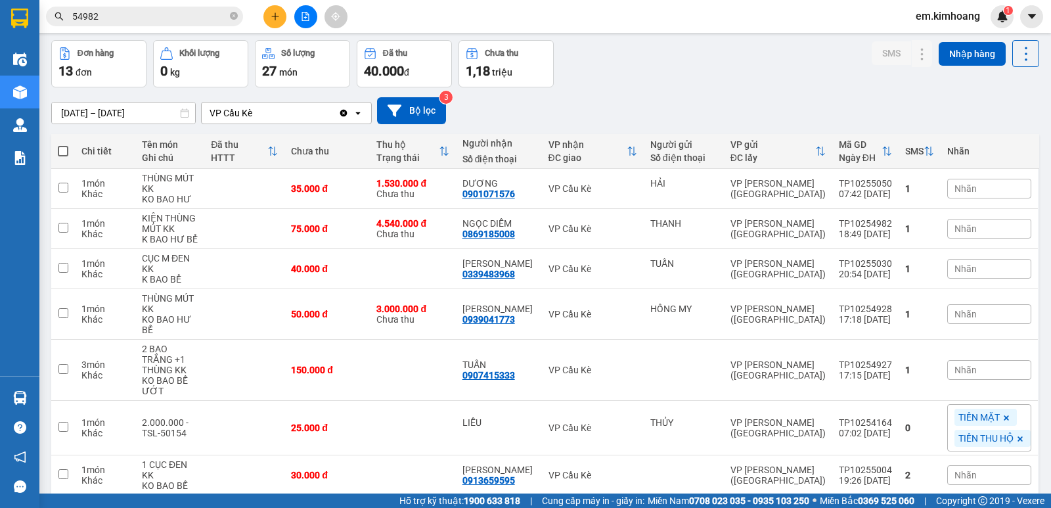
scroll to position [197, 0]
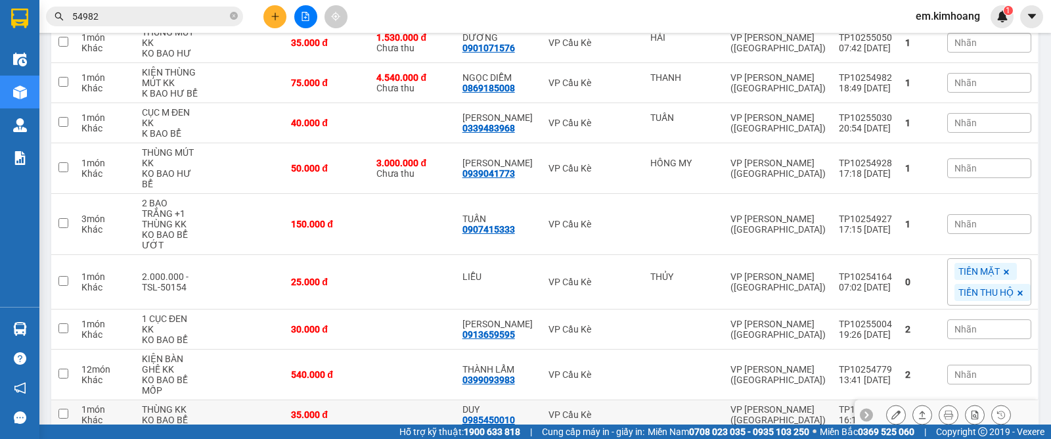
click at [62, 400] on td at bounding box center [63, 415] width 24 height 30
checkbox input "true"
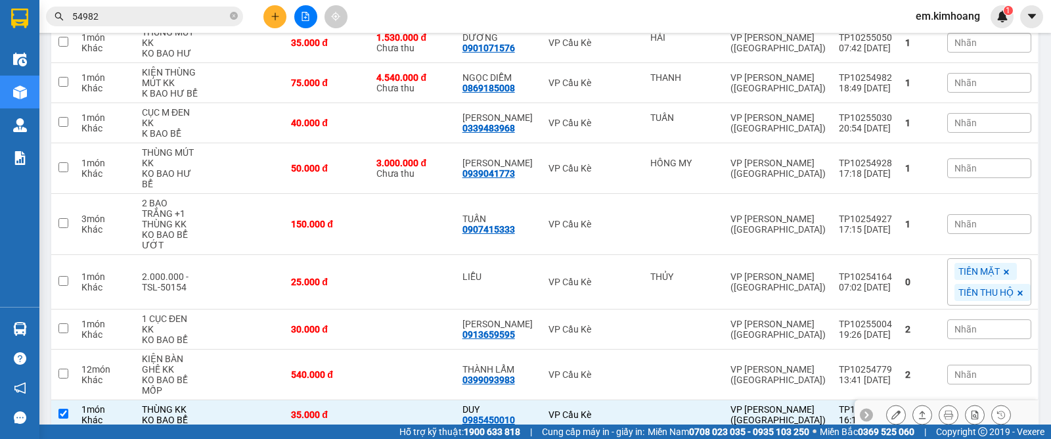
drag, startPoint x: 62, startPoint y: 390, endPoint x: 66, endPoint y: 379, distance: 11.5
click at [62, 386] on tbody "1 món Khác THÙNG MÚT KK KO BAO HƯ 35.000 đ 1.530.000 đ Chưa thu DƯƠNG 090107157…" at bounding box center [545, 306] width 988 height 567
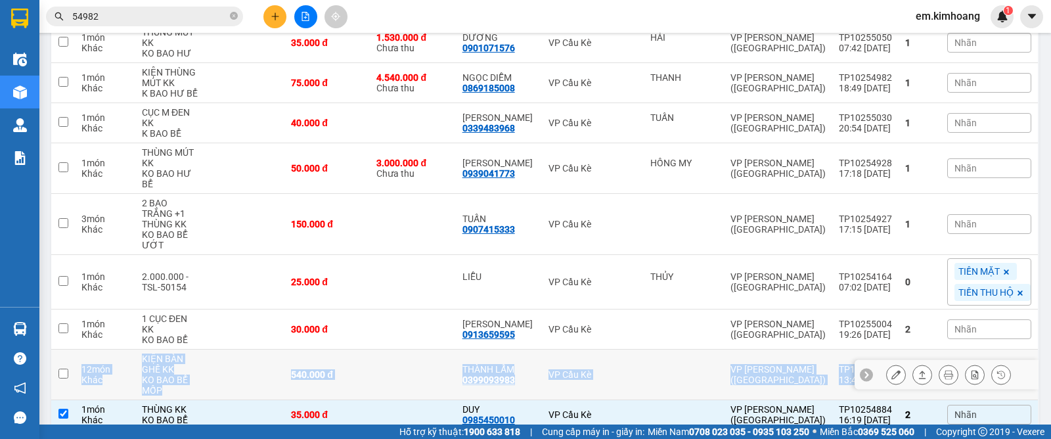
click at [66, 379] on td at bounding box center [63, 375] width 24 height 51
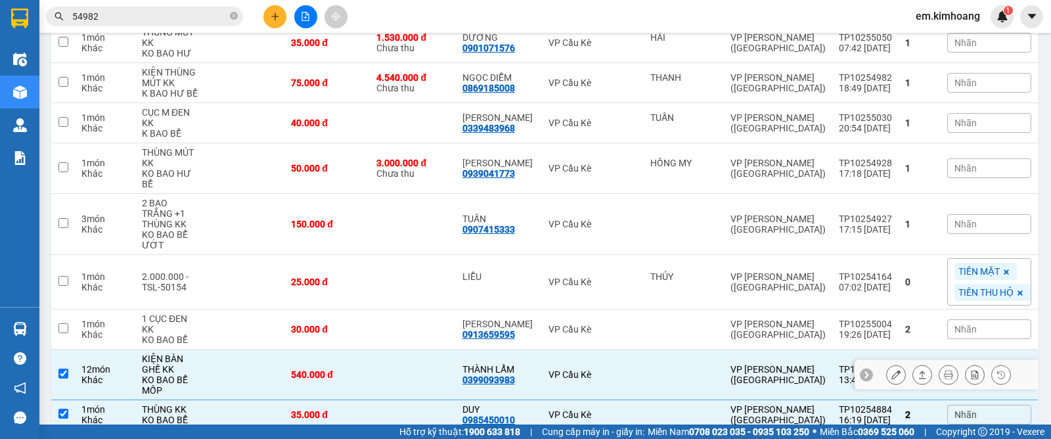
click at [66, 379] on td at bounding box center [63, 375] width 24 height 51
checkbox input "false"
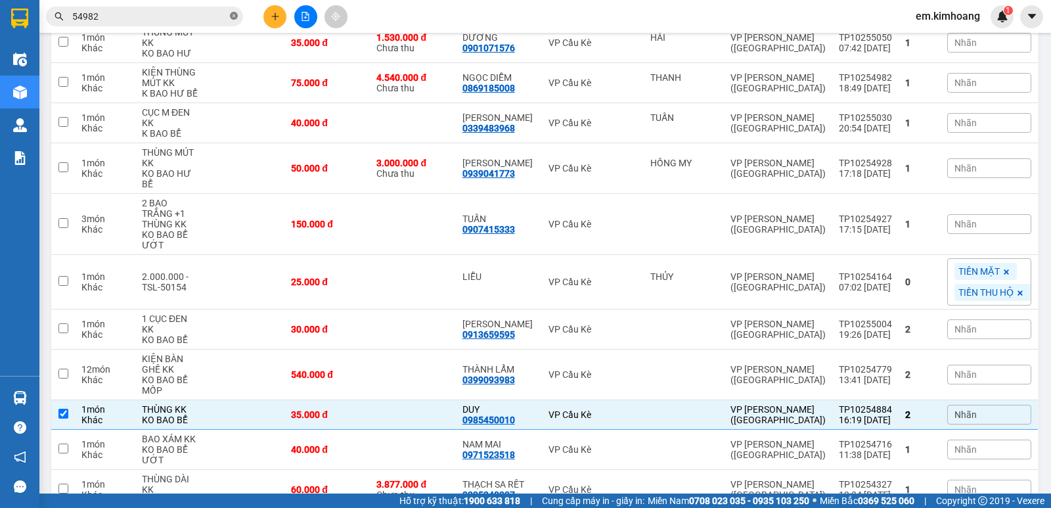
click at [233, 16] on icon "close-circle" at bounding box center [234, 16] width 8 height 8
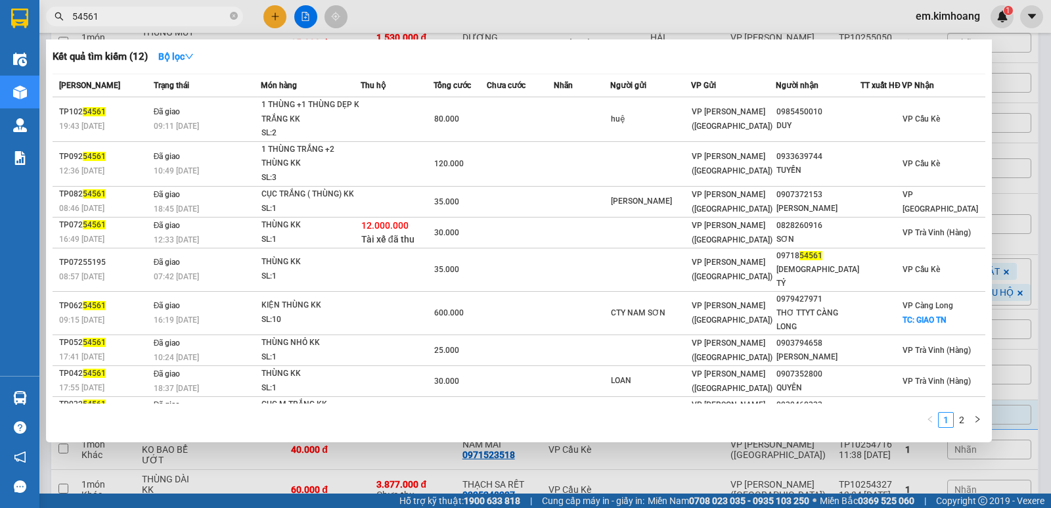
type input "54561"
